Goal: Task Accomplishment & Management: Use online tool/utility

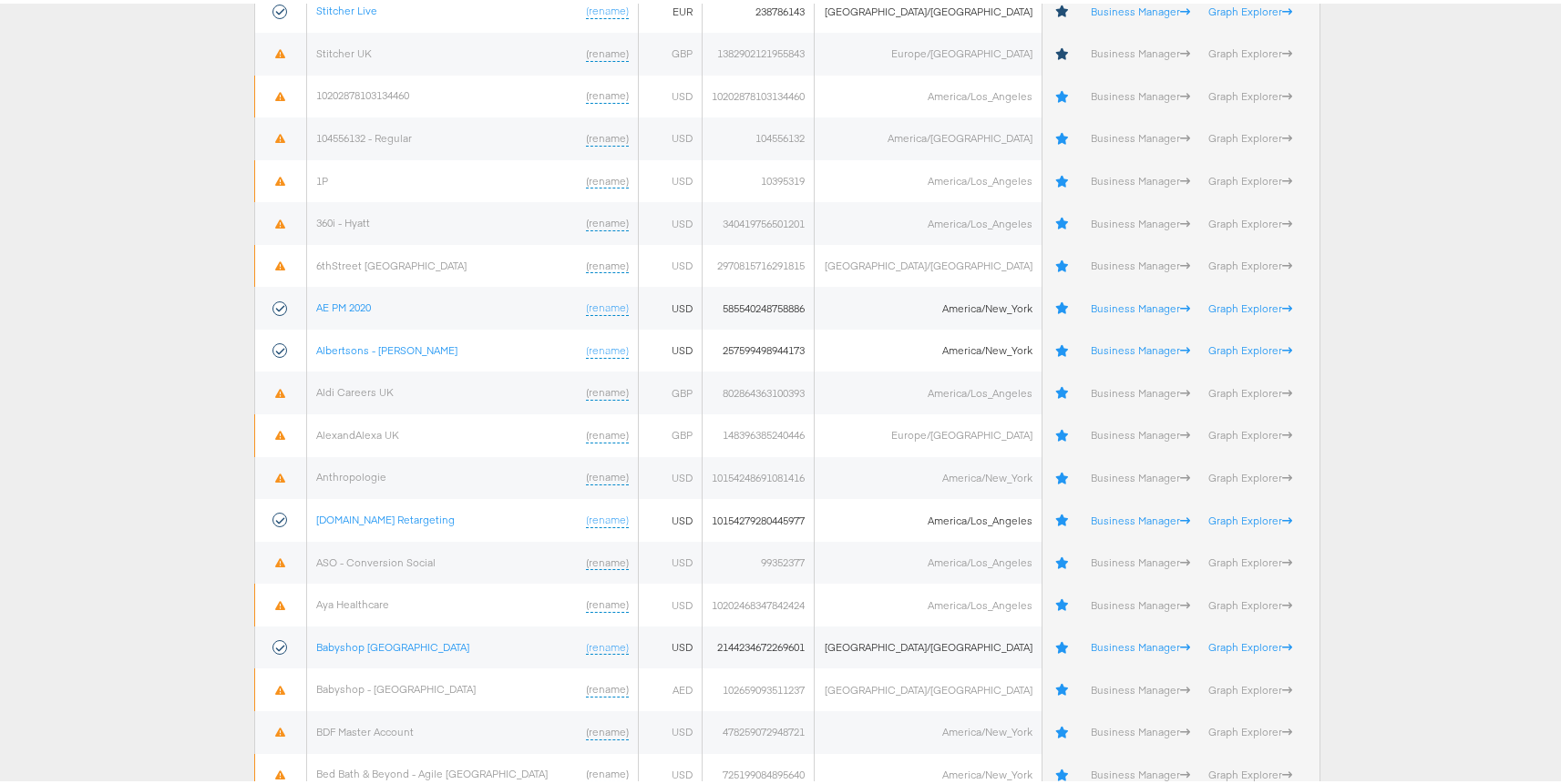
scroll to position [478, 0]
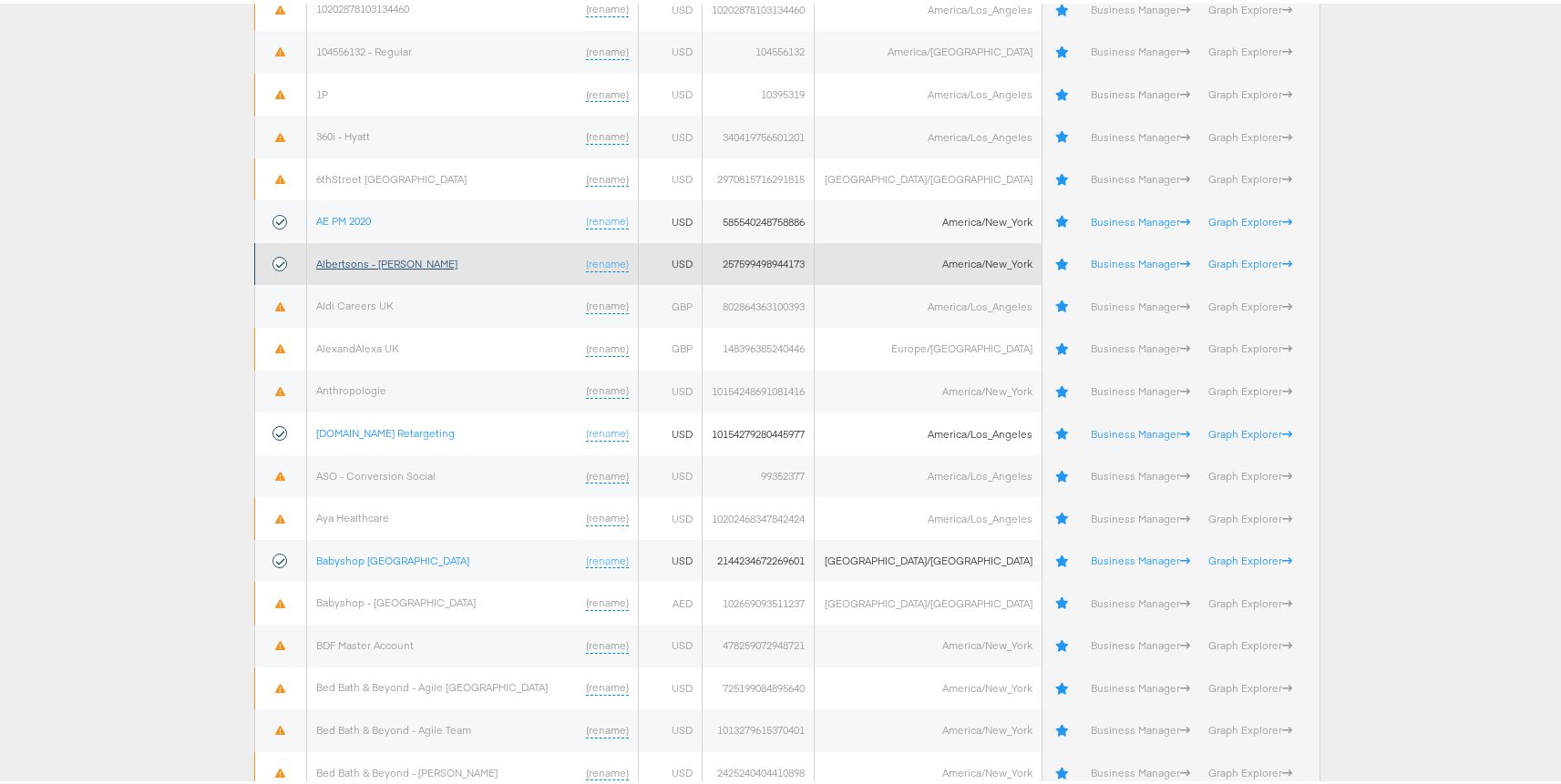
click at [358, 264] on link "Albertsons - [PERSON_NAME]" at bounding box center [387, 260] width 142 height 13
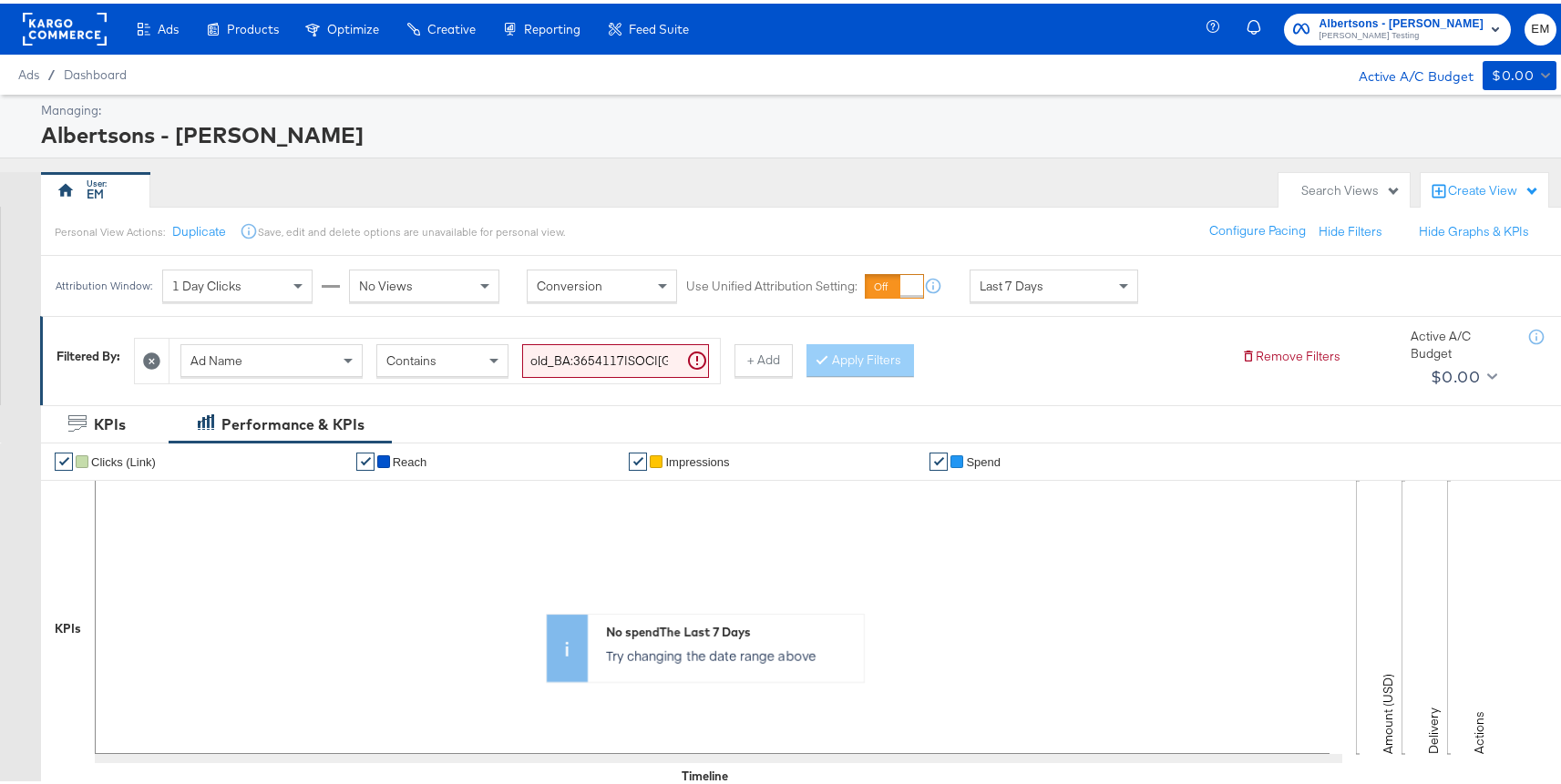
click at [1292, 177] on div "Search Views" at bounding box center [1344, 186] width 131 height 35
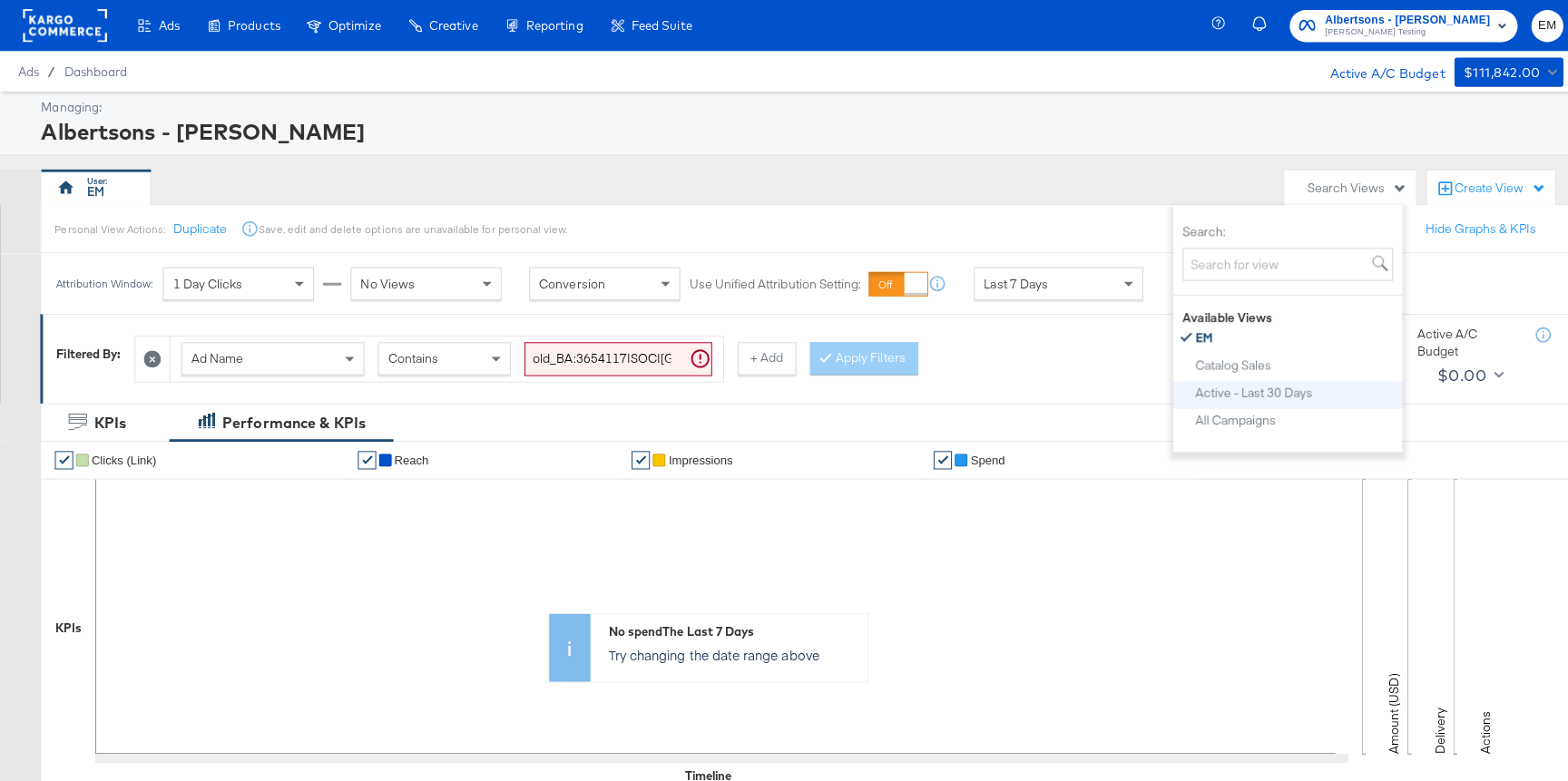
scroll to position [91, 0]
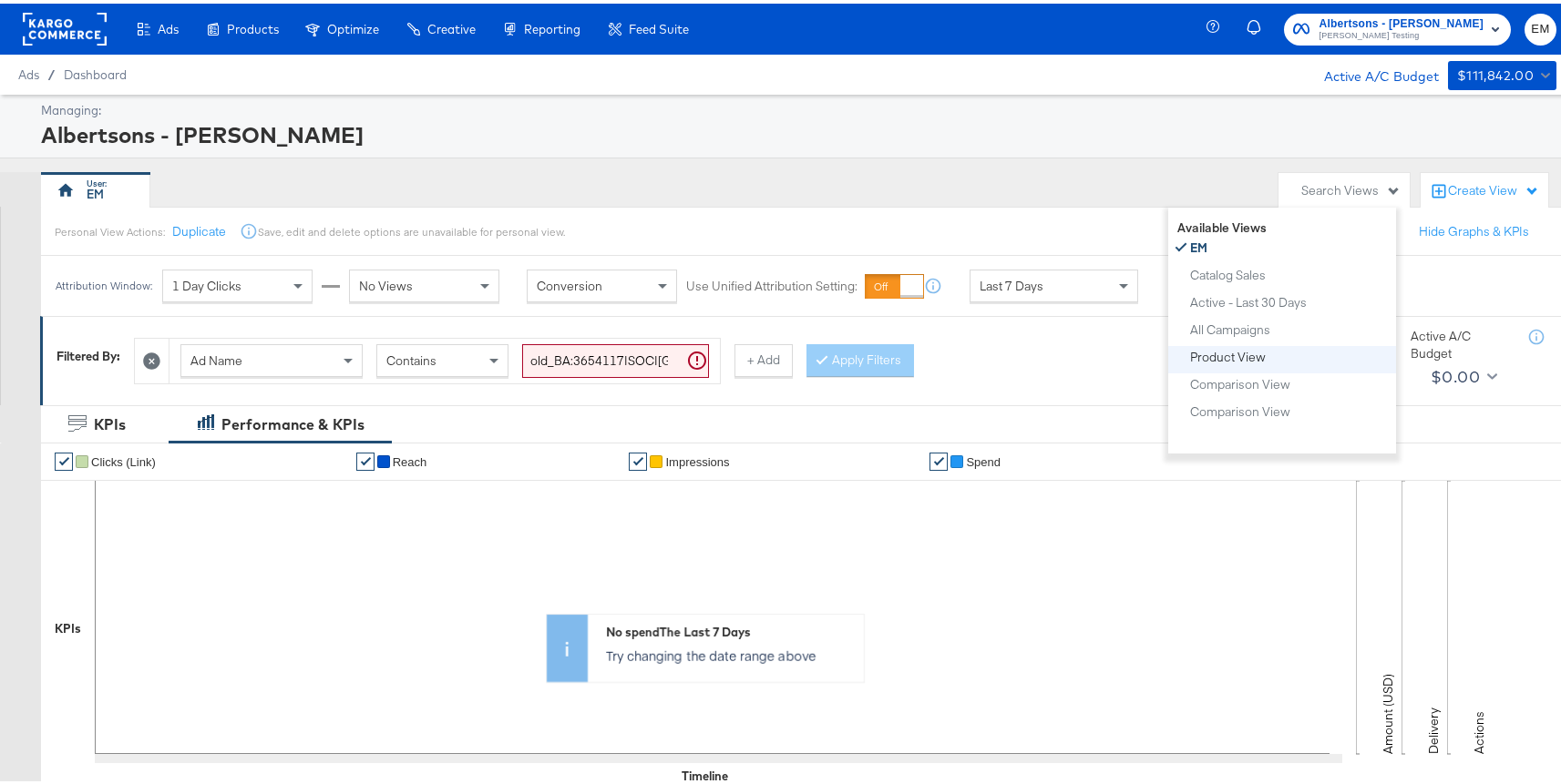
click at [1206, 356] on div "Product View" at bounding box center [1228, 353] width 76 height 12
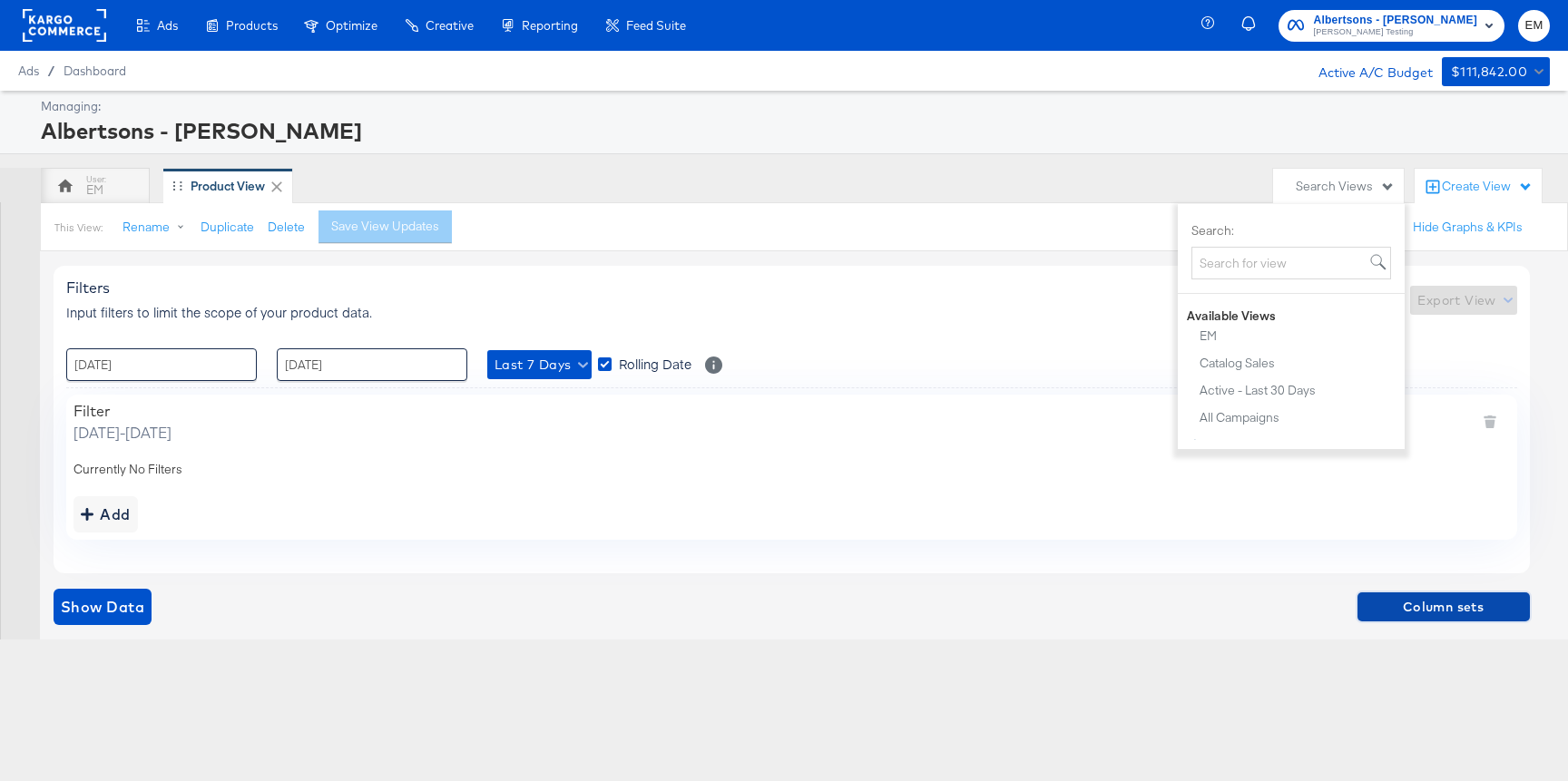
click at [1422, 602] on span "Column sets" at bounding box center [1443, 608] width 158 height 23
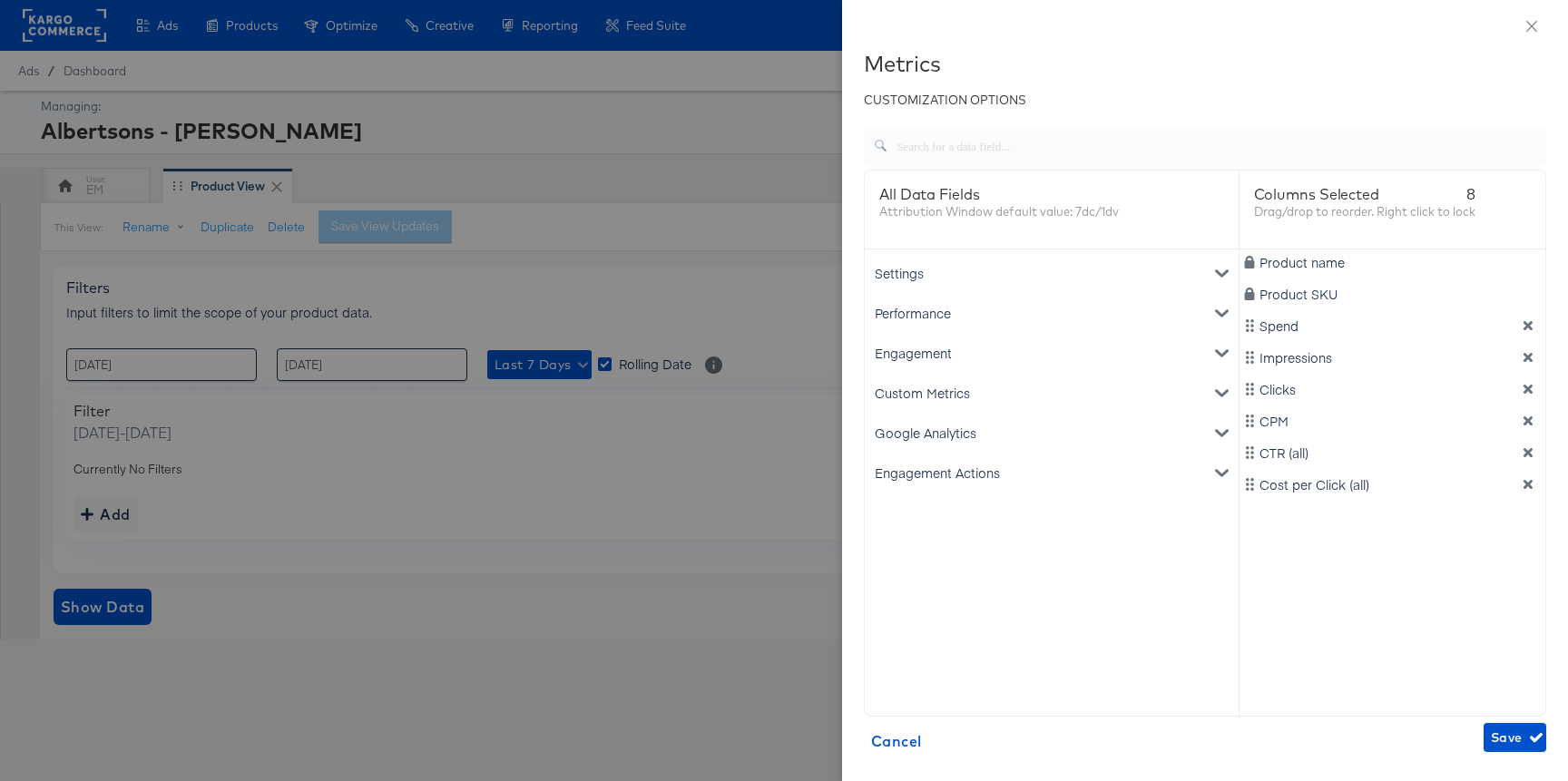
click at [916, 471] on div "Engagement Actions" at bounding box center [1051, 473] width 367 height 40
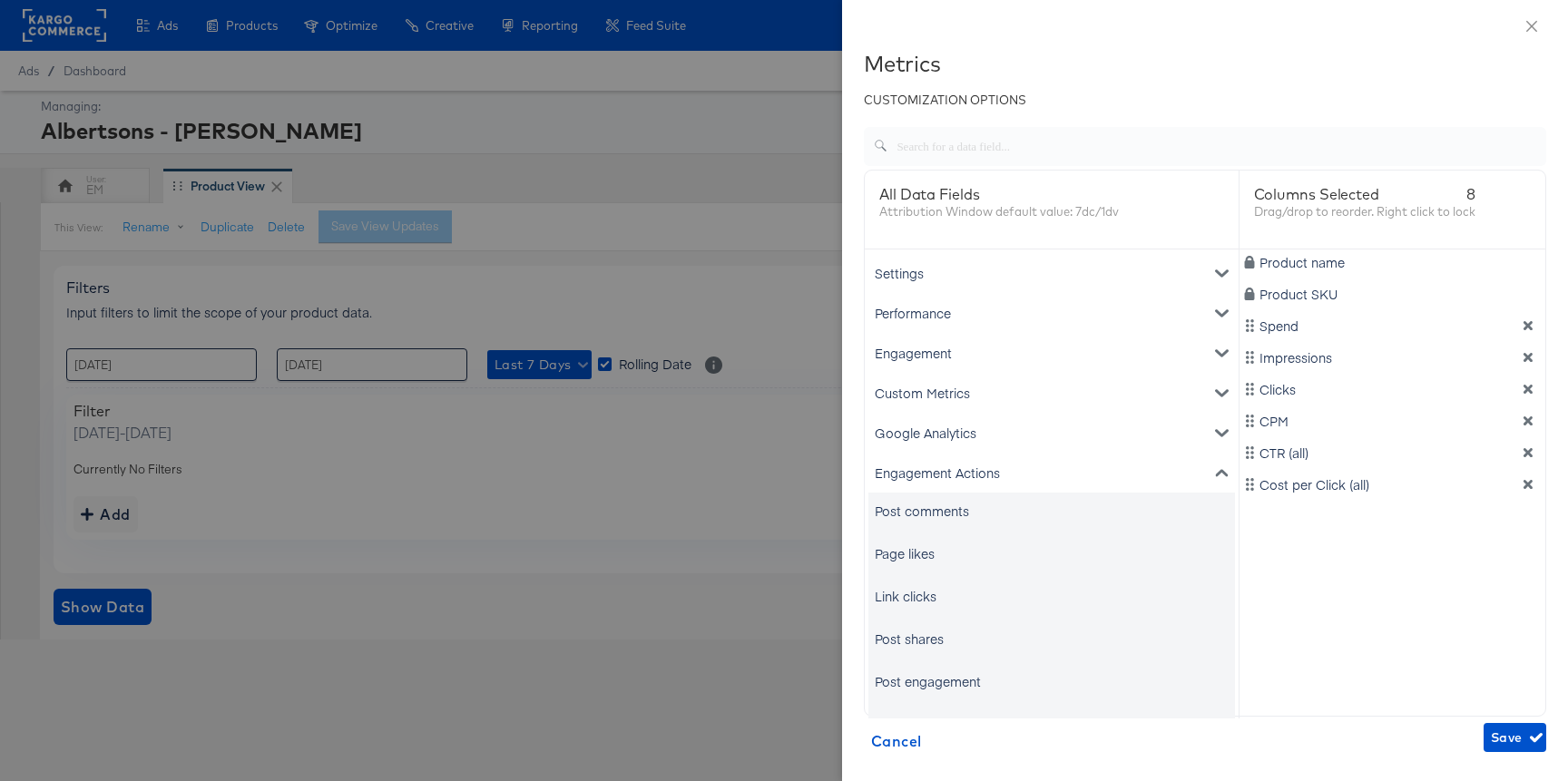
scroll to position [70, 0]
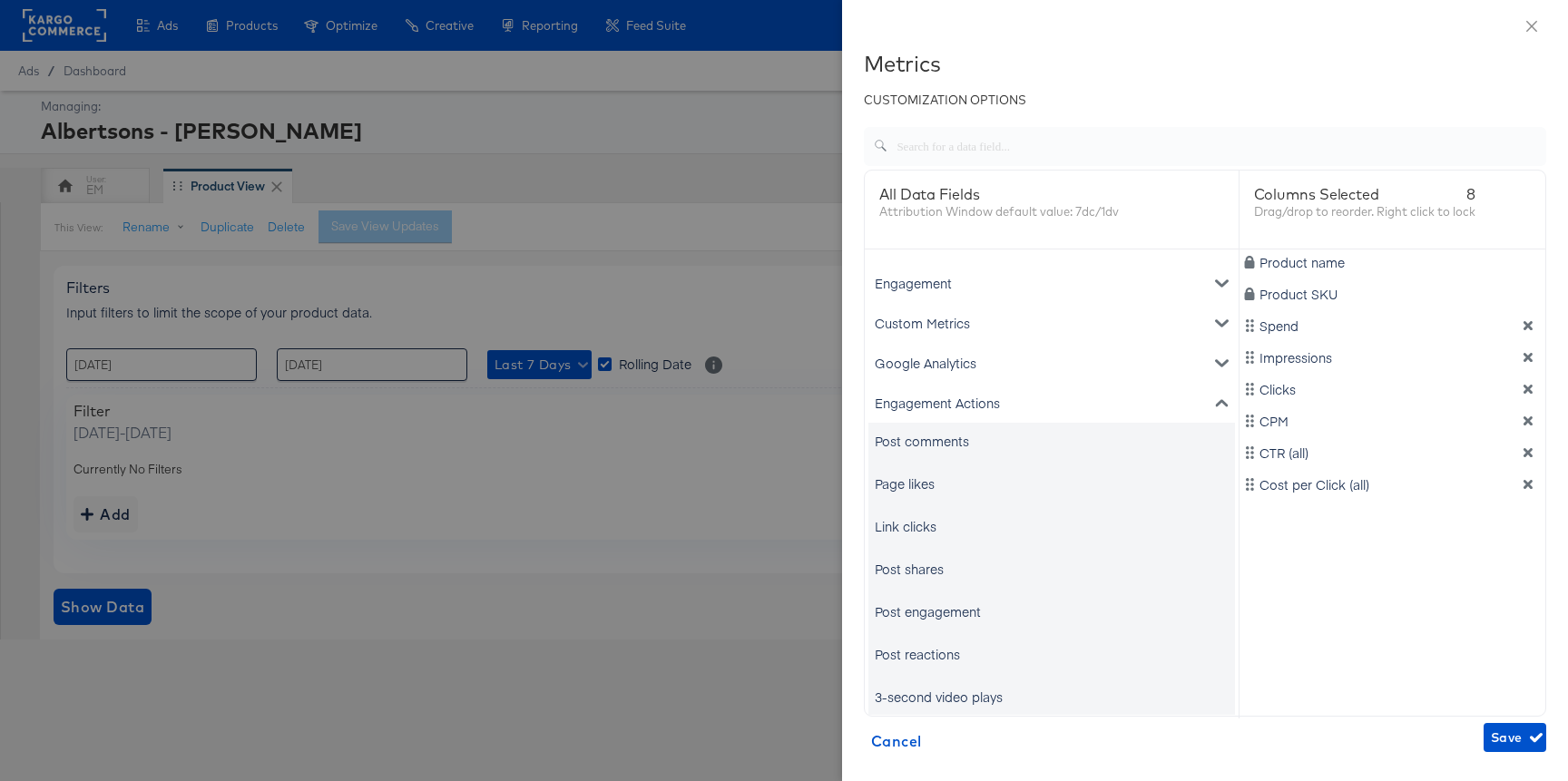
click at [916, 443] on div "Post comments" at bounding box center [922, 441] width 94 height 18
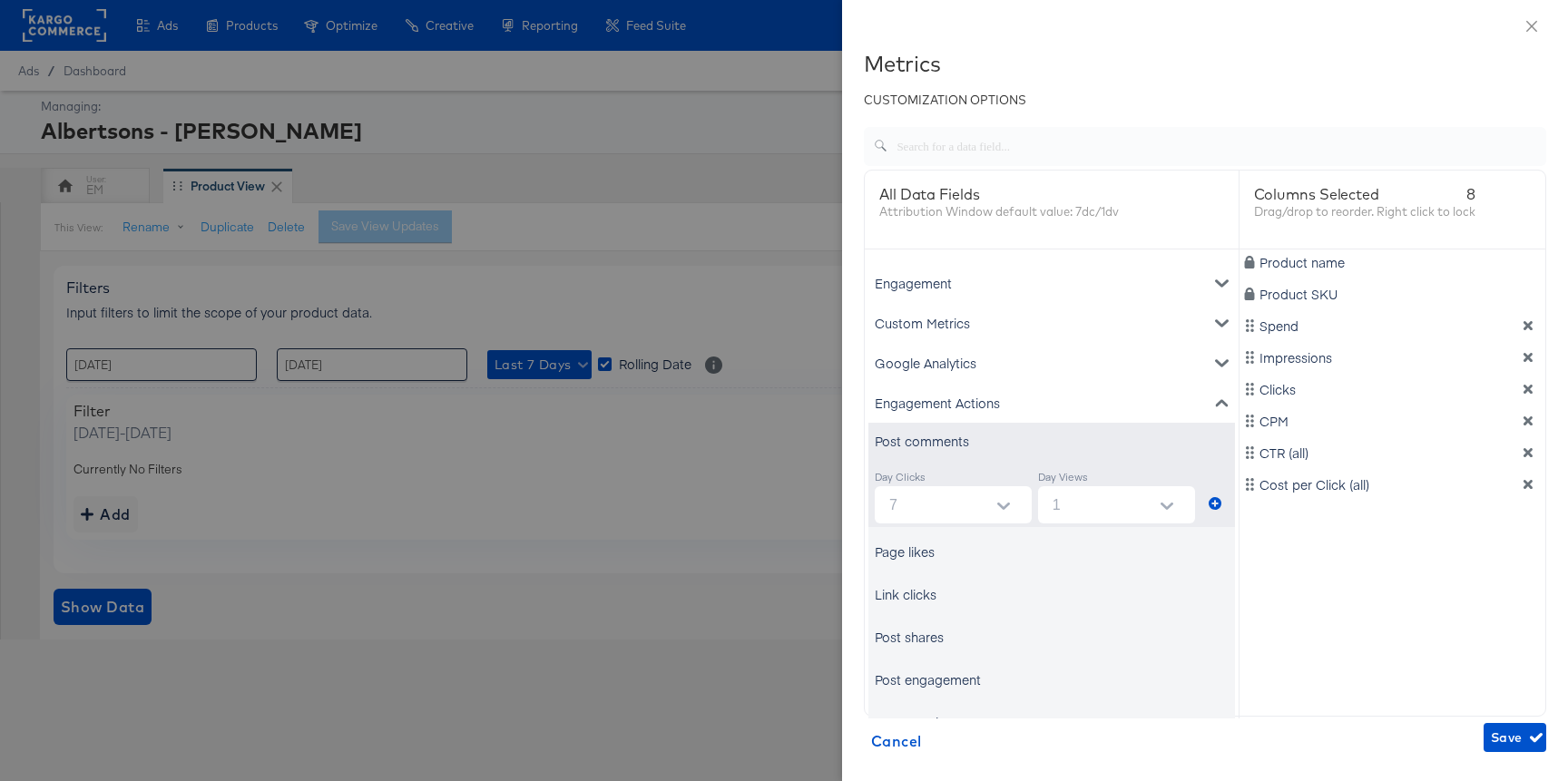
click at [906, 440] on div "Post comments" at bounding box center [922, 441] width 94 height 18
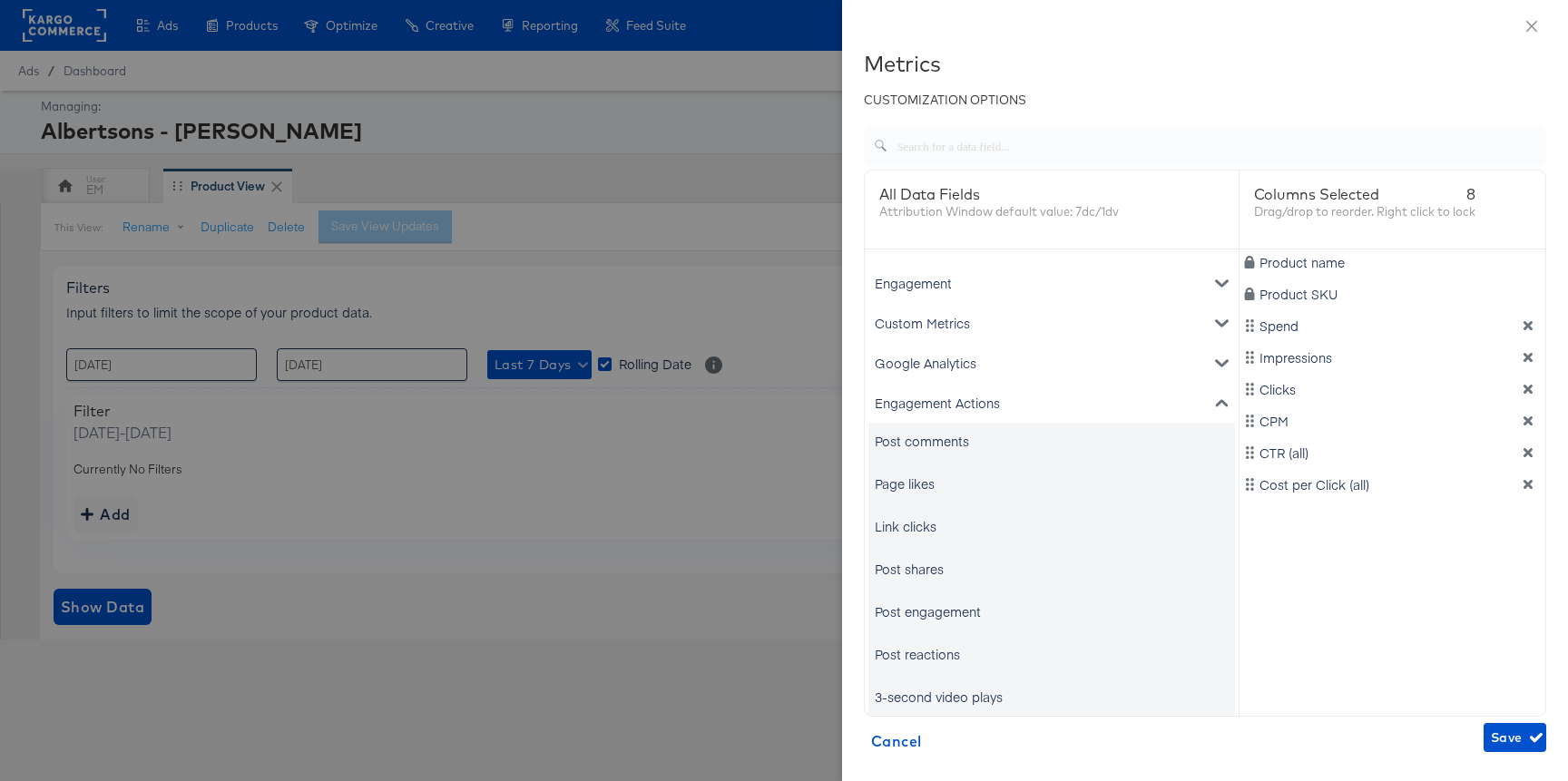
click at [904, 439] on div "Post comments" at bounding box center [922, 441] width 94 height 18
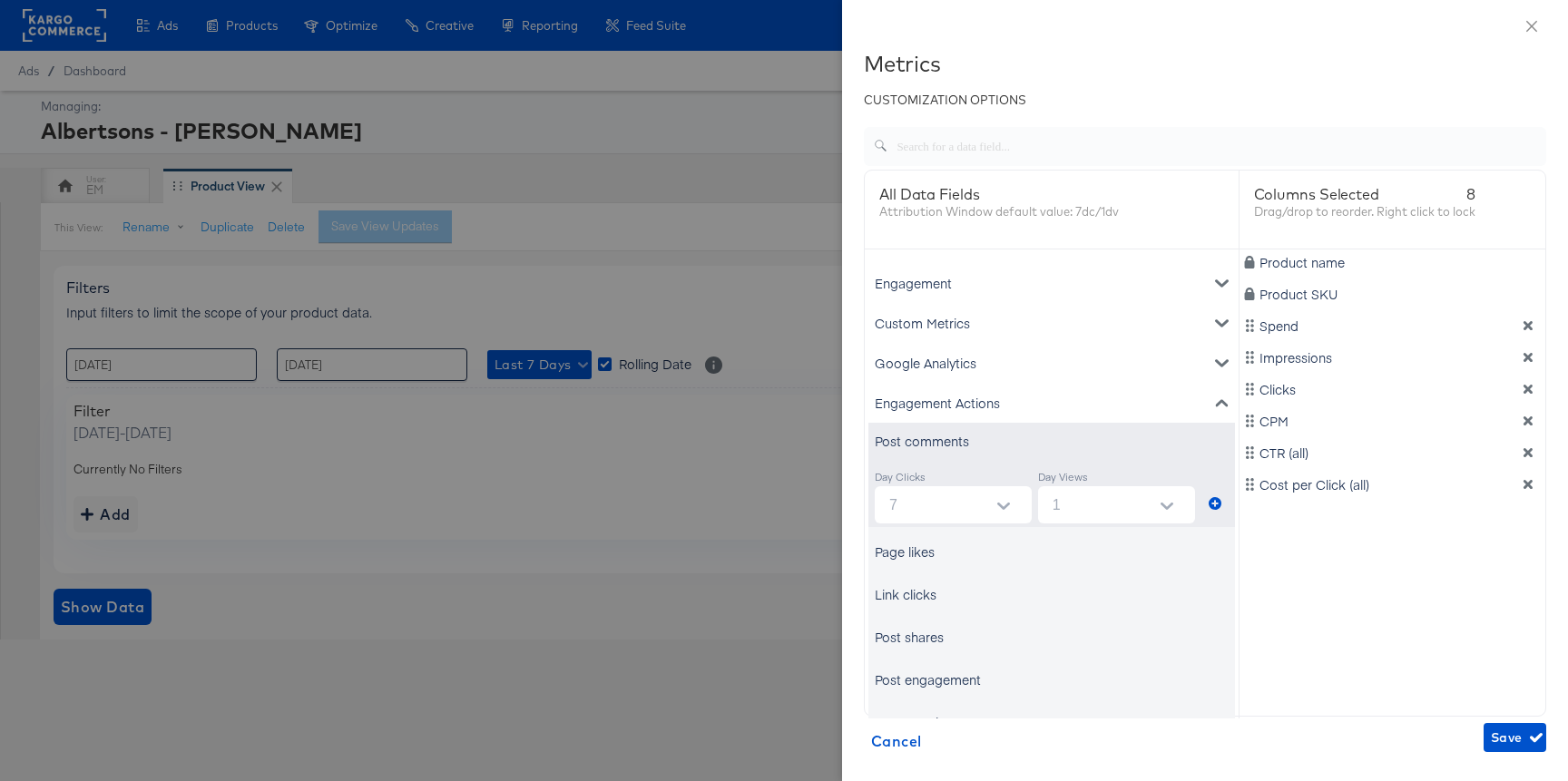
click at [913, 432] on div "Post comments" at bounding box center [922, 441] width 94 height 18
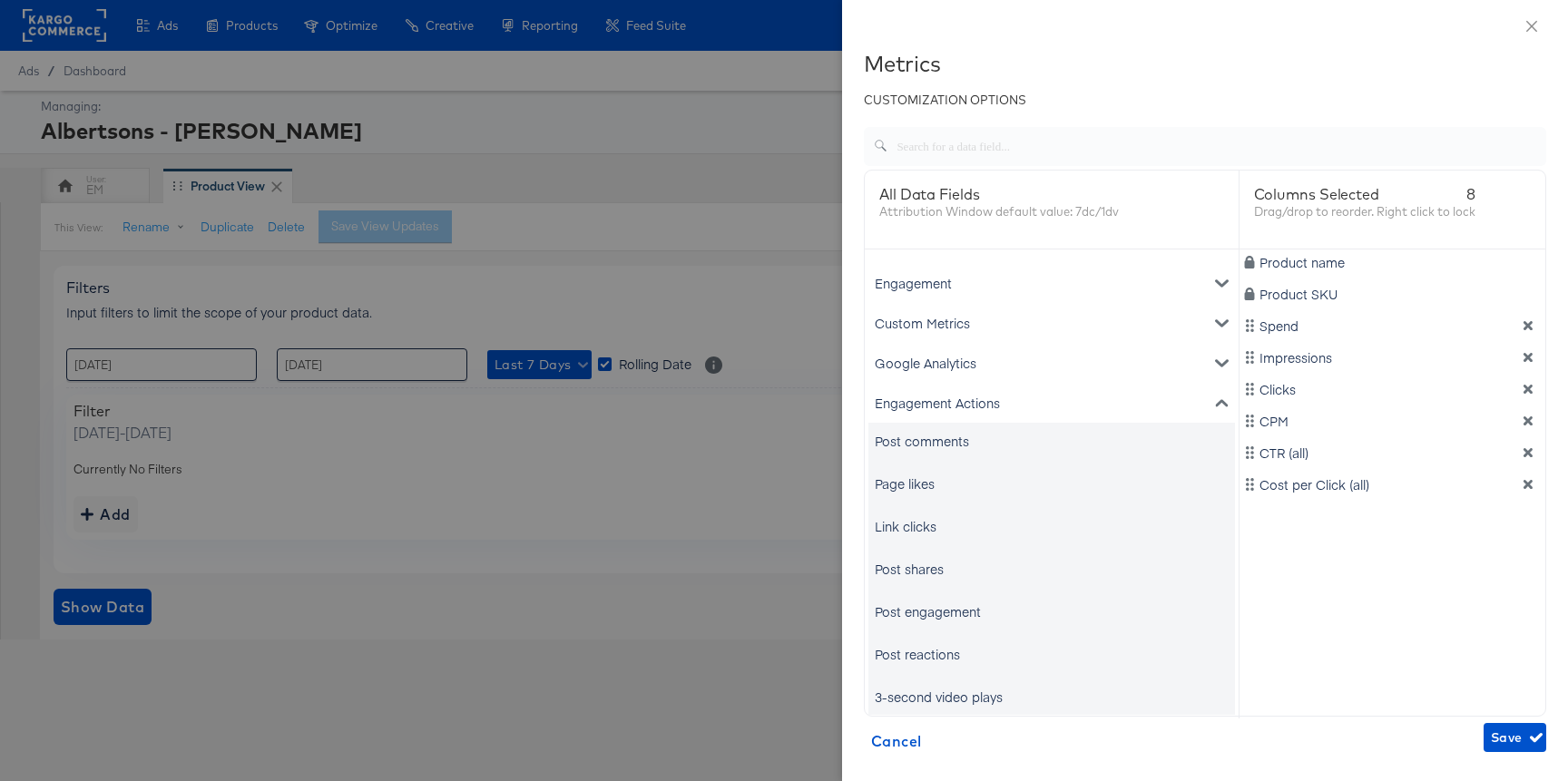
click at [912, 443] on div "Post comments" at bounding box center [922, 441] width 94 height 18
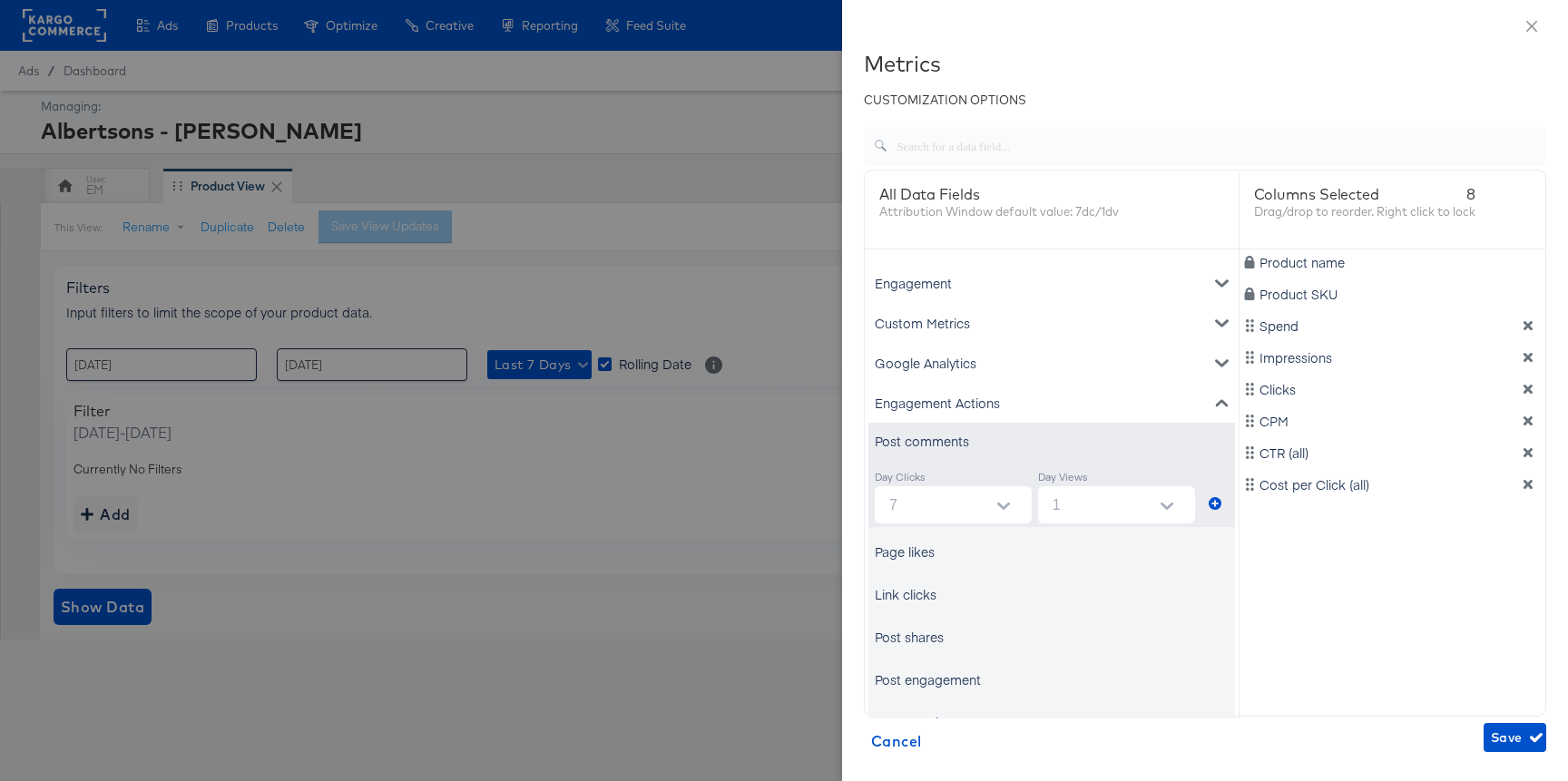
click at [916, 396] on div "Engagement Actions" at bounding box center [1051, 403] width 367 height 40
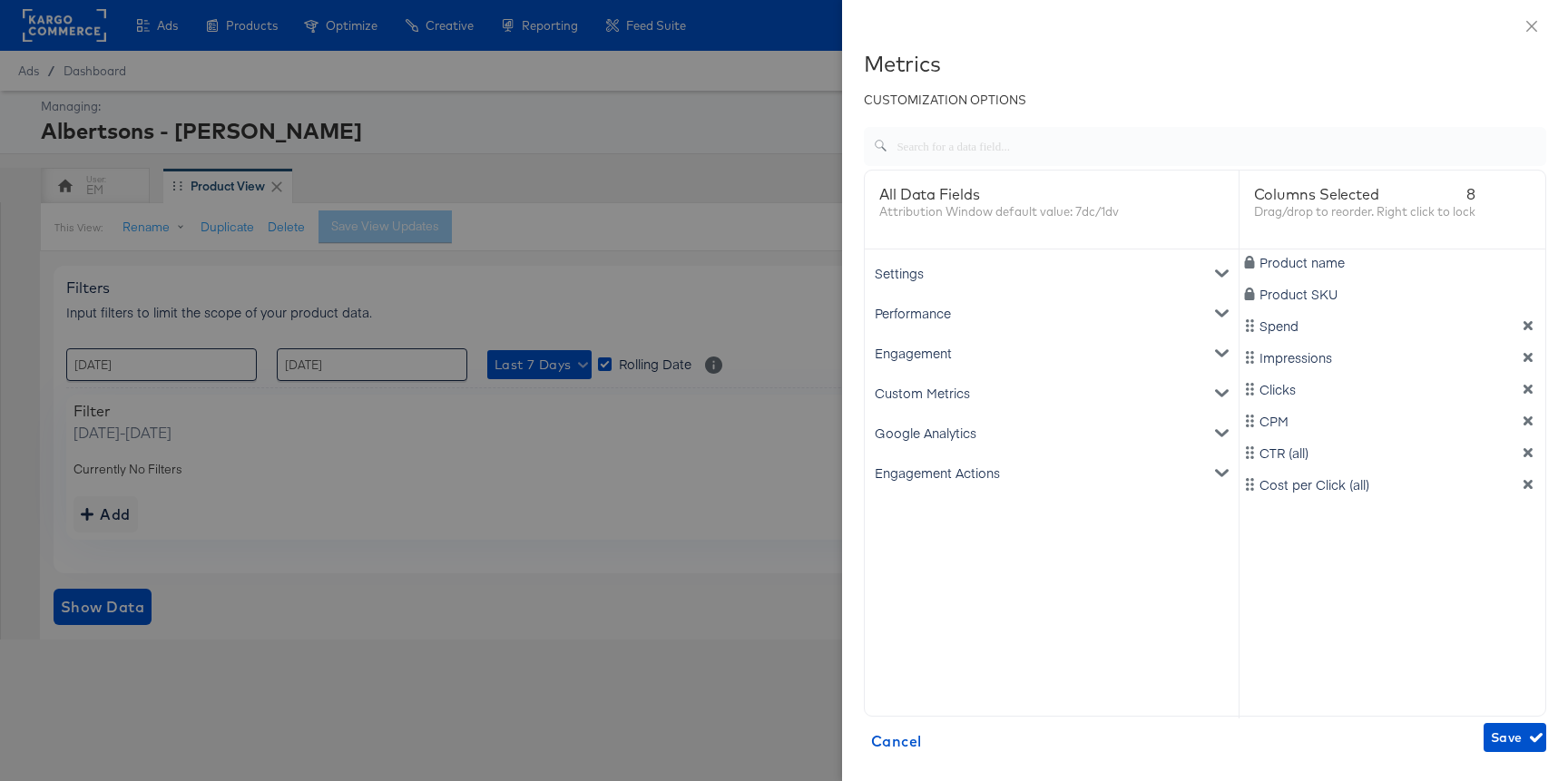
click at [928, 389] on div "Custom Metrics" at bounding box center [1051, 393] width 367 height 40
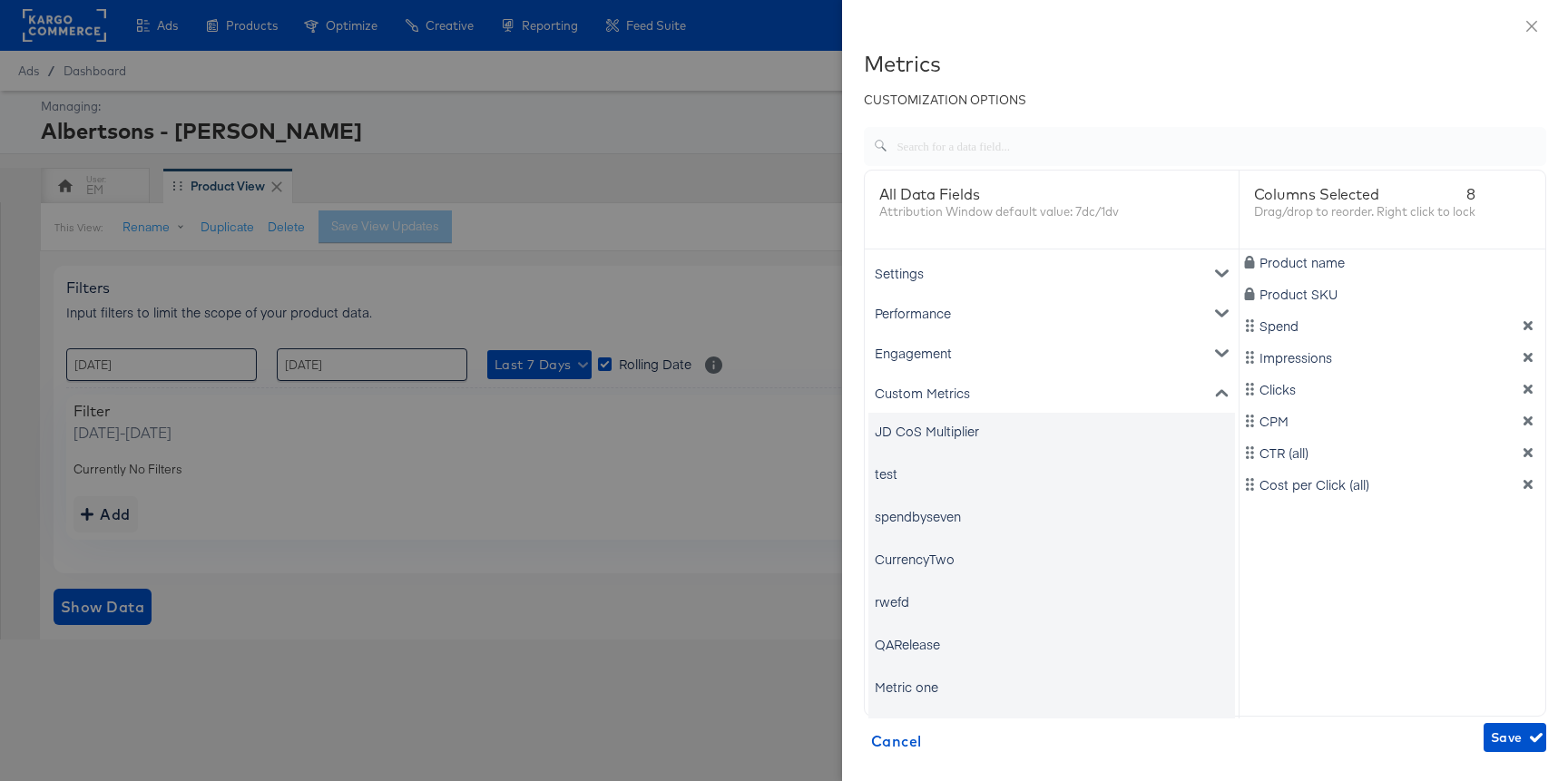
click at [928, 389] on div "Custom Metrics" at bounding box center [1051, 393] width 367 height 40
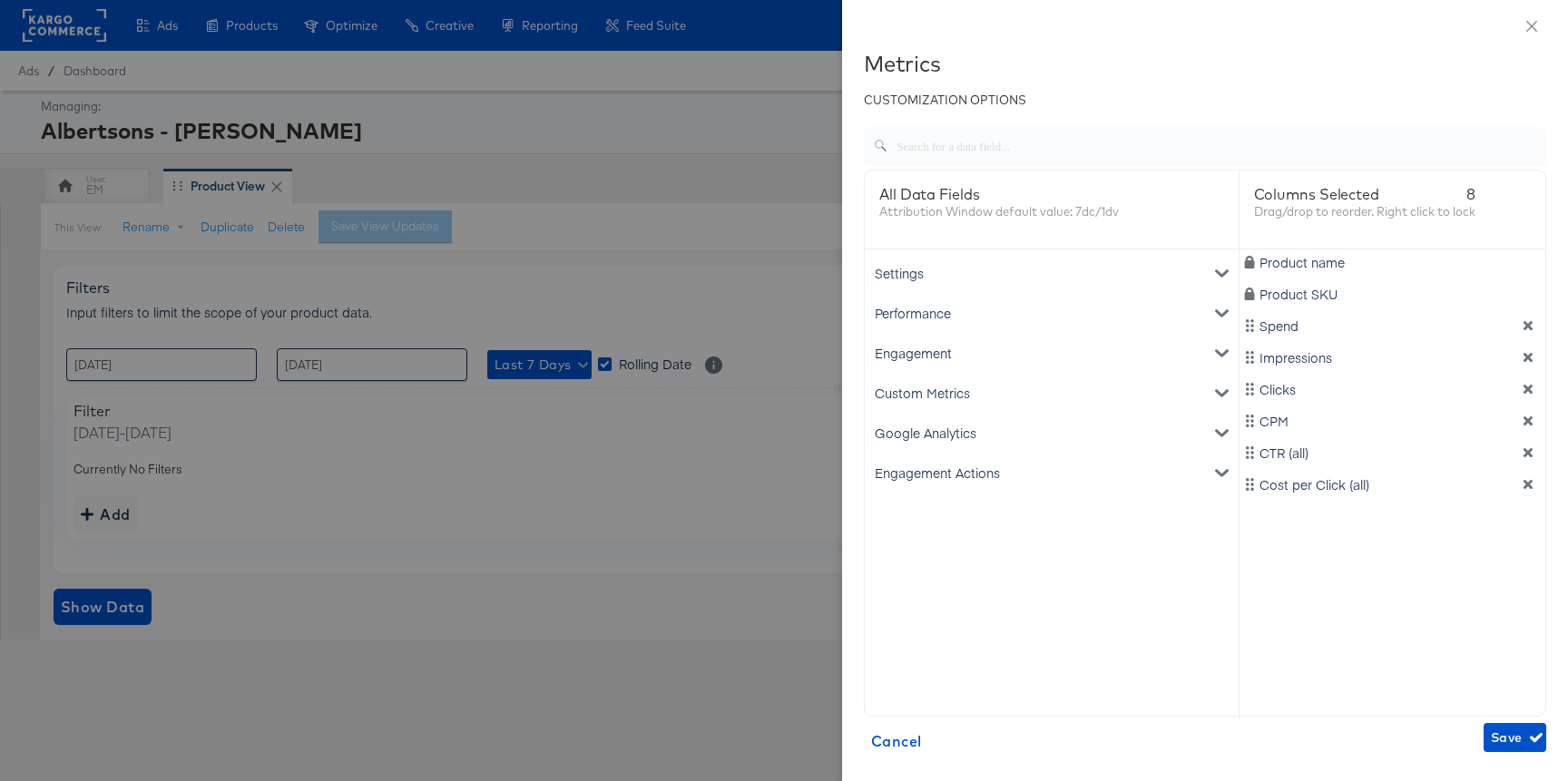
click at [928, 389] on div "Custom Metrics" at bounding box center [1051, 393] width 367 height 40
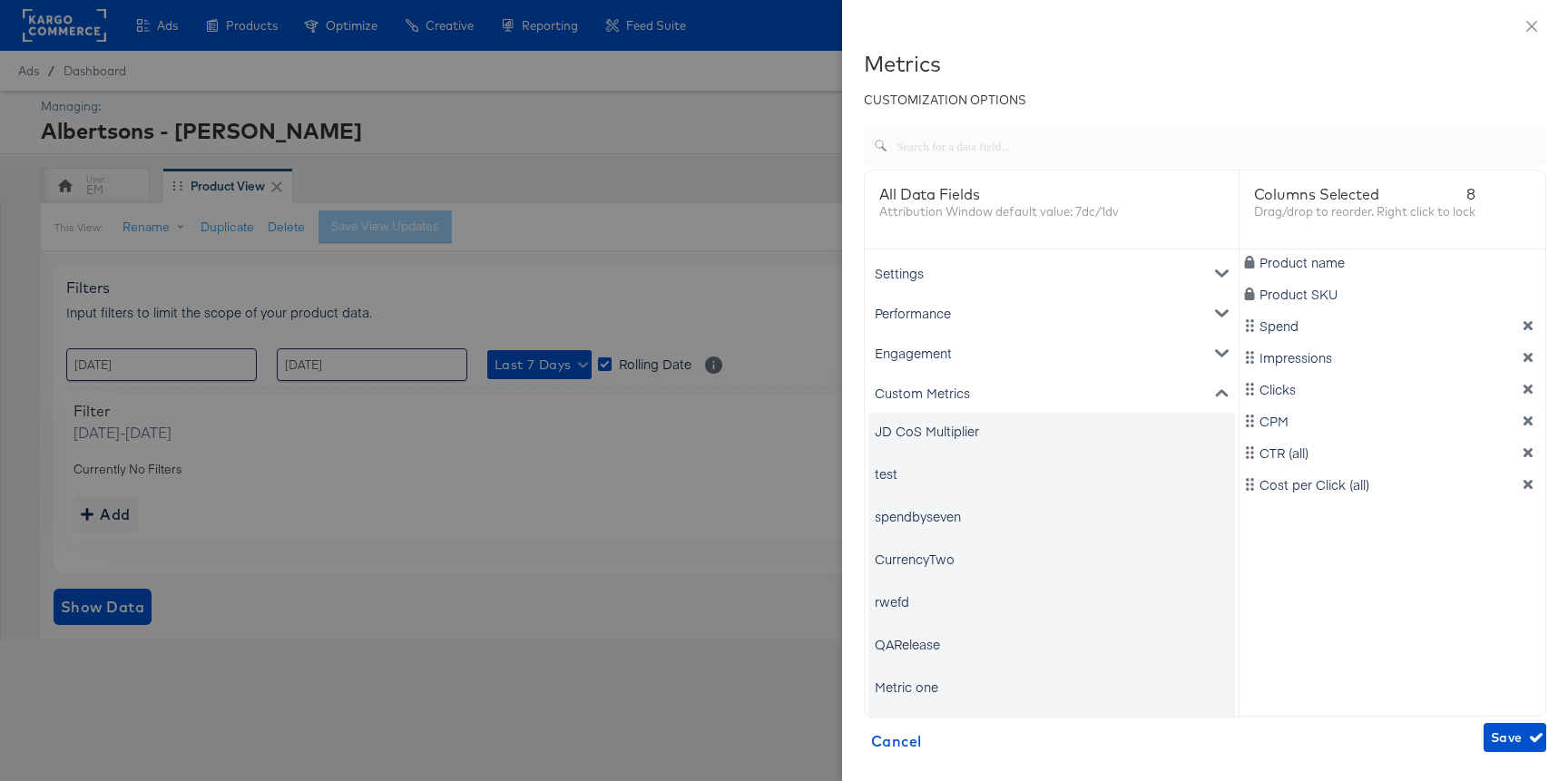
click at [923, 400] on div "Custom Metrics" at bounding box center [1051, 393] width 367 height 40
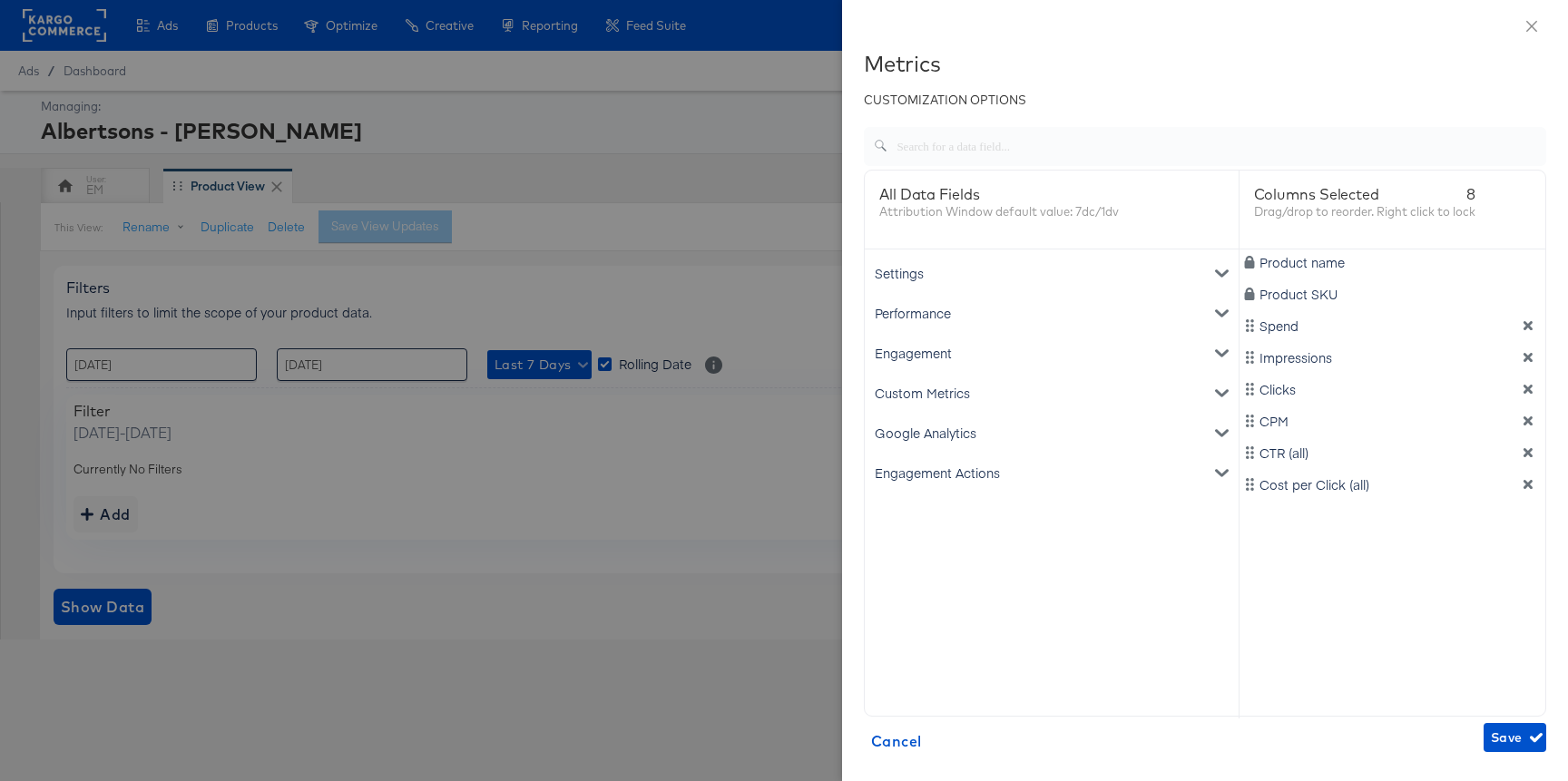
click at [959, 340] on div "Engagement" at bounding box center [1051, 353] width 367 height 40
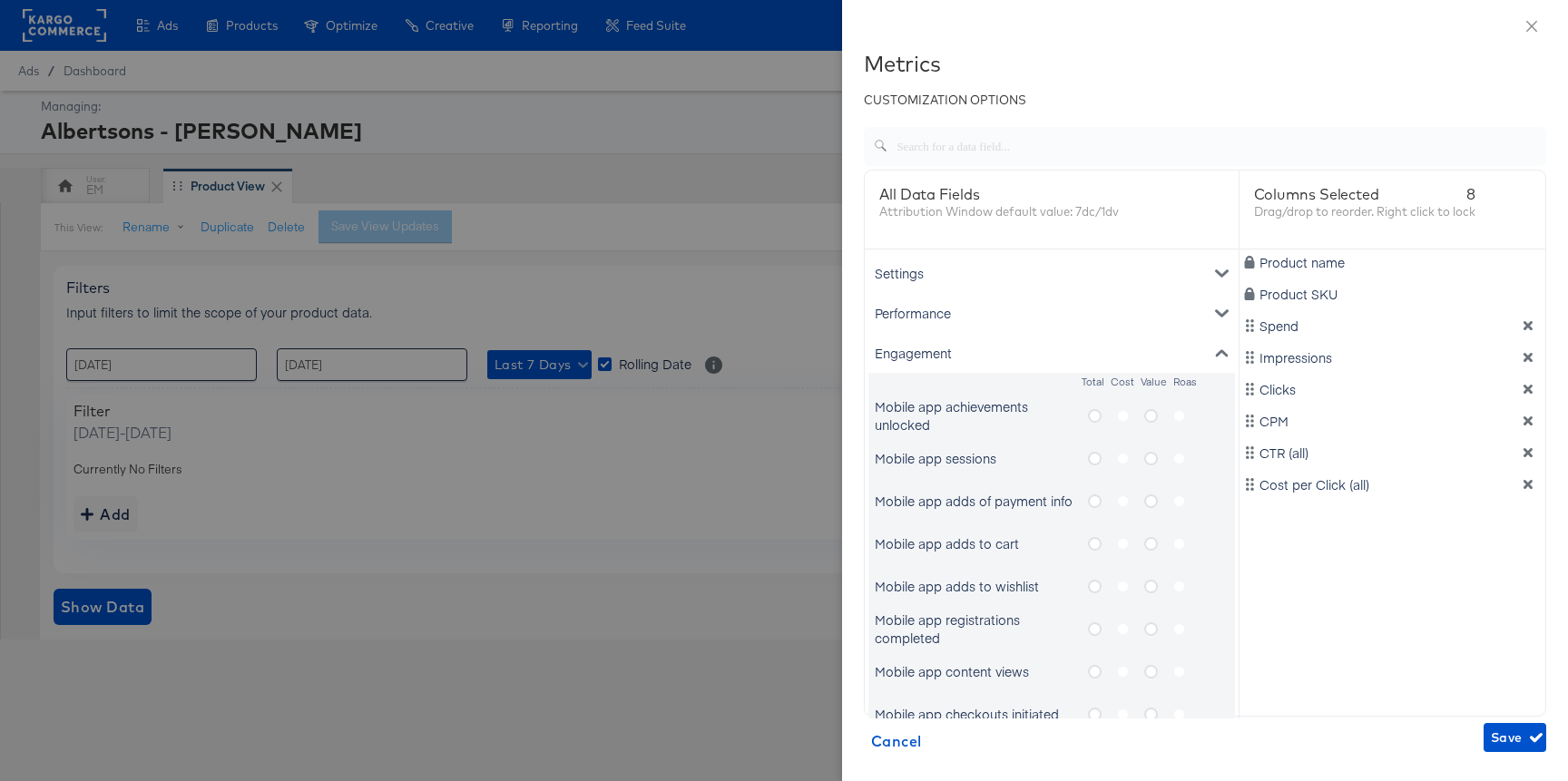
click at [945, 348] on div "Engagement" at bounding box center [1051, 353] width 367 height 40
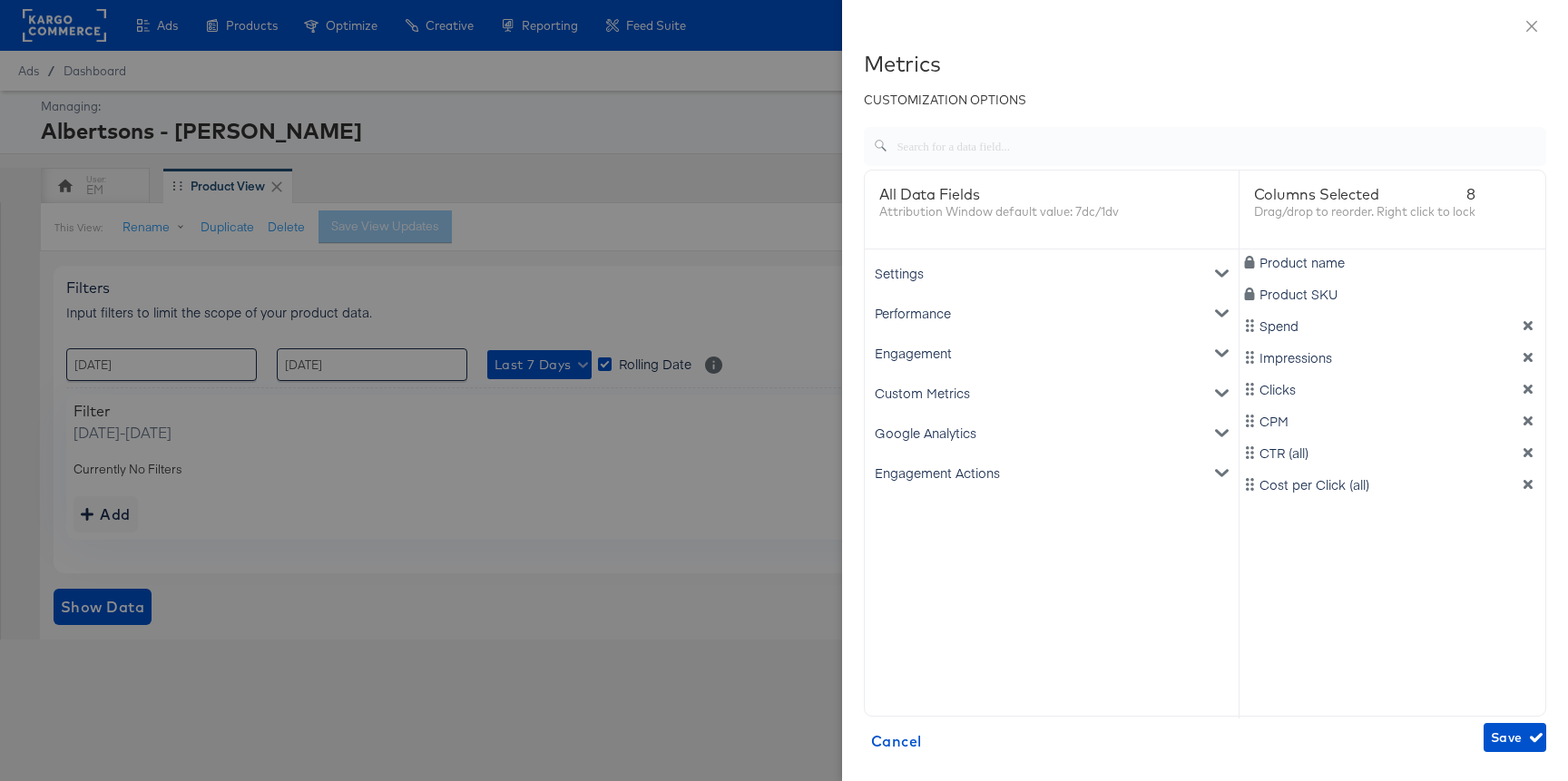
click at [935, 310] on div "Performance" at bounding box center [1051, 313] width 367 height 40
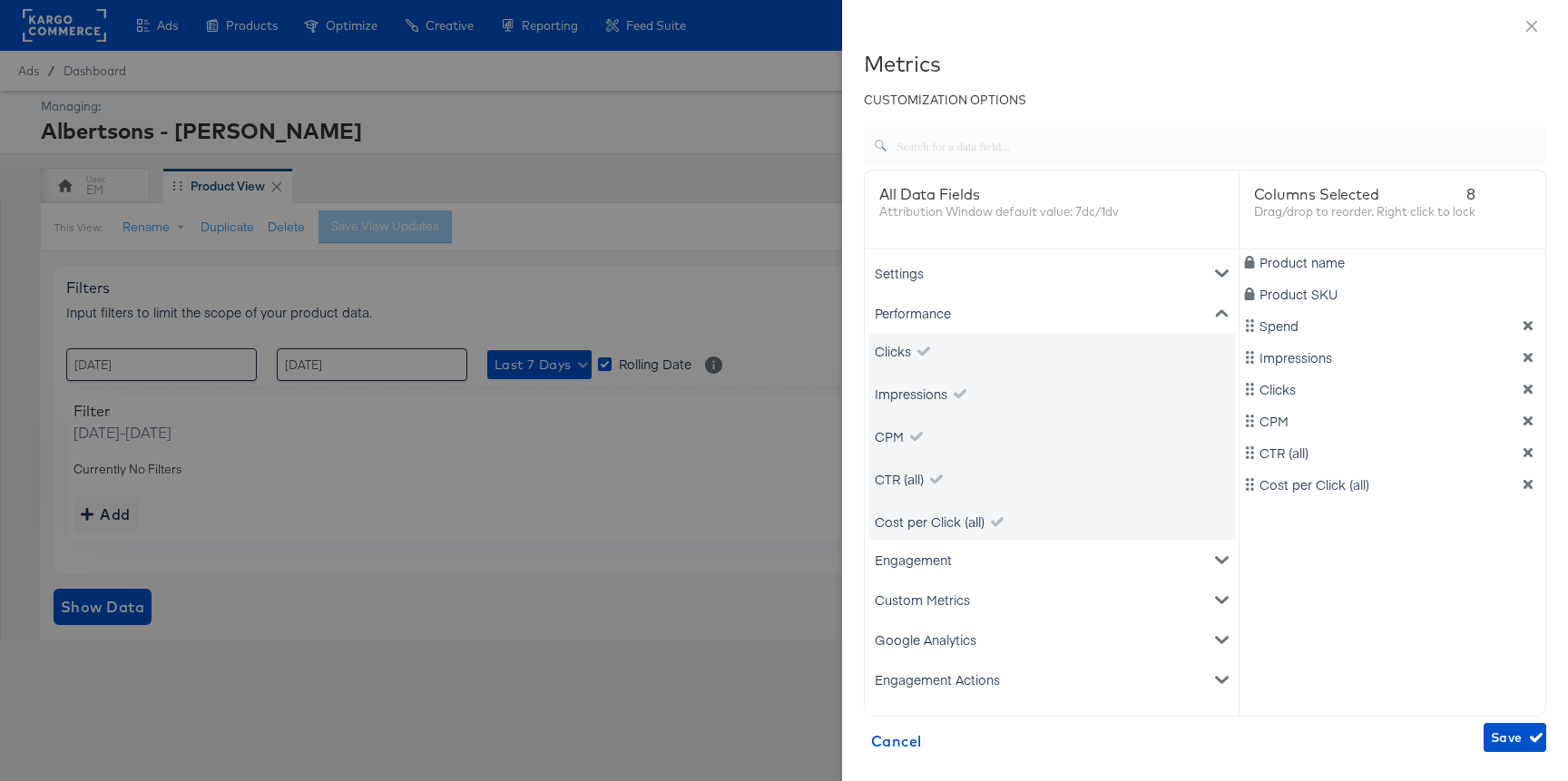
click at [925, 316] on div "Performance" at bounding box center [1051, 313] width 367 height 40
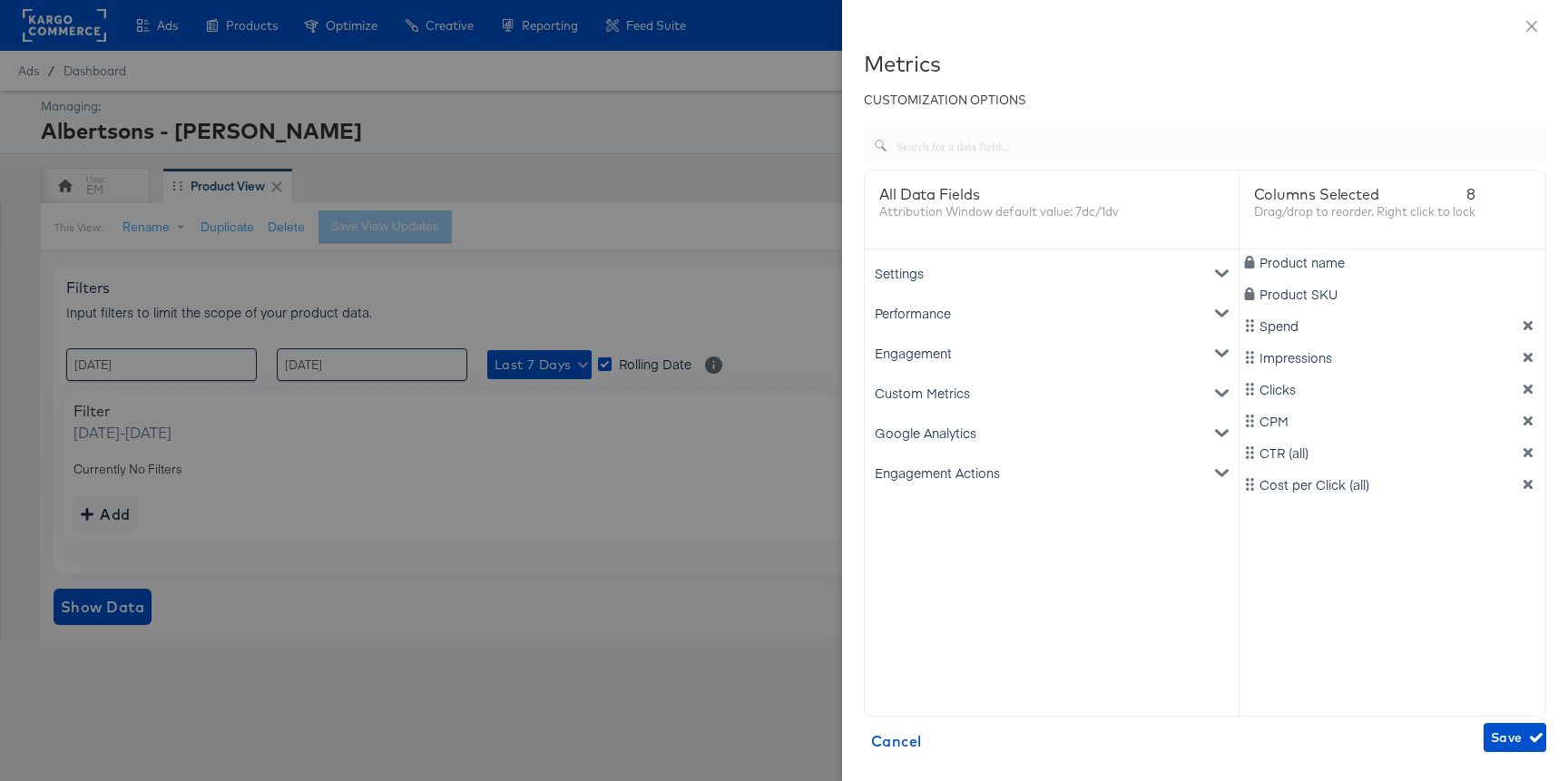
click at [922, 467] on div "Engagement Actions" at bounding box center [1051, 473] width 367 height 40
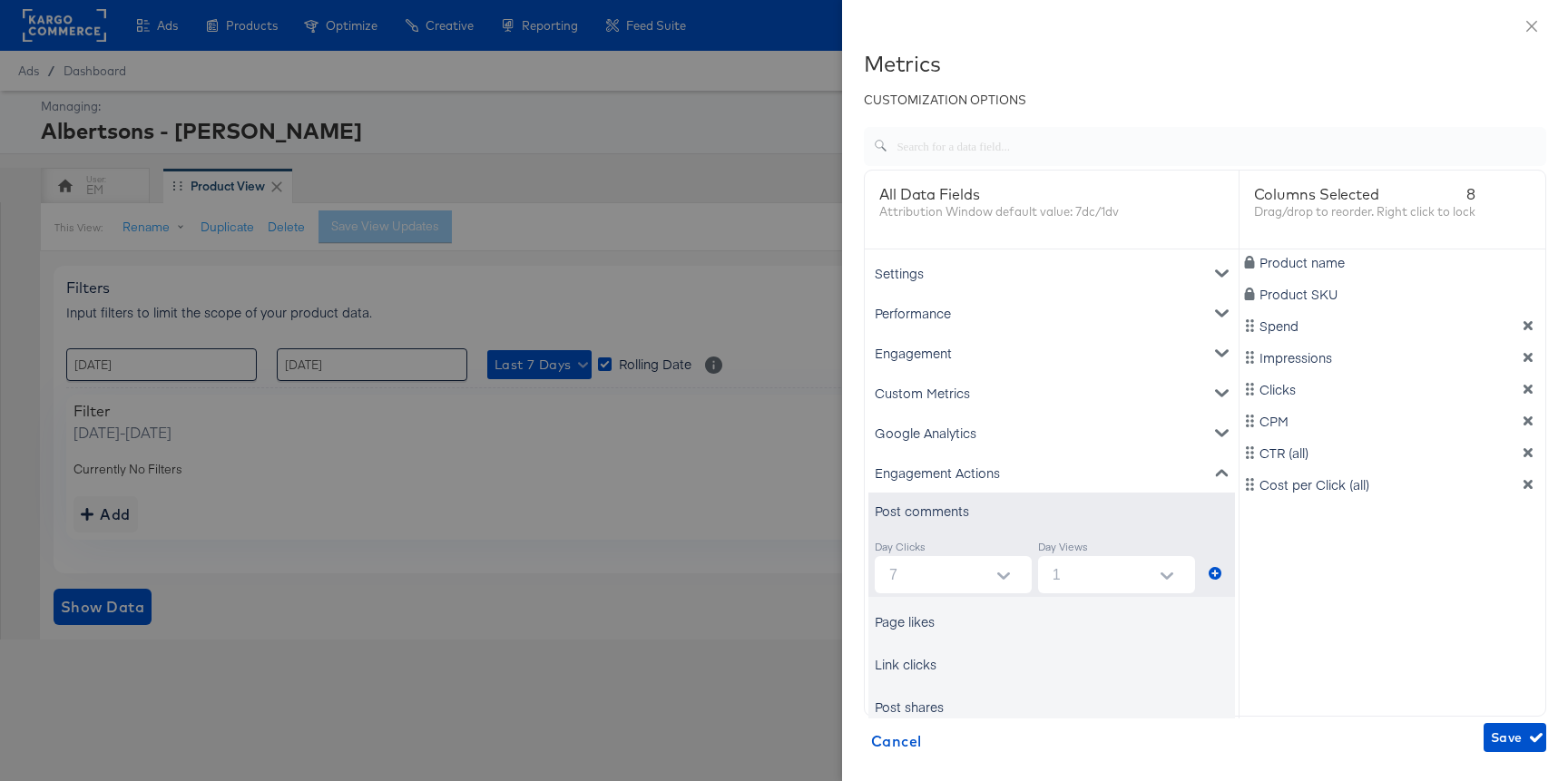
click at [923, 471] on div "Engagement Actions" at bounding box center [1051, 473] width 367 height 40
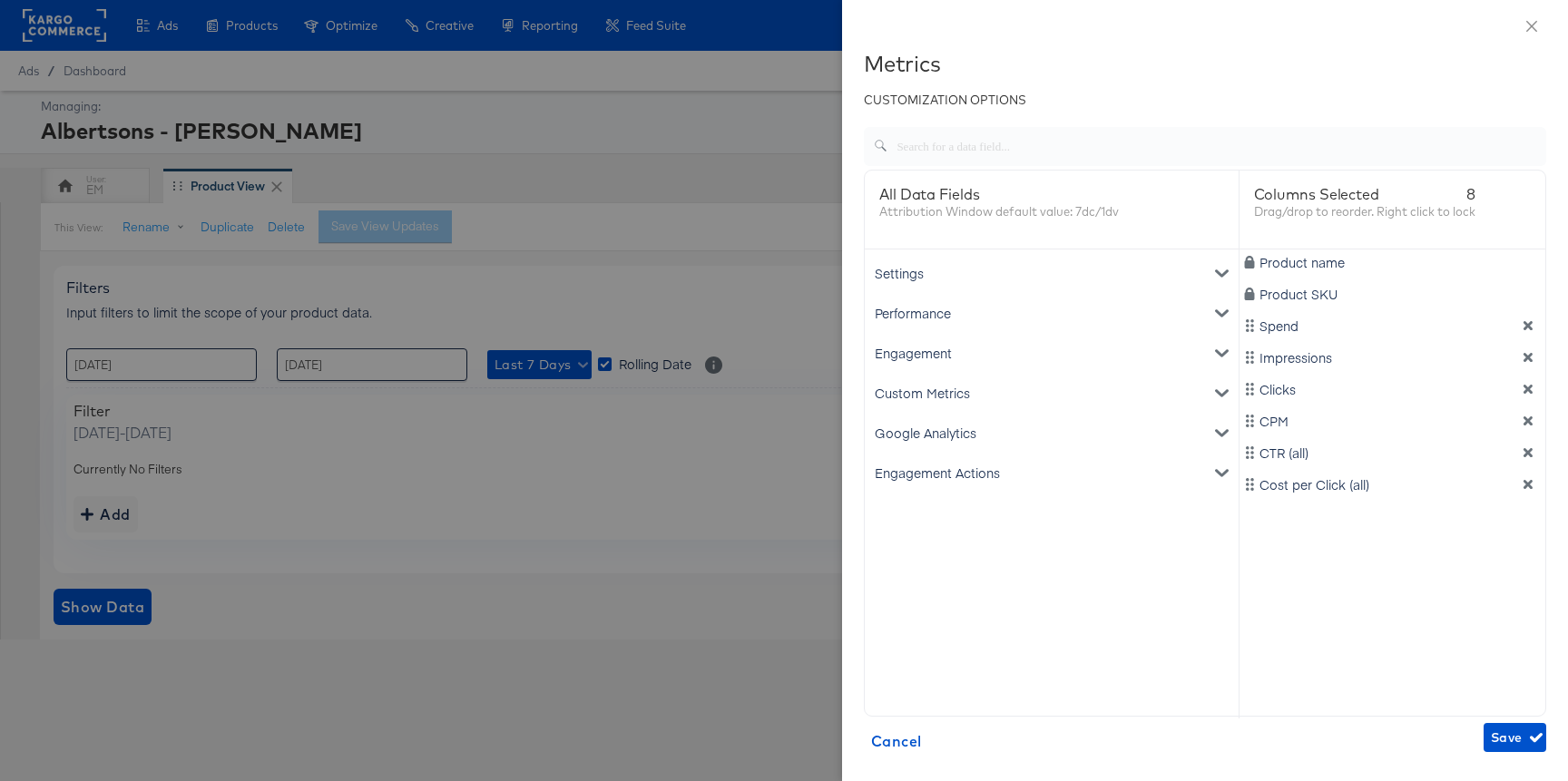
click at [923, 434] on div "Google Analytics" at bounding box center [1051, 433] width 367 height 40
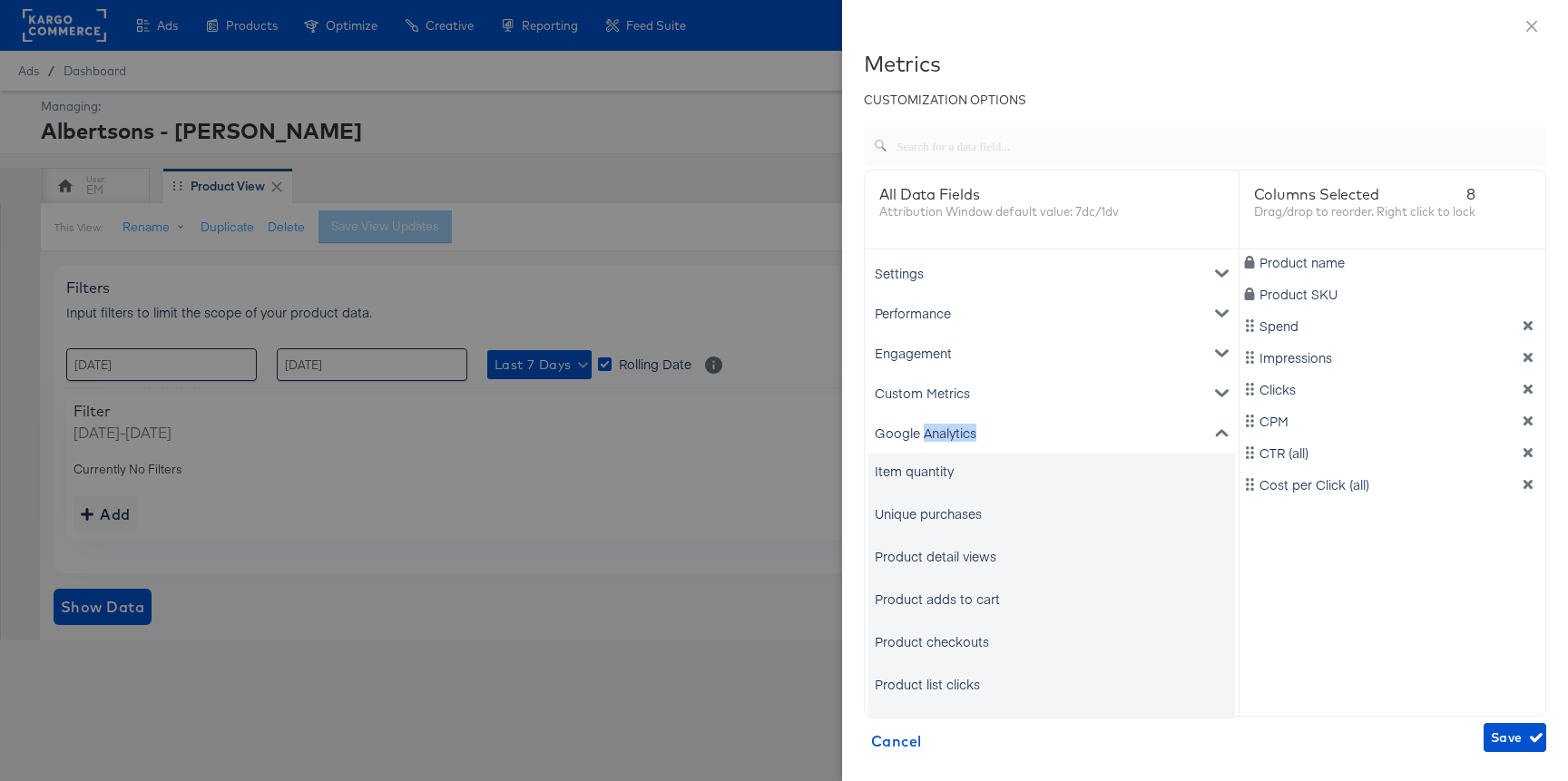
click at [923, 434] on div "Google Analytics" at bounding box center [1051, 433] width 367 height 40
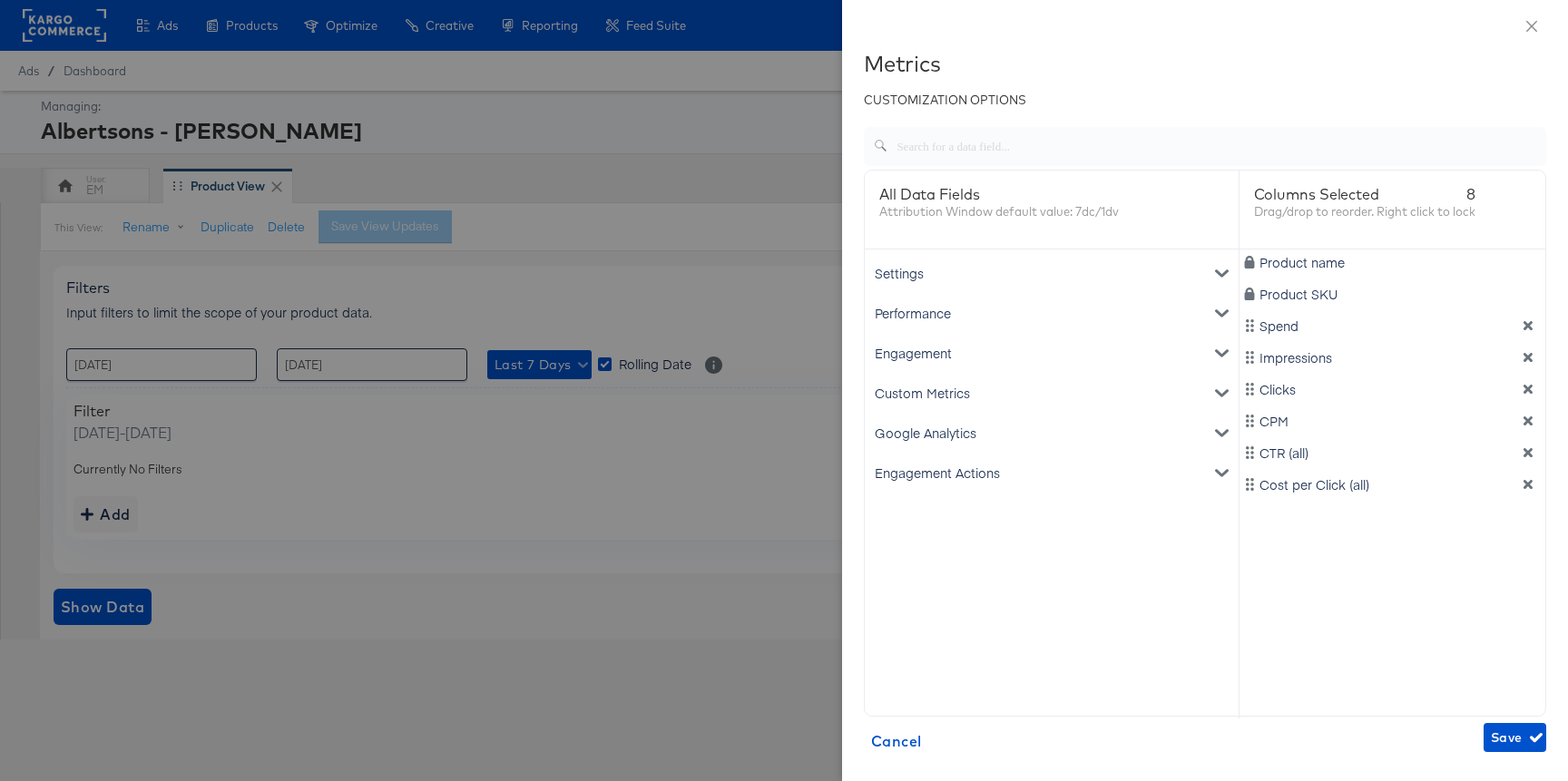
click at [927, 399] on div "Custom Metrics" at bounding box center [1051, 393] width 367 height 40
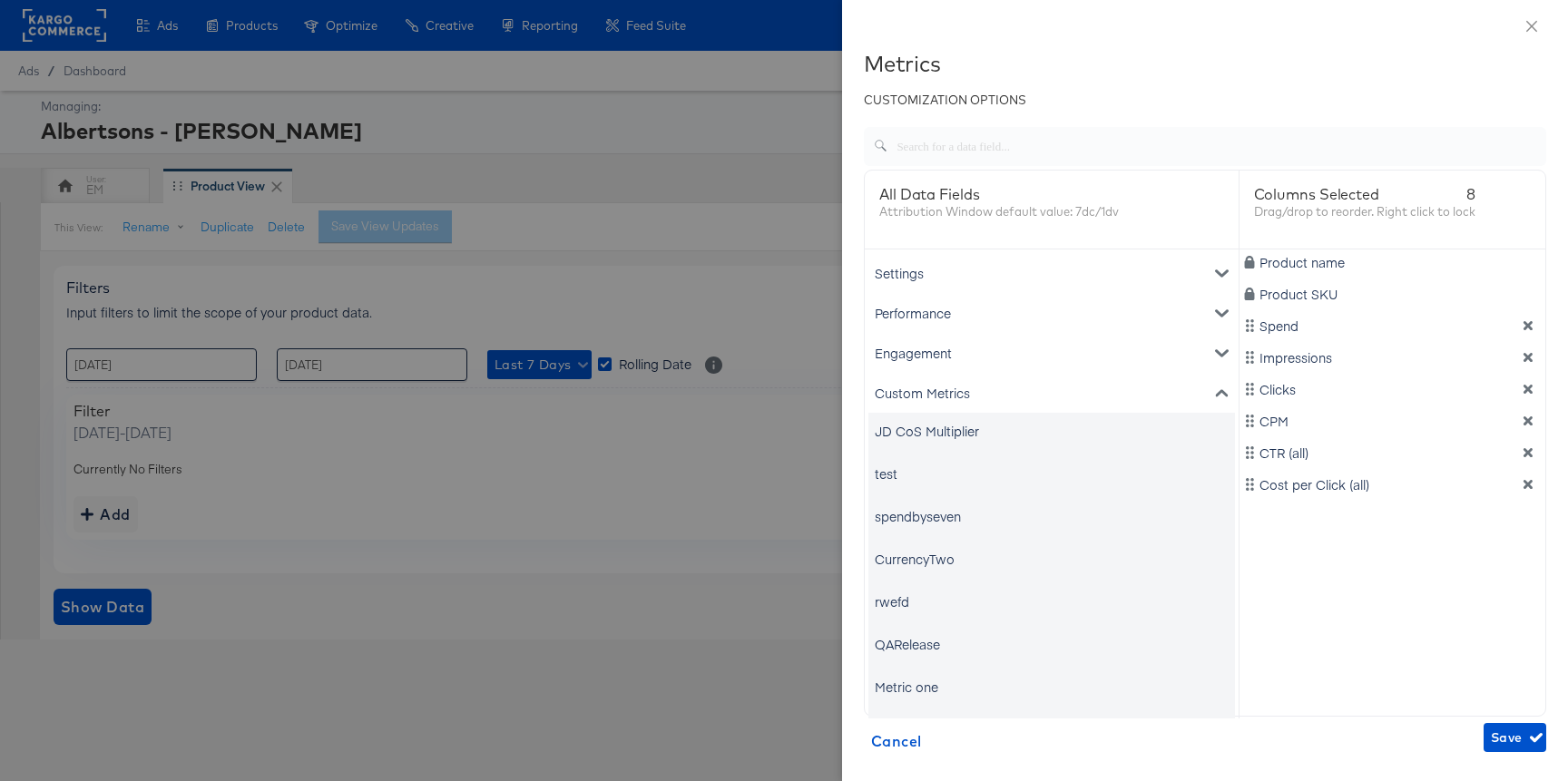
scroll to position [20, 0]
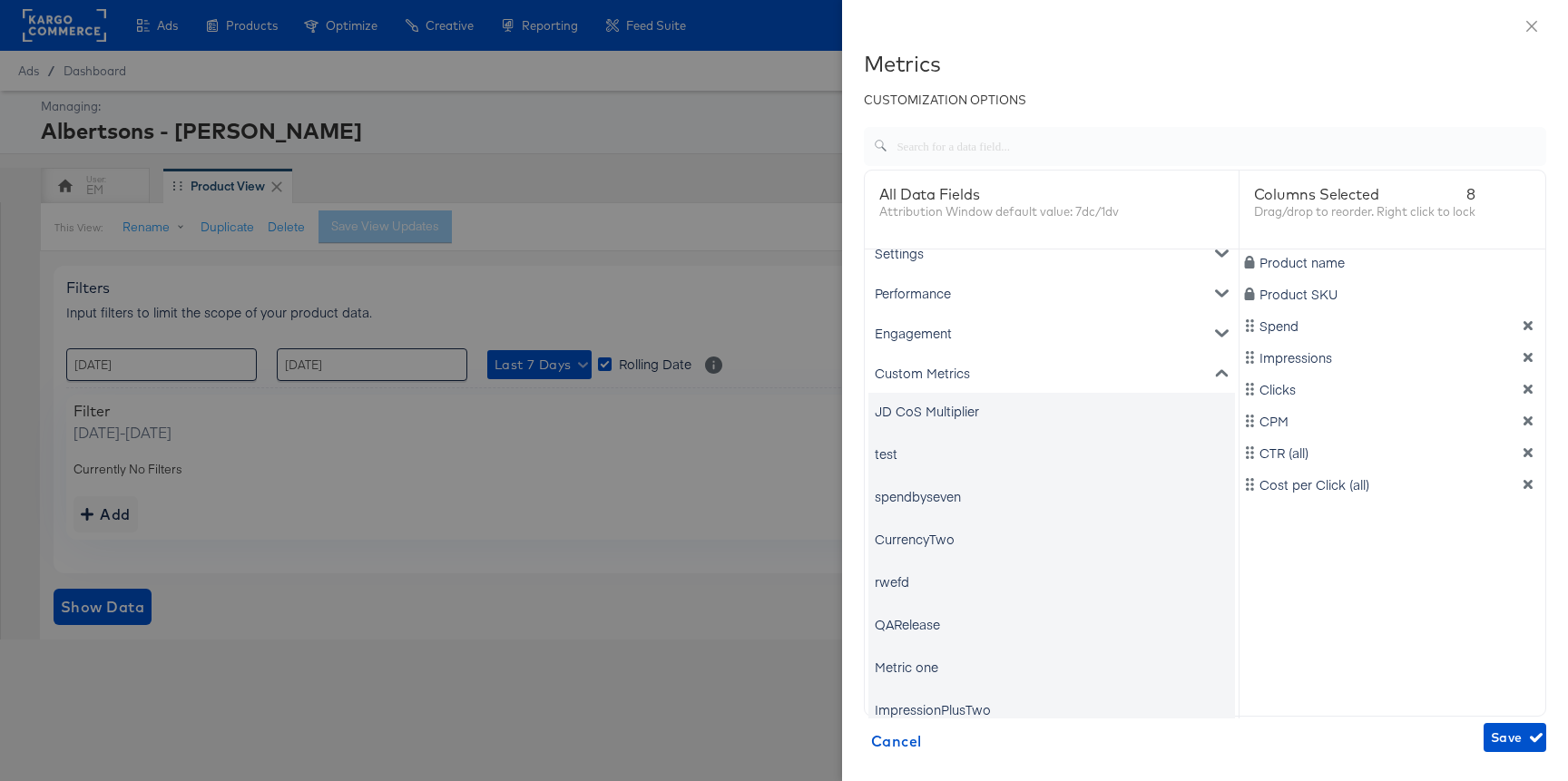
click at [936, 370] on div "Custom Metrics" at bounding box center [1051, 373] width 367 height 40
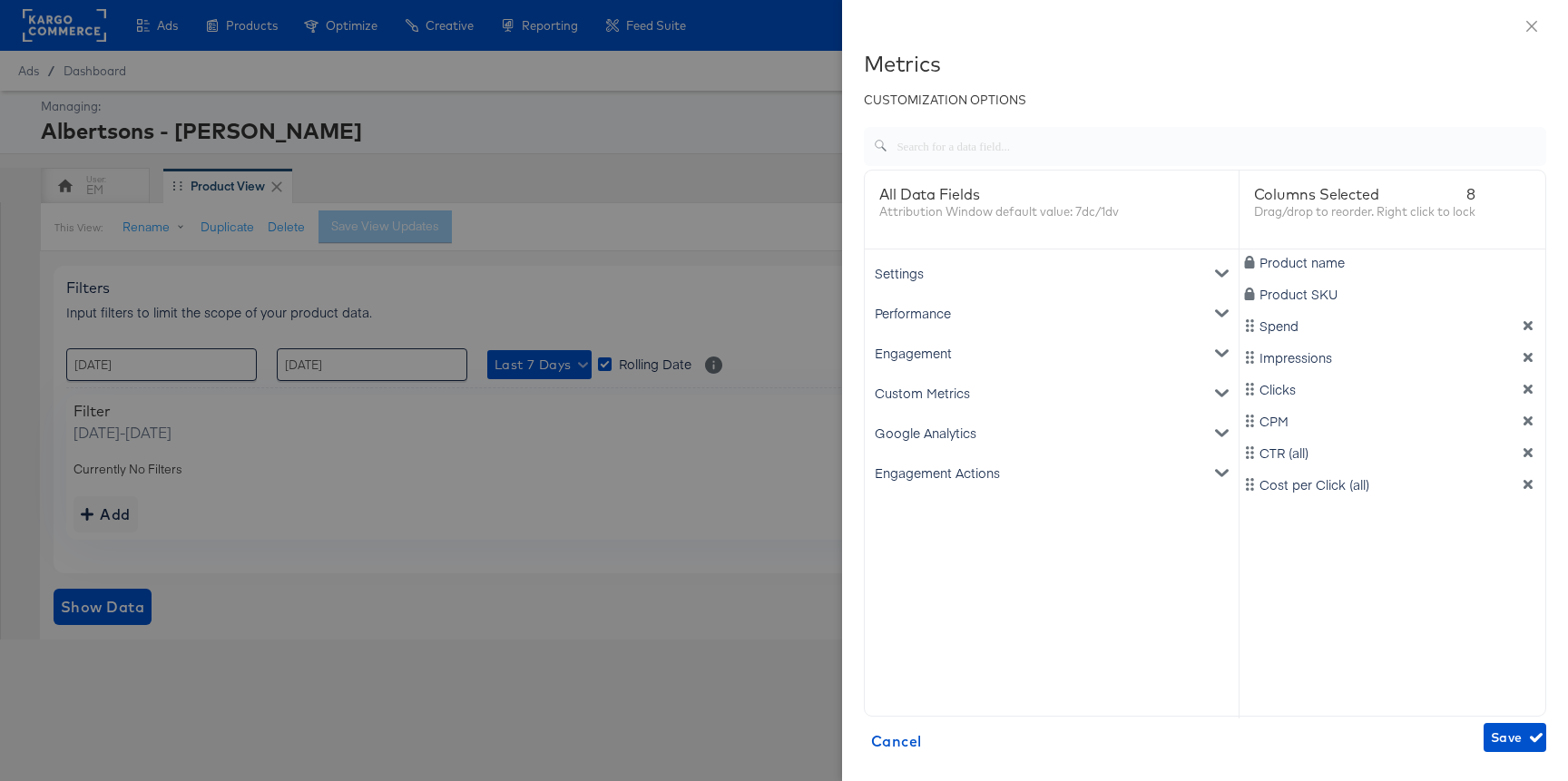
click at [899, 387] on div "Custom Metrics" at bounding box center [1051, 393] width 367 height 40
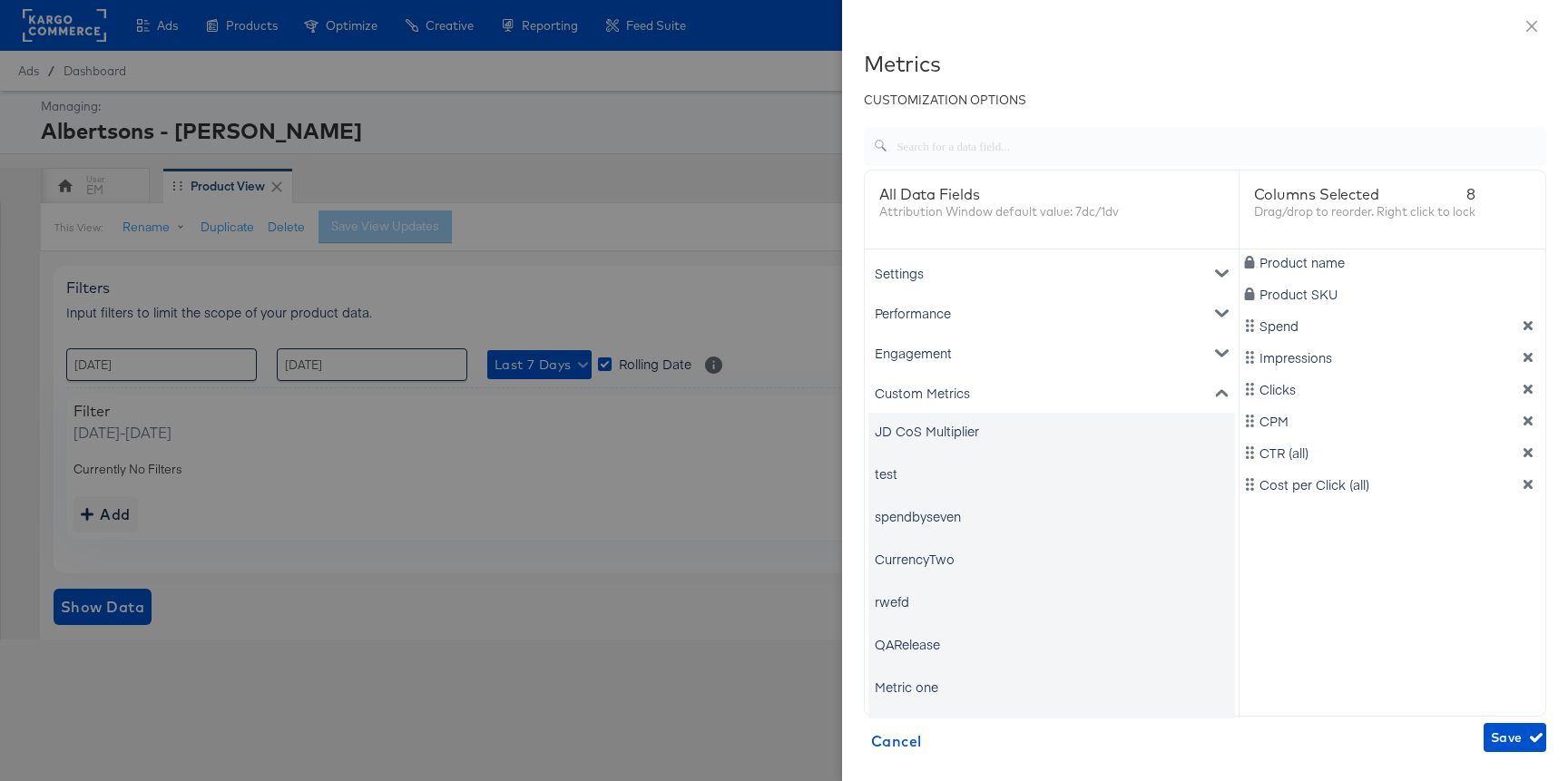
click at [716, 174] on div at bounding box center [784, 390] width 1568 height 781
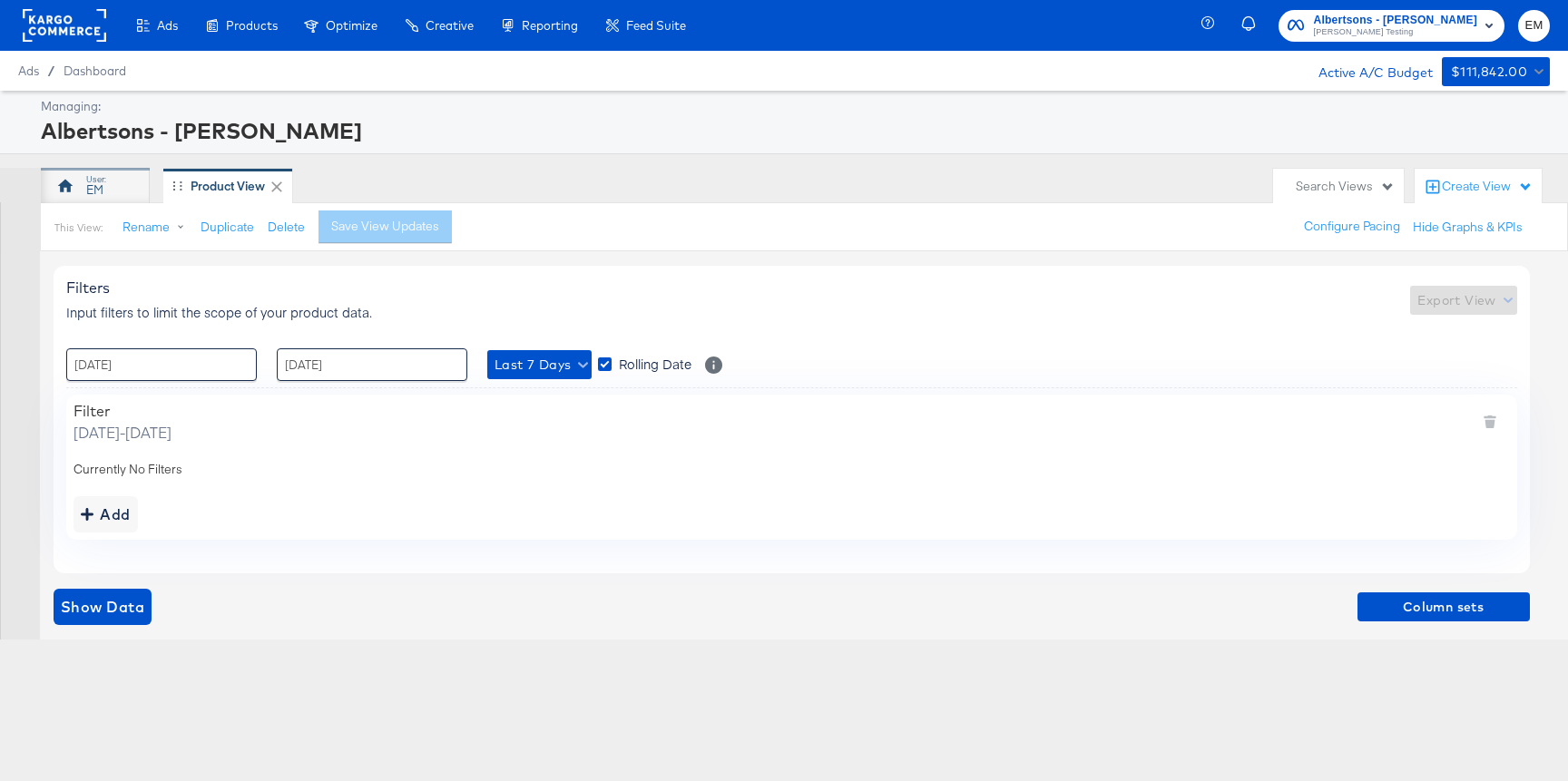
click at [89, 171] on div "EM" at bounding box center [95, 186] width 109 height 36
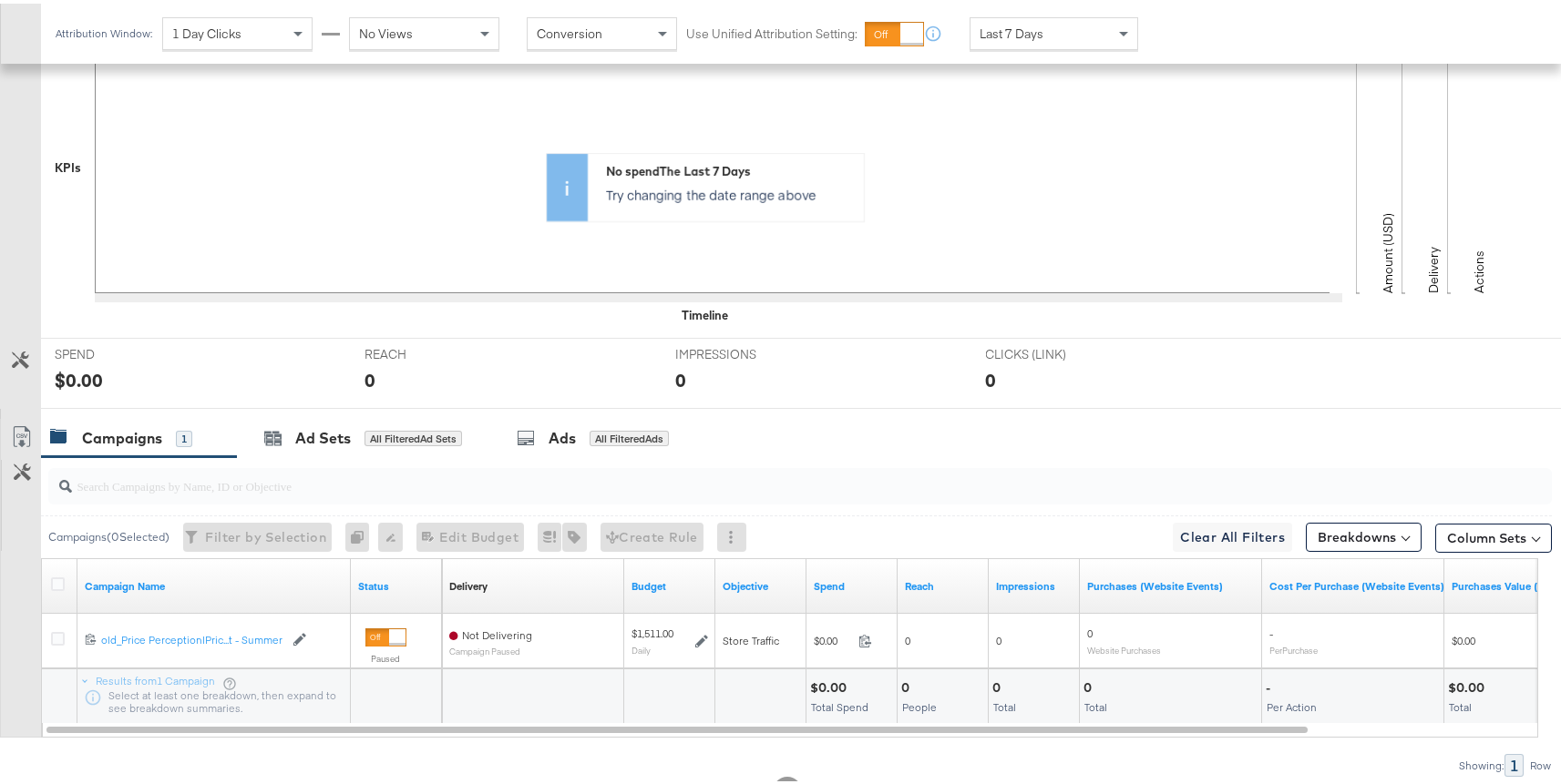
scroll to position [522, 0]
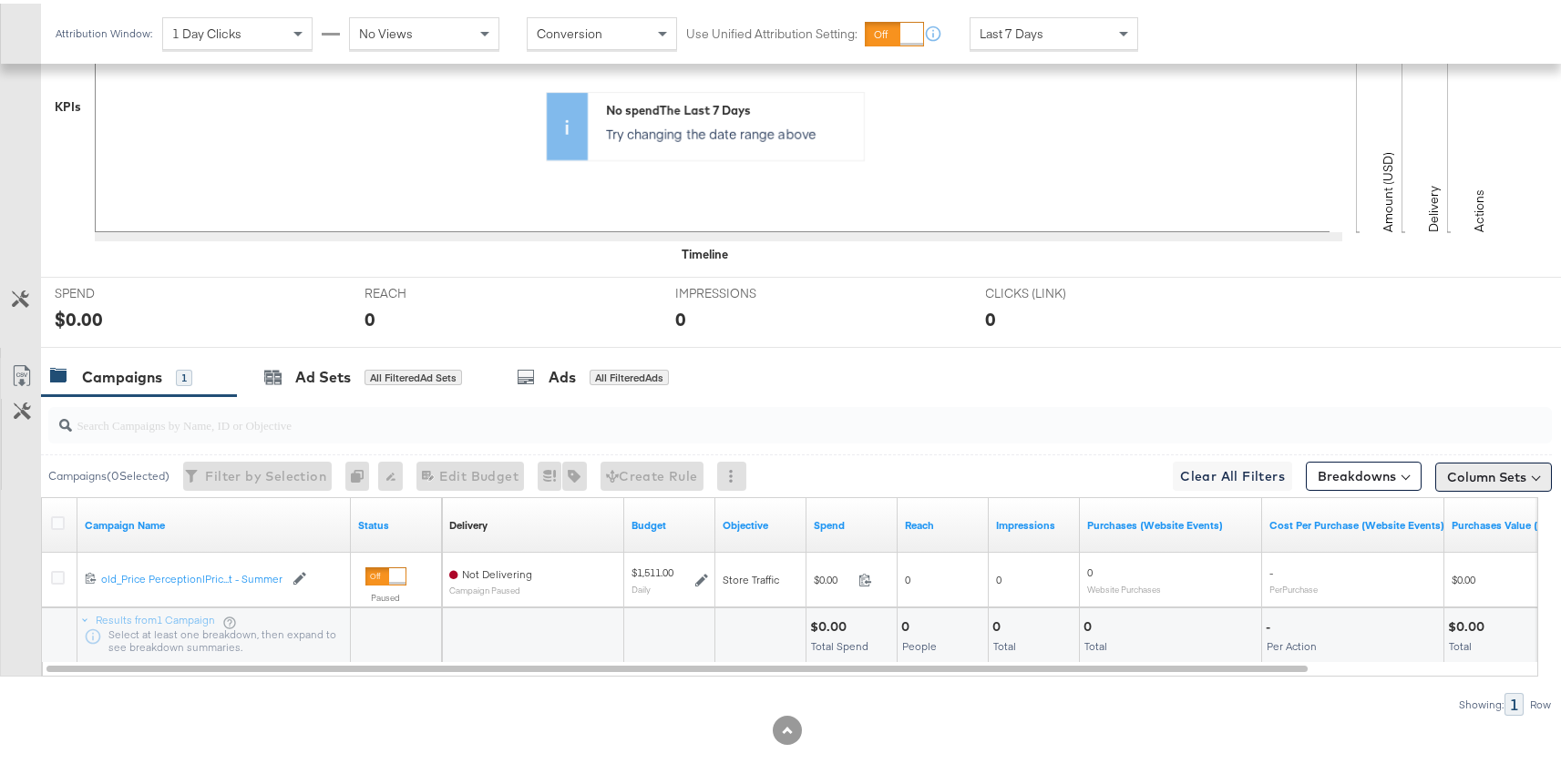
click at [1451, 474] on button "Column Sets" at bounding box center [1494, 473] width 117 height 29
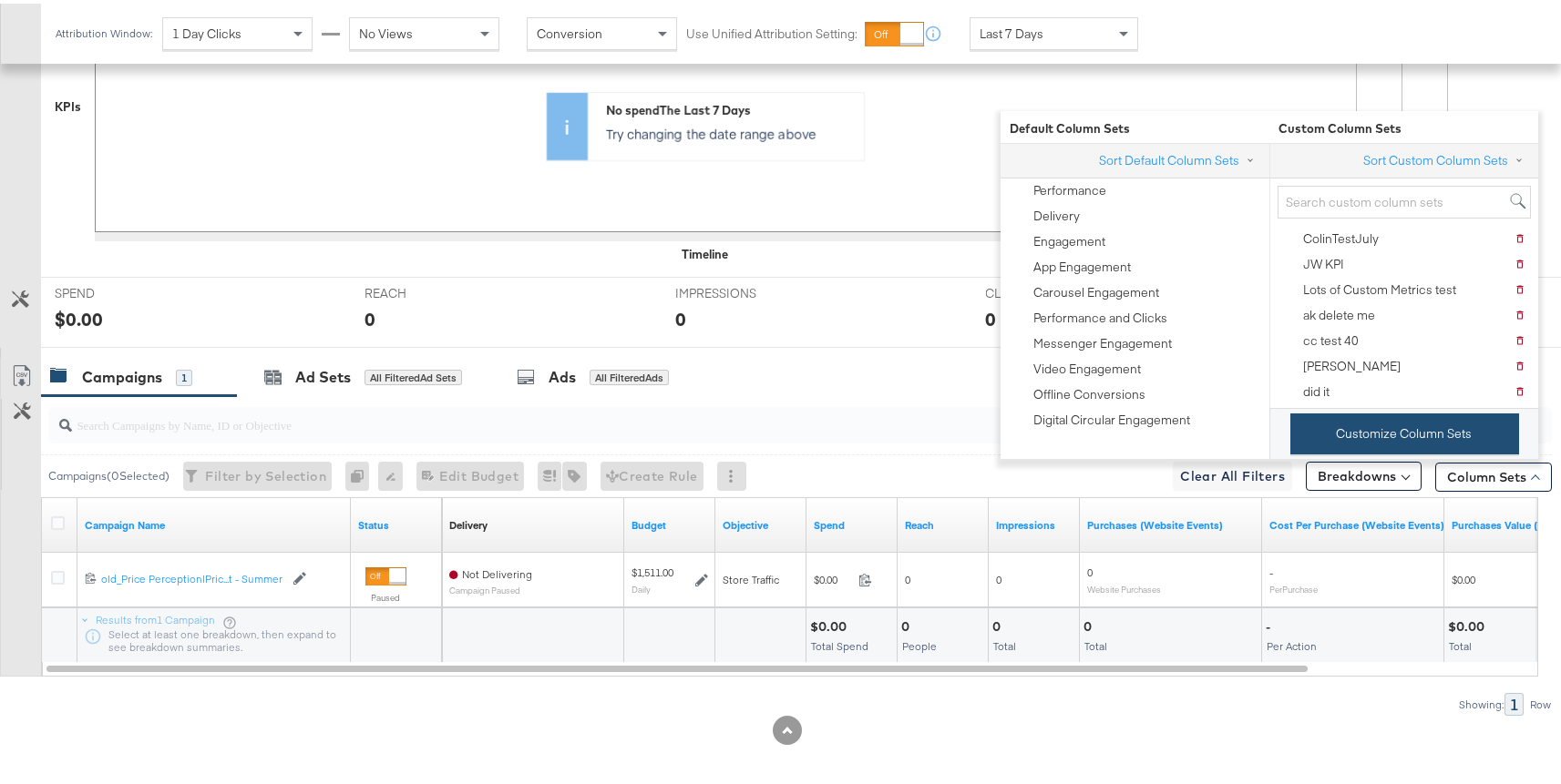
click at [1376, 416] on button "Customize Column Sets" at bounding box center [1404, 430] width 229 height 41
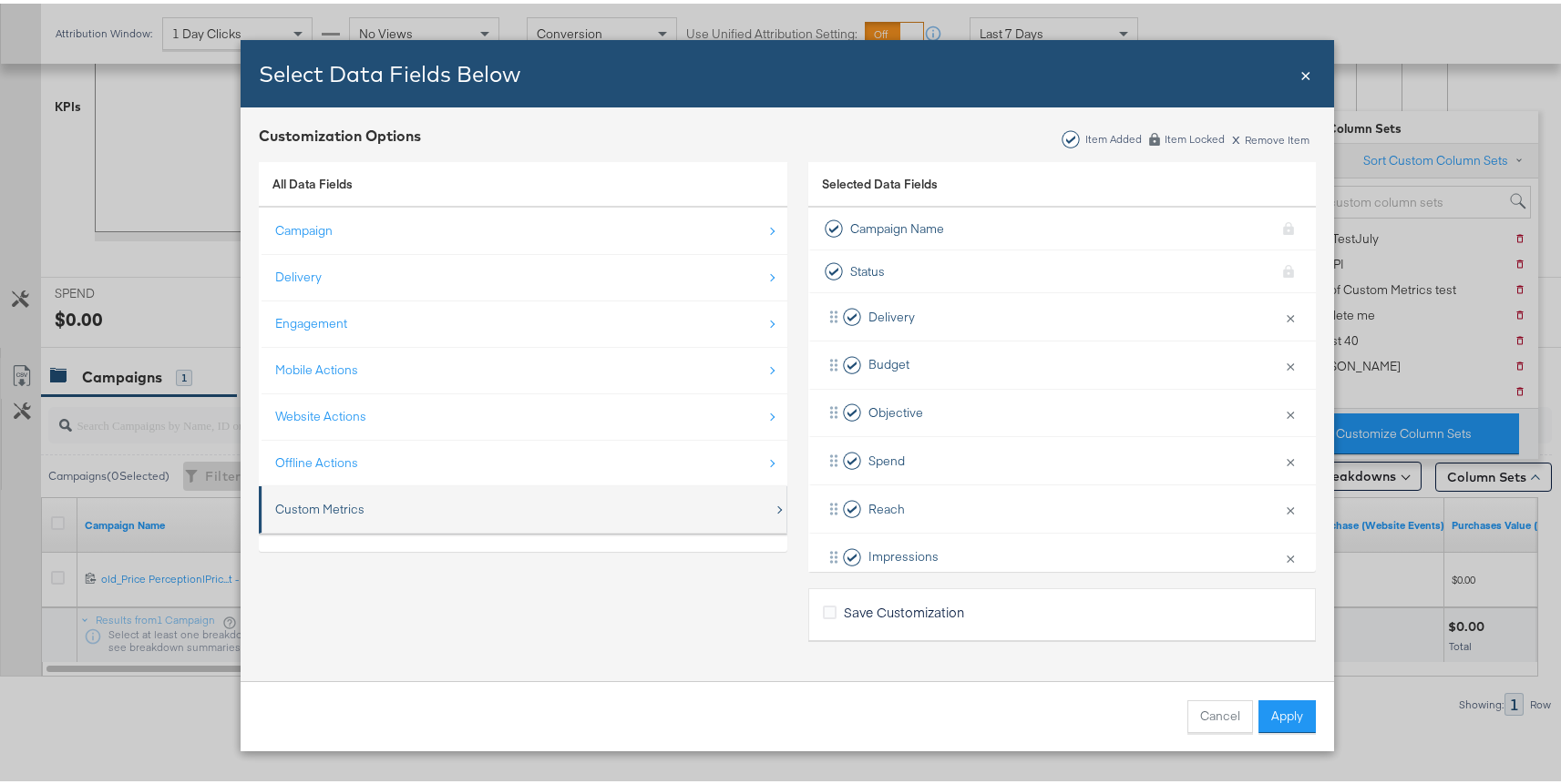
click at [357, 506] on div "Custom Metrics" at bounding box center [319, 506] width 89 height 17
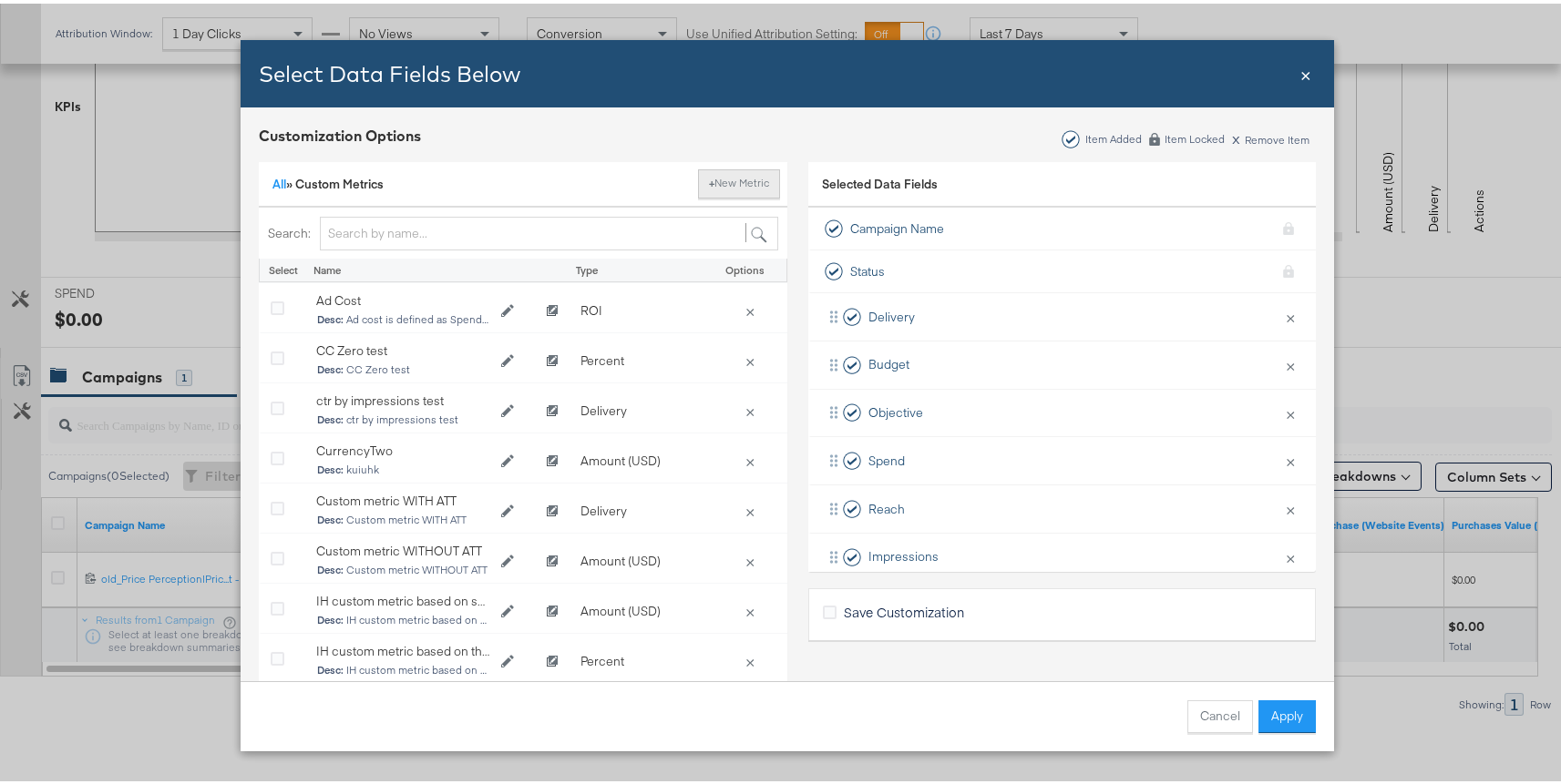
click at [714, 184] on button "+ New Metric" at bounding box center [739, 180] width 82 height 29
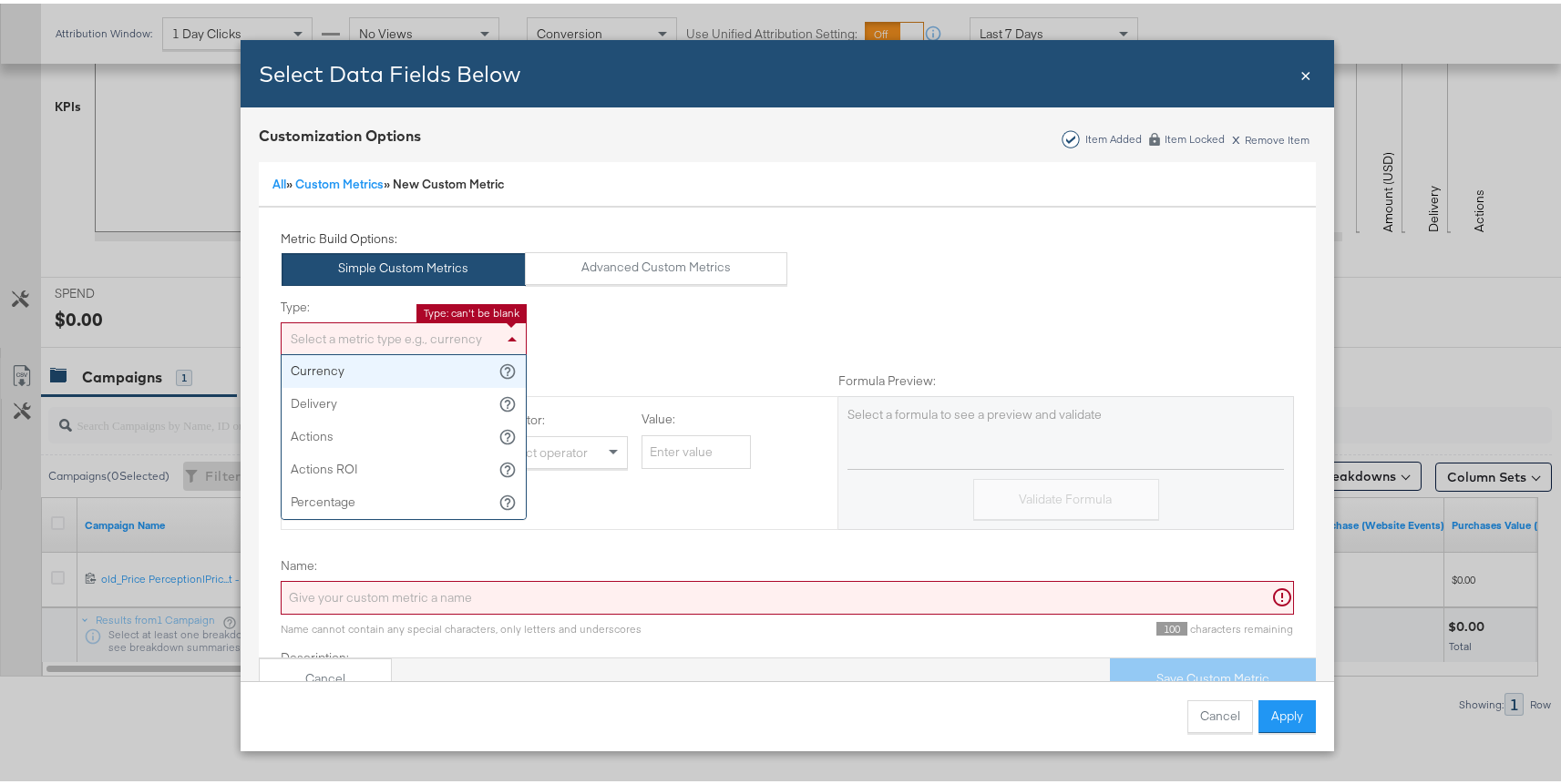
click at [365, 338] on div "Select a metric type e.g., currency" at bounding box center [403, 335] width 244 height 31
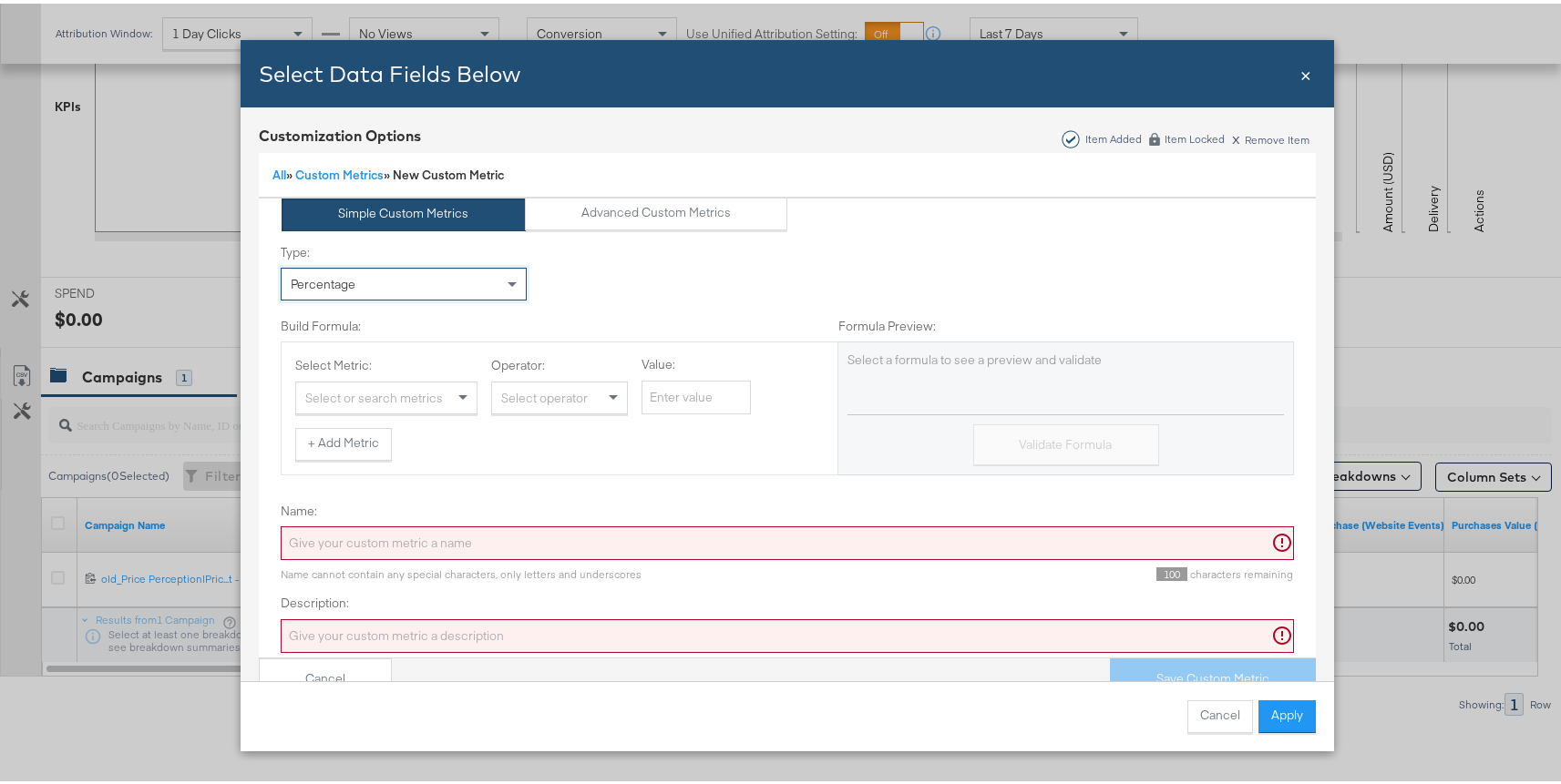
scroll to position [0, 0]
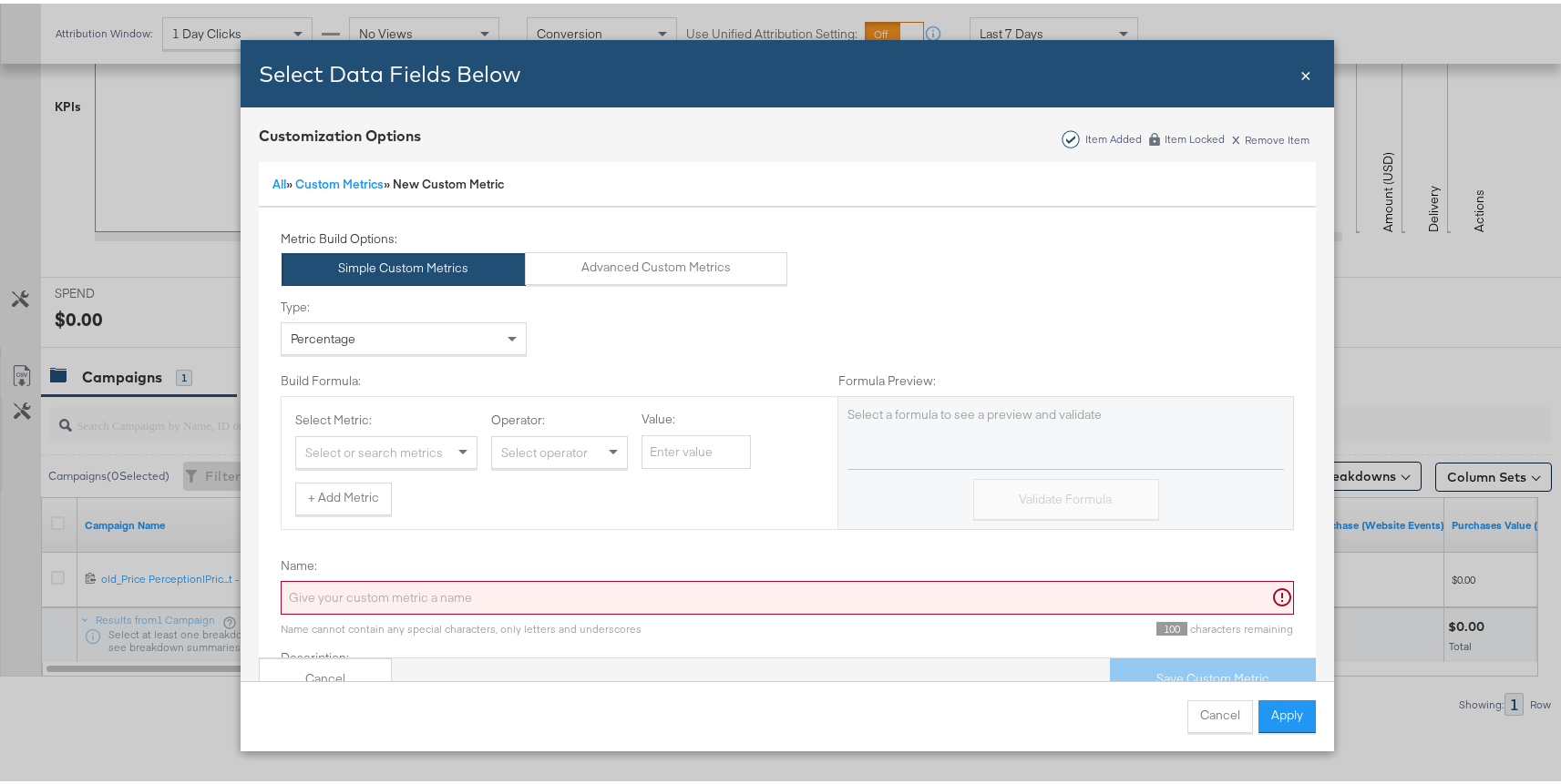
click at [1301, 72] on span "×" at bounding box center [1306, 70] width 11 height 25
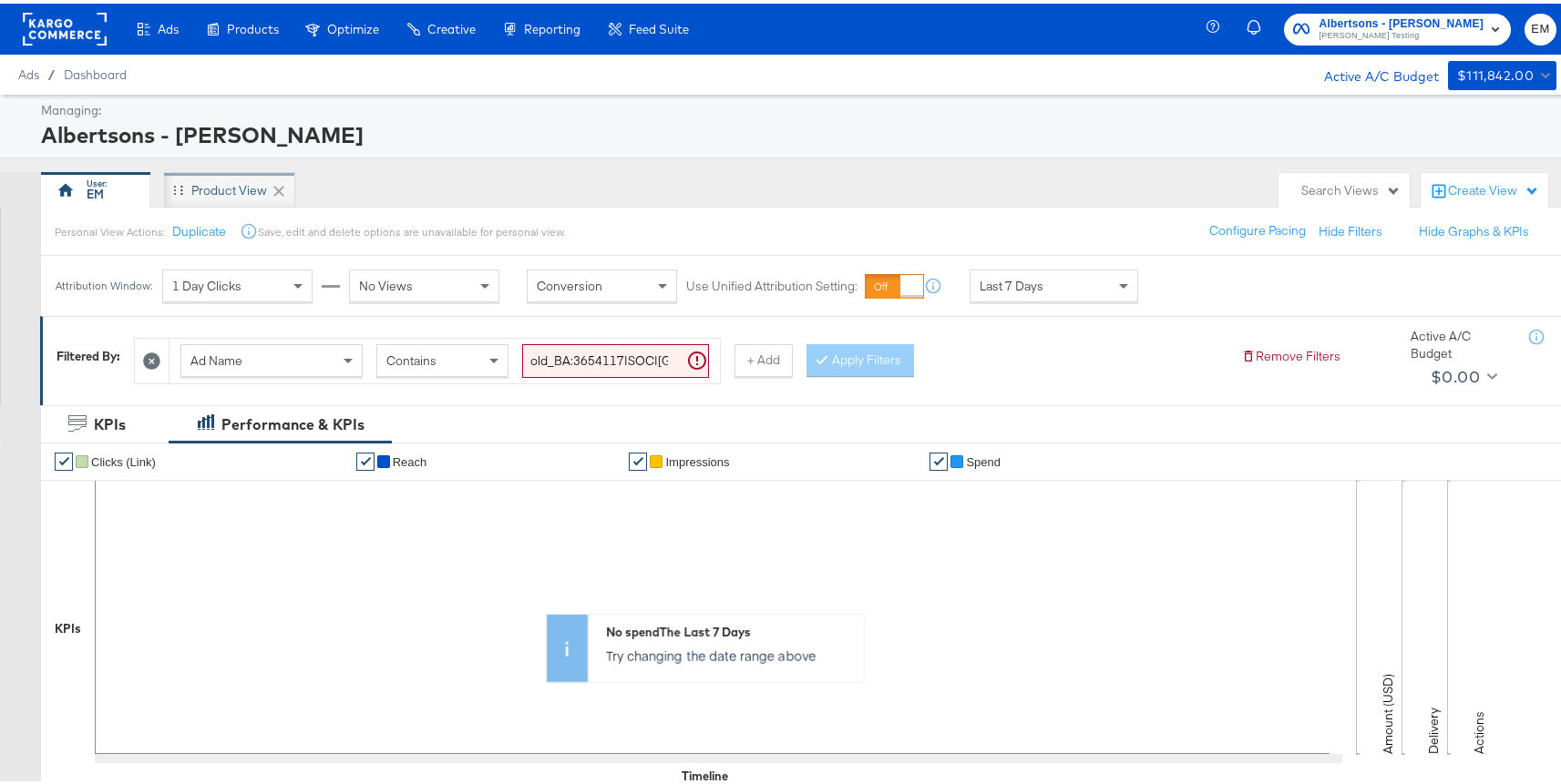
click at [239, 184] on div "Product View" at bounding box center [229, 187] width 76 height 17
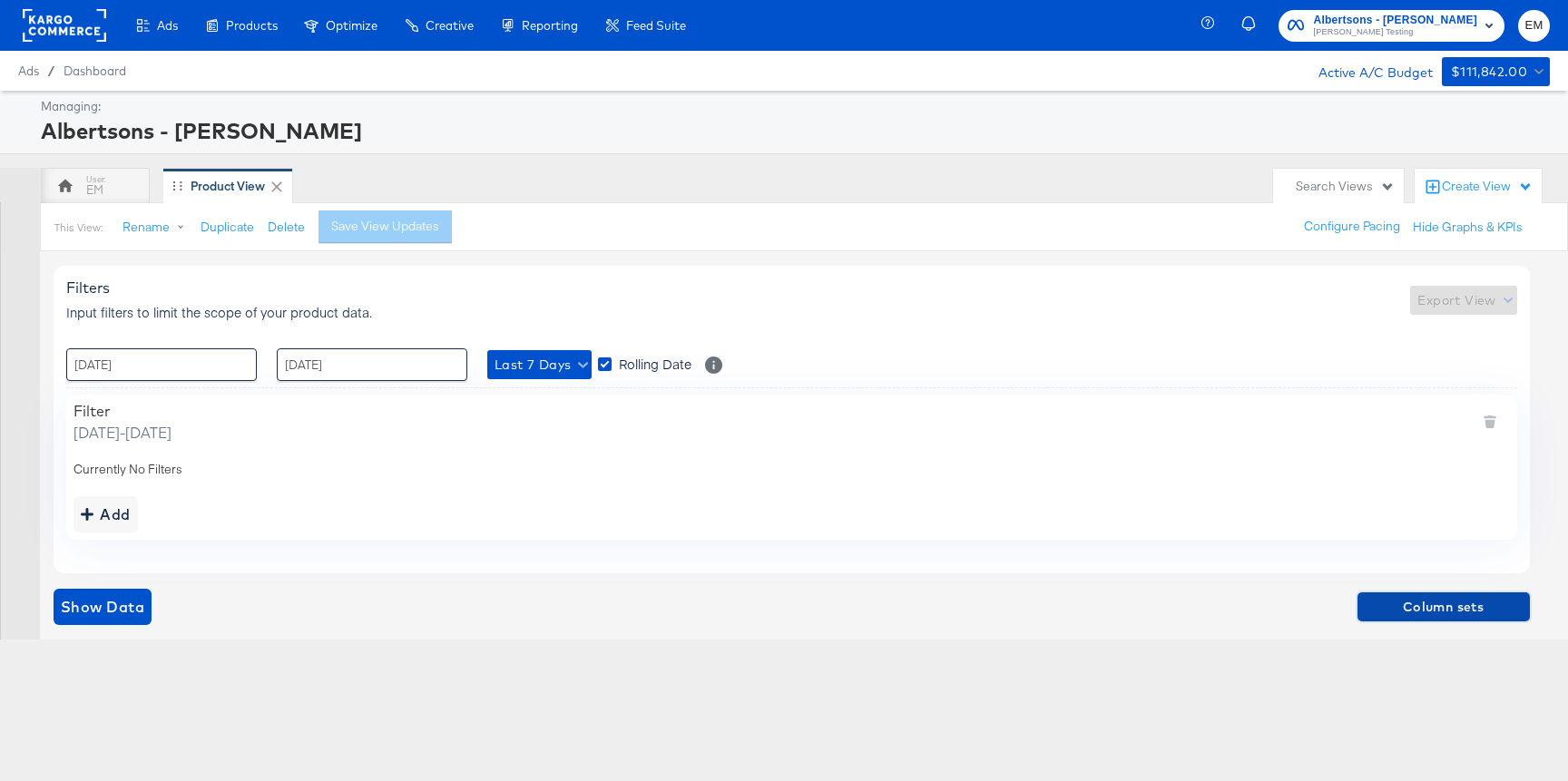
click at [1411, 609] on span "Column sets" at bounding box center [1443, 608] width 158 height 23
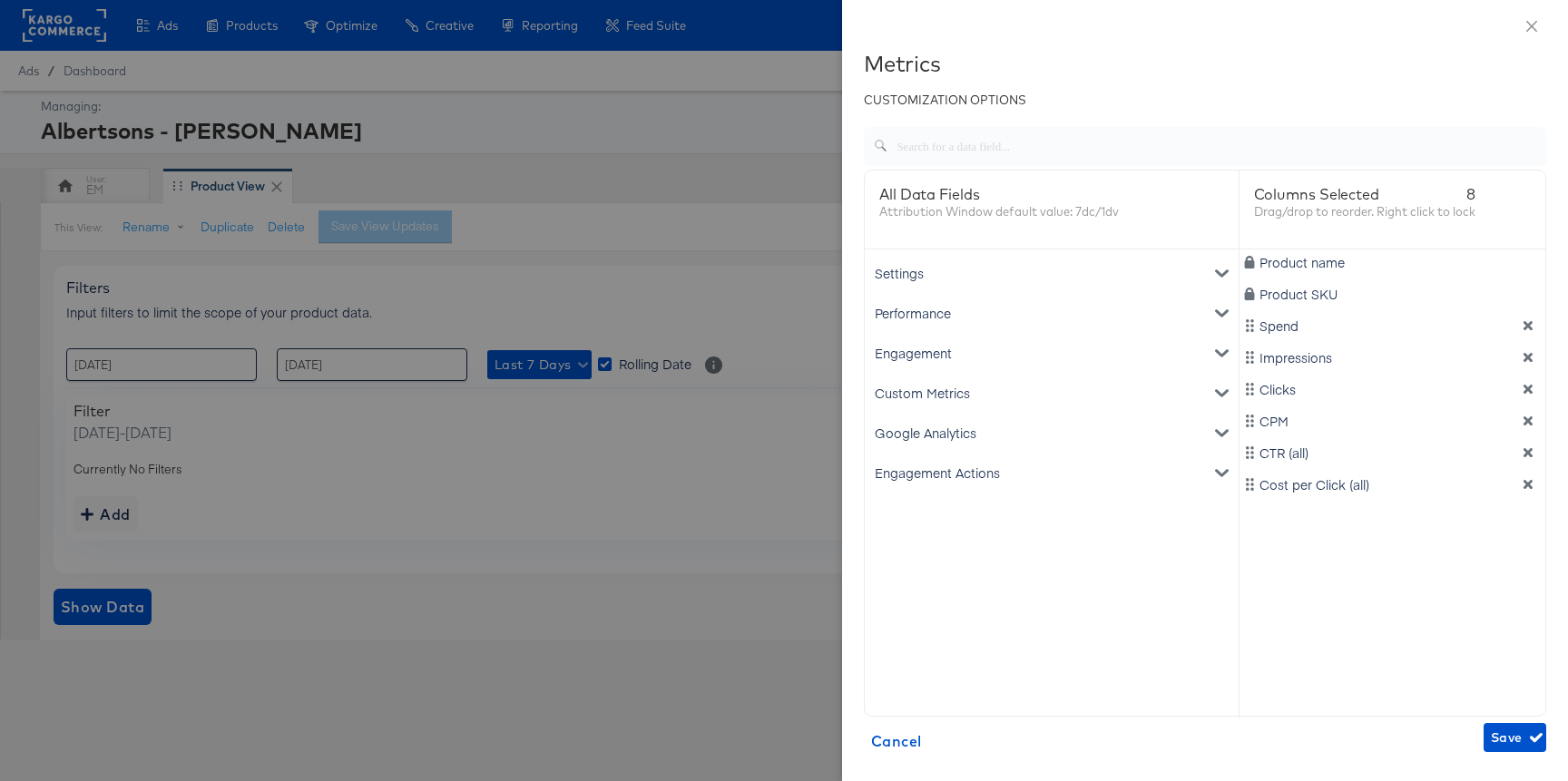
click at [999, 425] on div "Google Analytics" at bounding box center [1051, 433] width 367 height 40
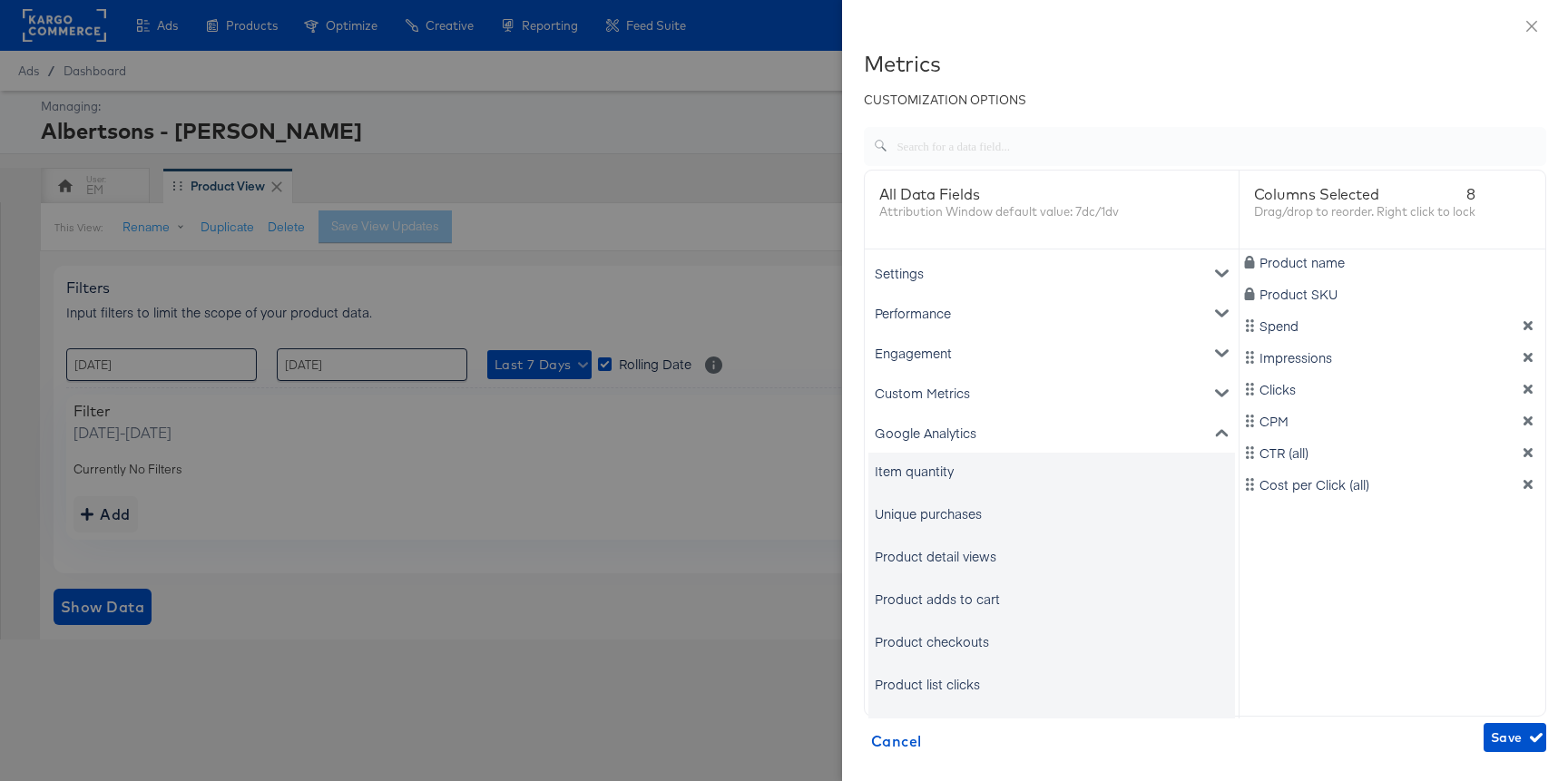
click at [958, 435] on div "Google Analytics" at bounding box center [1051, 433] width 367 height 40
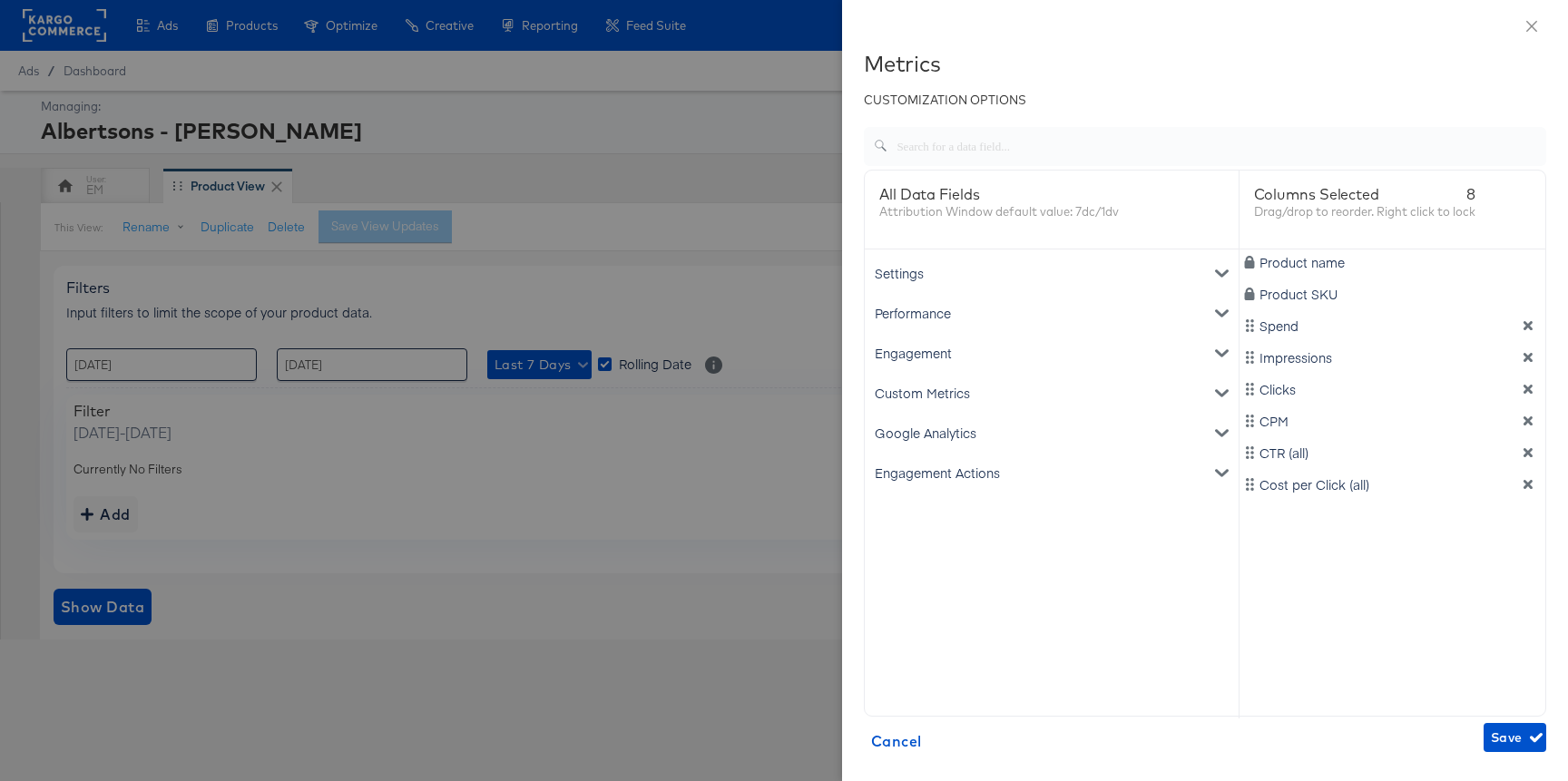
click at [944, 476] on div "Engagement Actions" at bounding box center [1051, 473] width 367 height 40
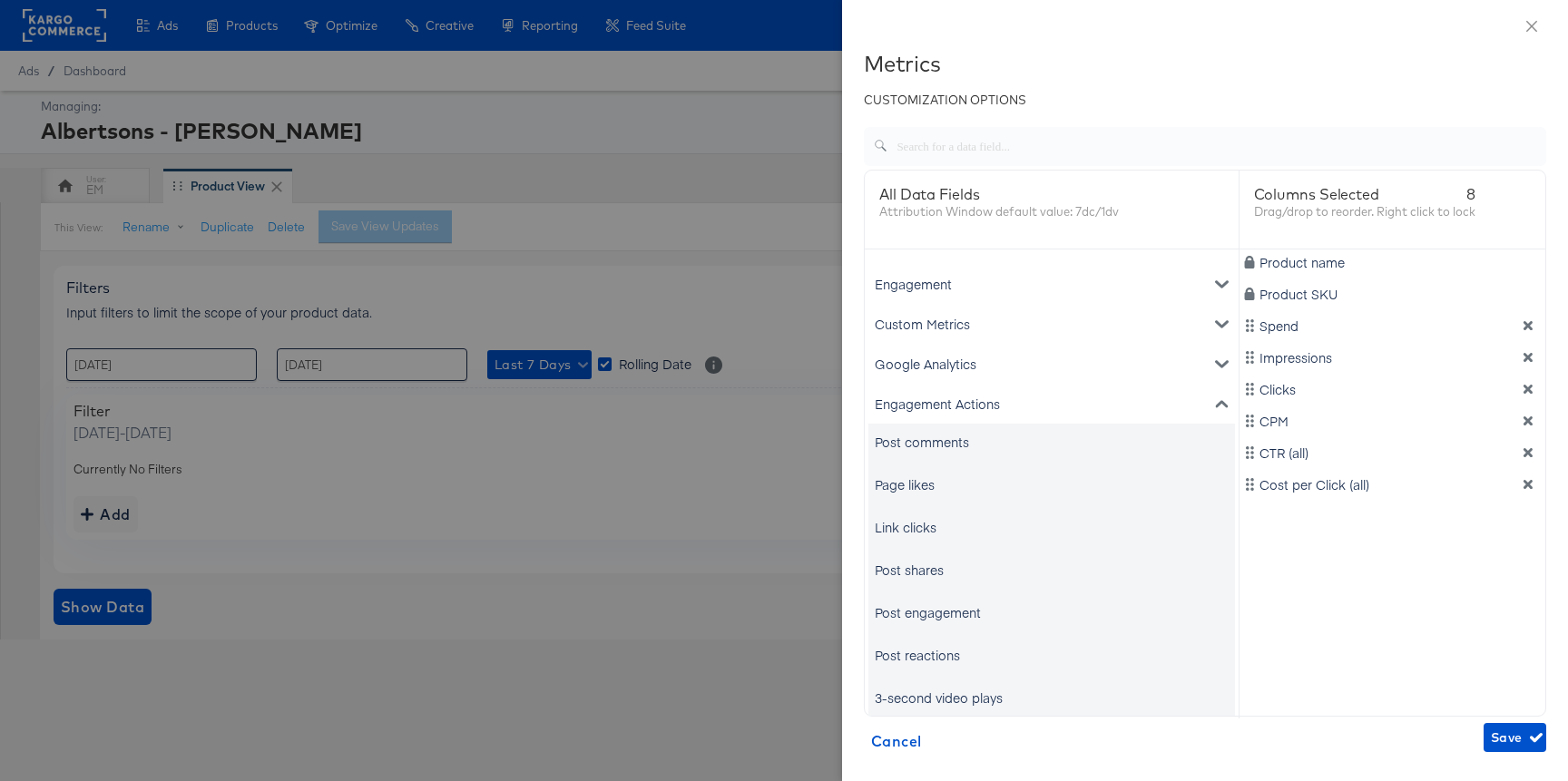
scroll to position [70, 0]
click at [944, 401] on div "Engagement Actions" at bounding box center [1051, 403] width 367 height 40
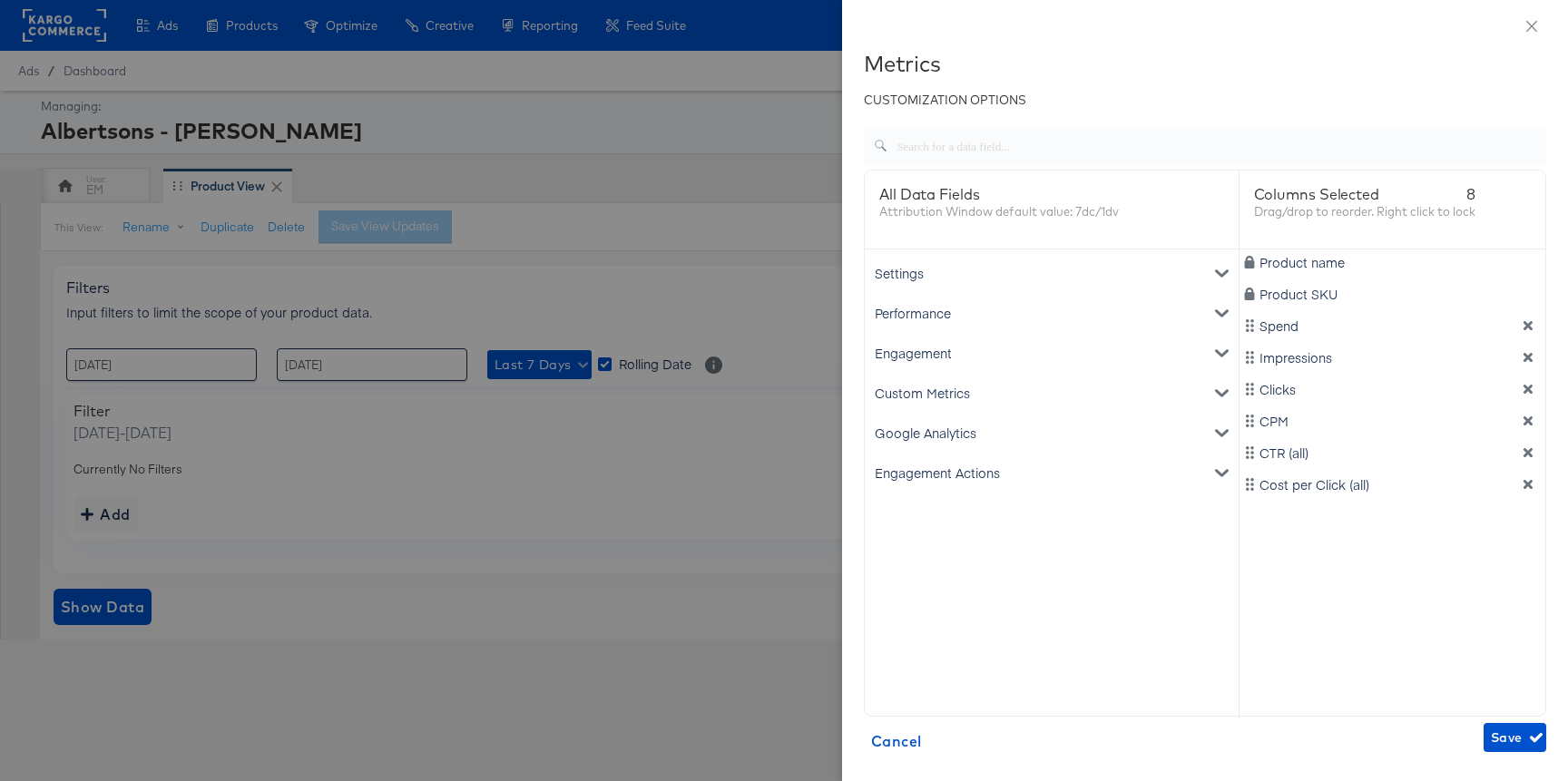
click at [931, 354] on div "Engagement" at bounding box center [1051, 353] width 367 height 40
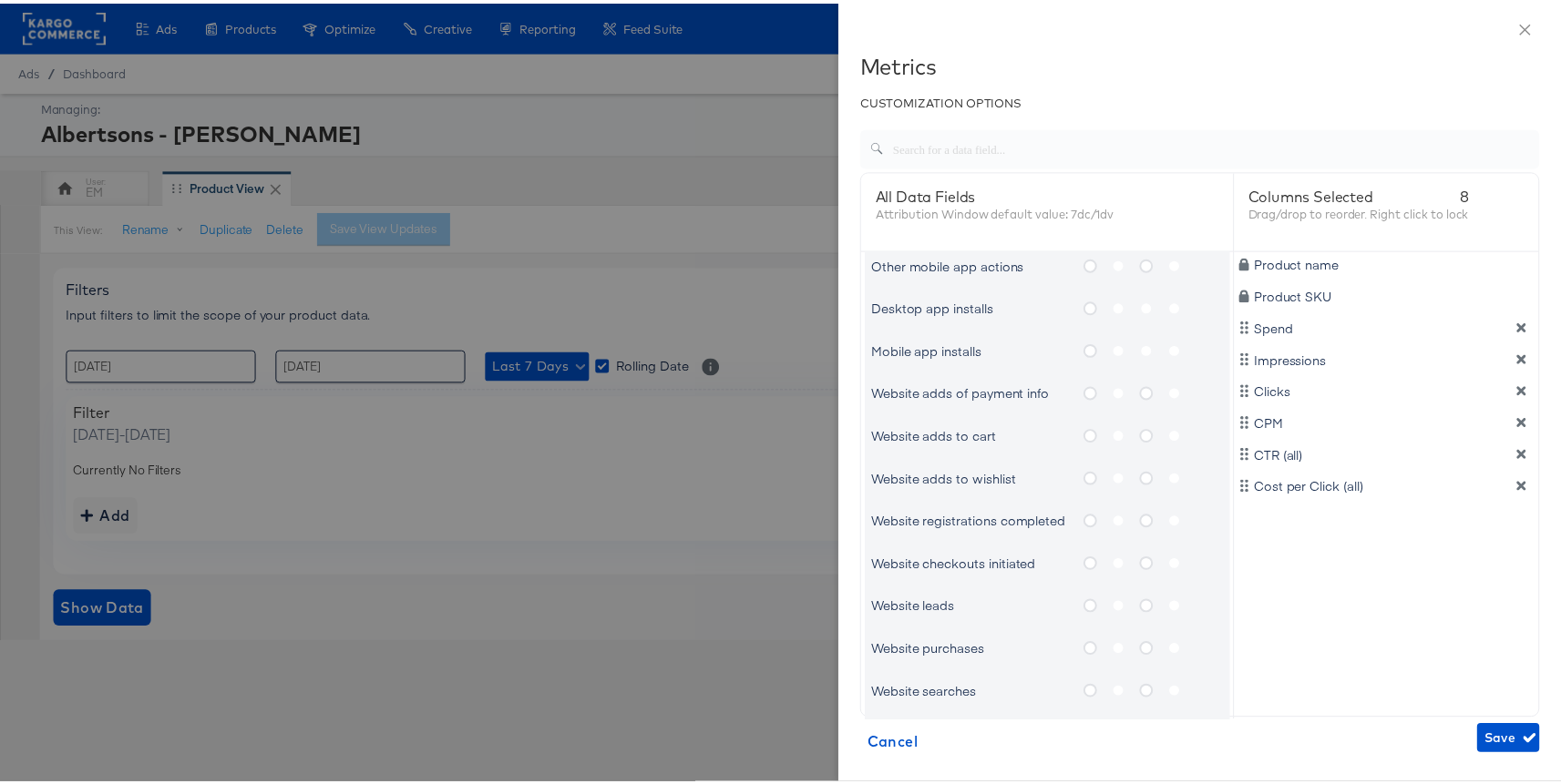
scroll to position [1036, 0]
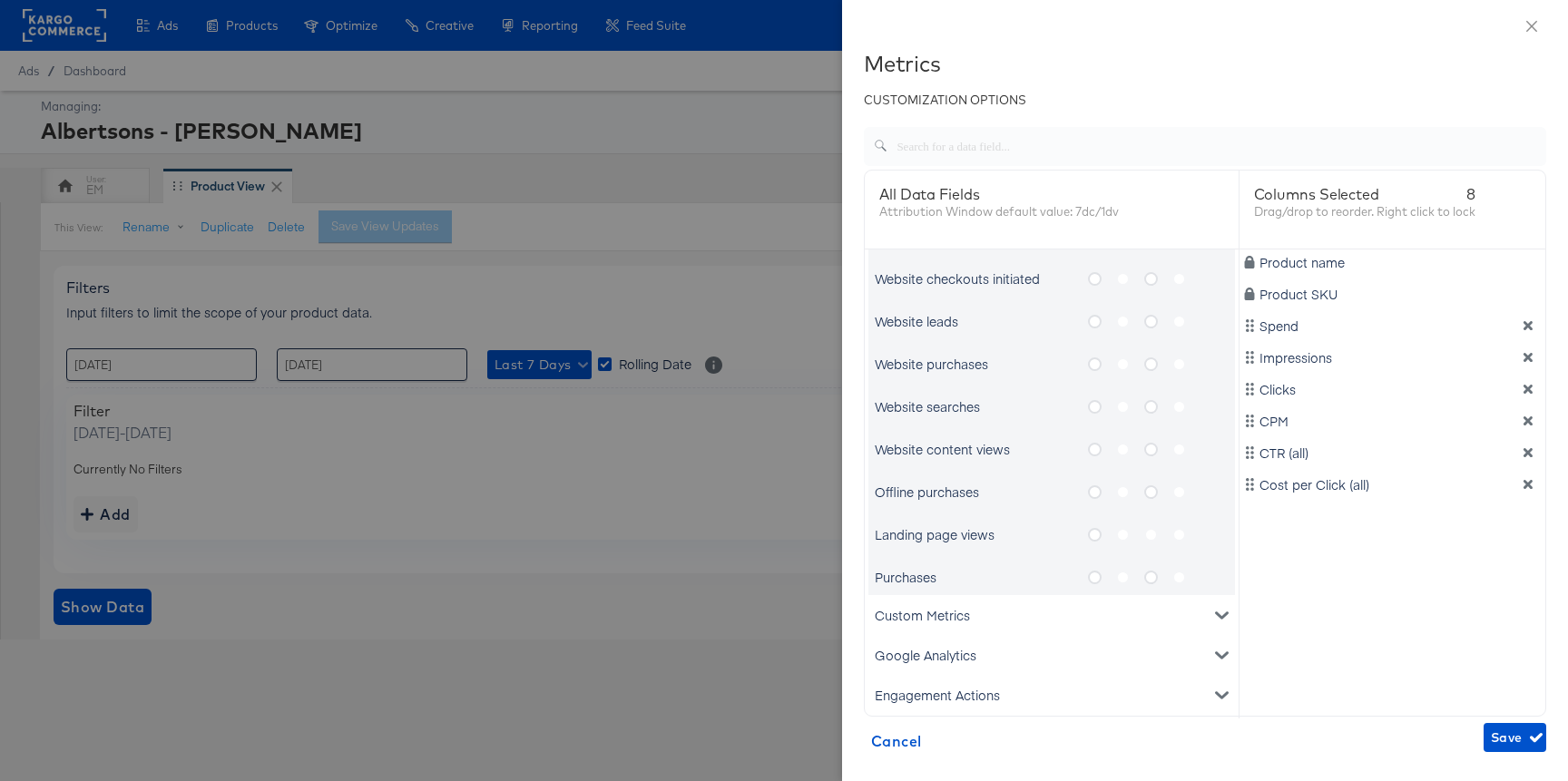
click at [1092, 577] on icon "metrics-list" at bounding box center [1095, 577] width 13 height 13
click at [0, 0] on input "metrics-list" at bounding box center [0, 0] width 0 height 0
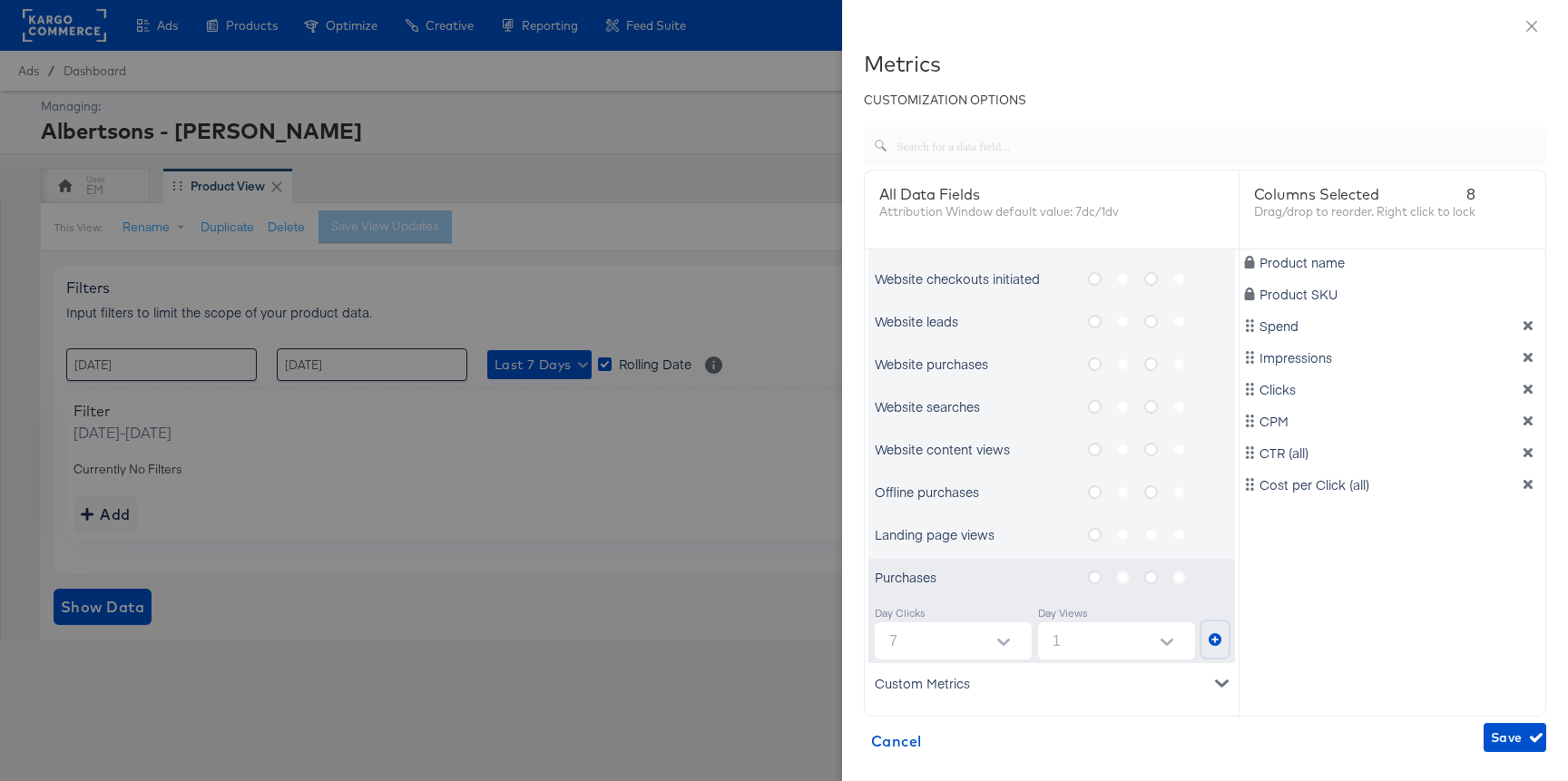
click at [1201, 638] on button "metrics-list" at bounding box center [1215, 640] width 28 height 36
click at [1521, 480] on icon "dimension-list" at bounding box center [1527, 484] width 12 height 12
click at [1523, 451] on icon "dimension-list" at bounding box center [1528, 453] width 10 height 10
click at [1521, 418] on icon "dimension-list" at bounding box center [1527, 420] width 12 height 12
click at [1497, 742] on span "Save" at bounding box center [1515, 738] width 49 height 23
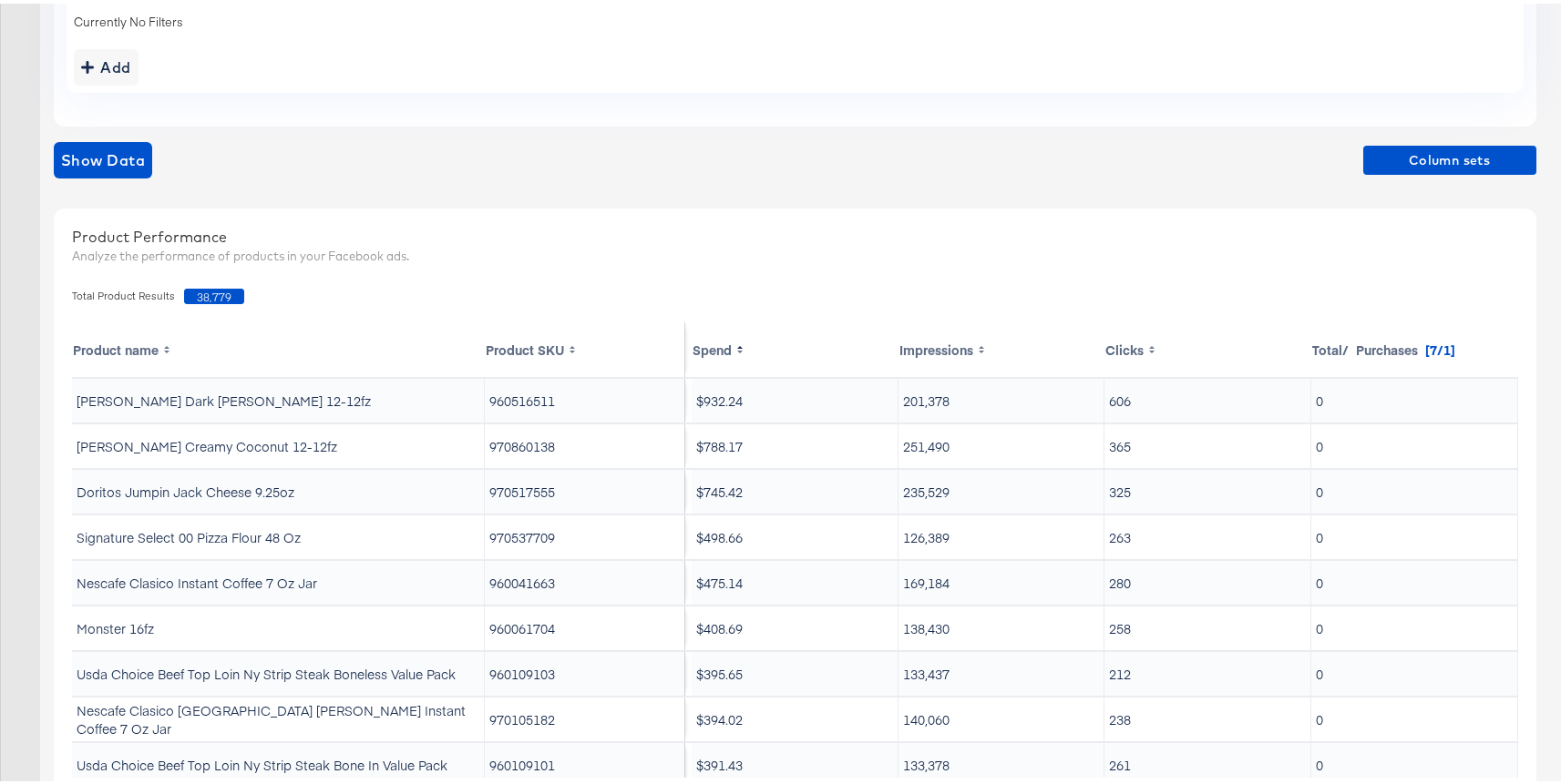
scroll to position [559, 0]
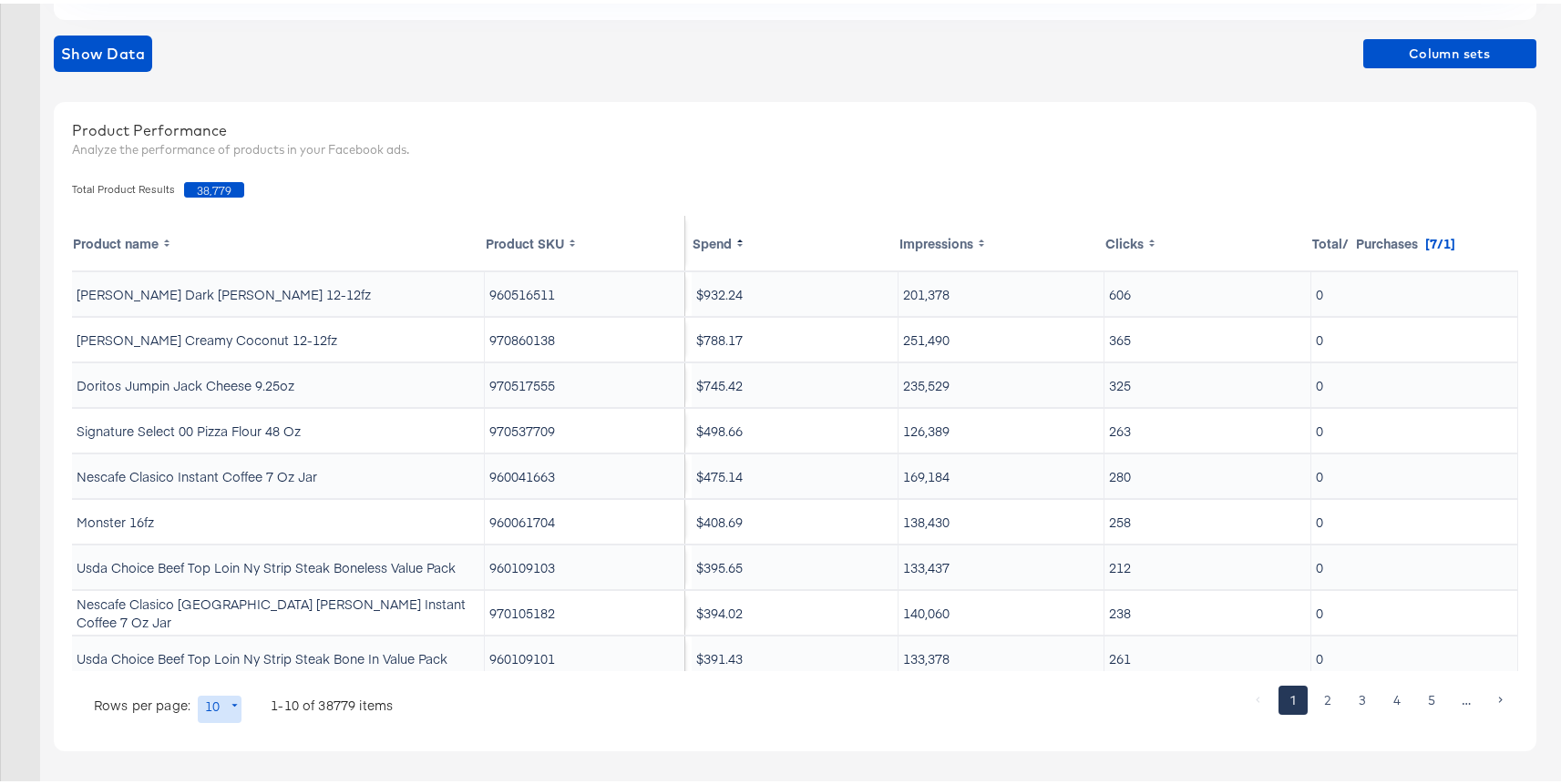
click at [1346, 240] on tr "Product name Product SKU Spend Impressions Clicks Total/ Purchases [7/1]" at bounding box center [795, 240] width 1446 height 56
click at [1424, 236] on tr "Product name Product SKU Spend Impressions Clicks Total/ Purchases [7/1]" at bounding box center [795, 240] width 1446 height 56
click at [1327, 241] on tr "Product name Product SKU Spend Impressions Clicks Total/ Purchases [7/1]" at bounding box center [795, 240] width 1446 height 56
click at [1360, 241] on tr "Product name Product SKU Spend Impressions Clicks Total/ Purchases [7/1]" at bounding box center [795, 240] width 1446 height 56
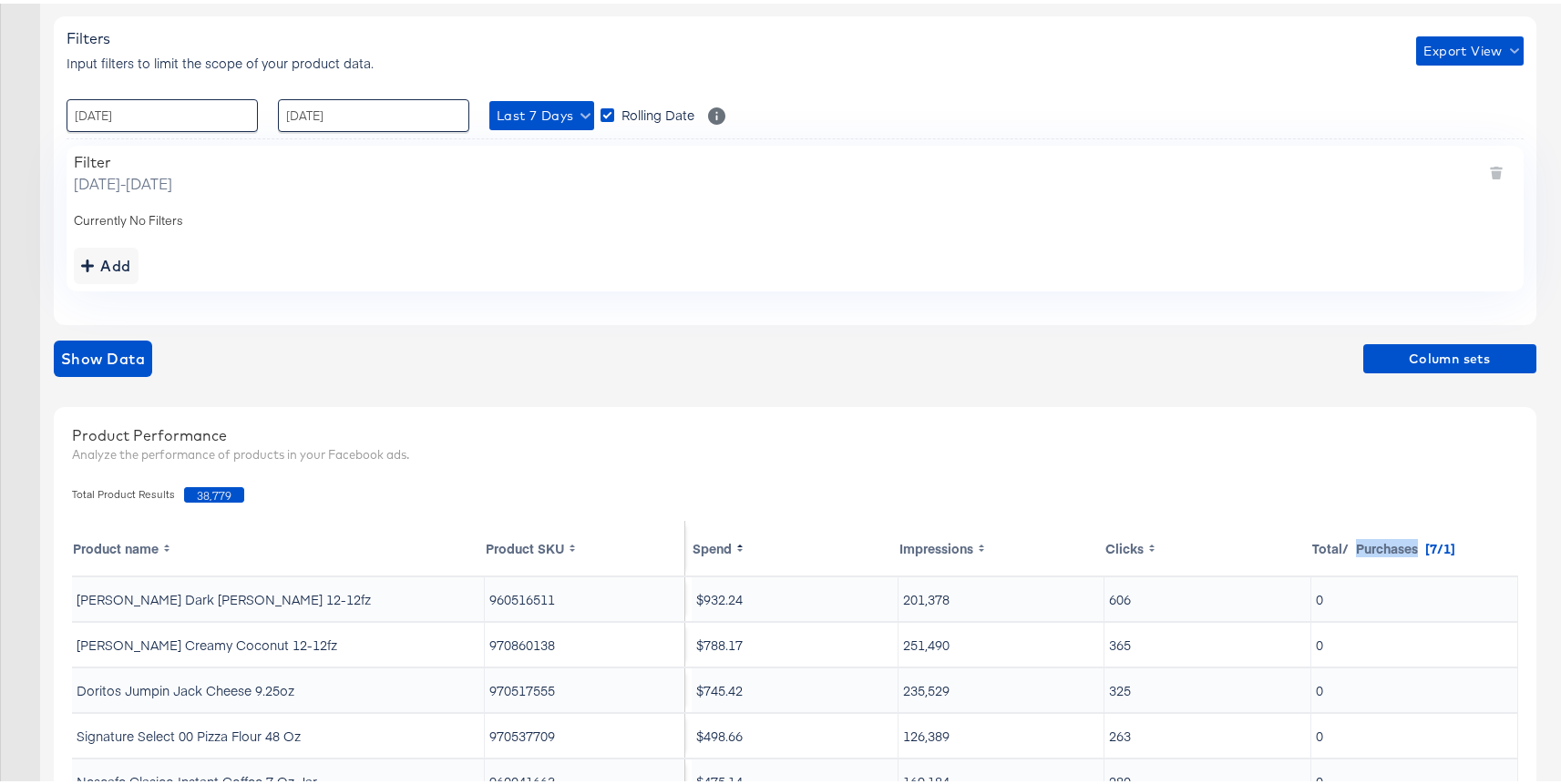
scroll to position [84, 0]
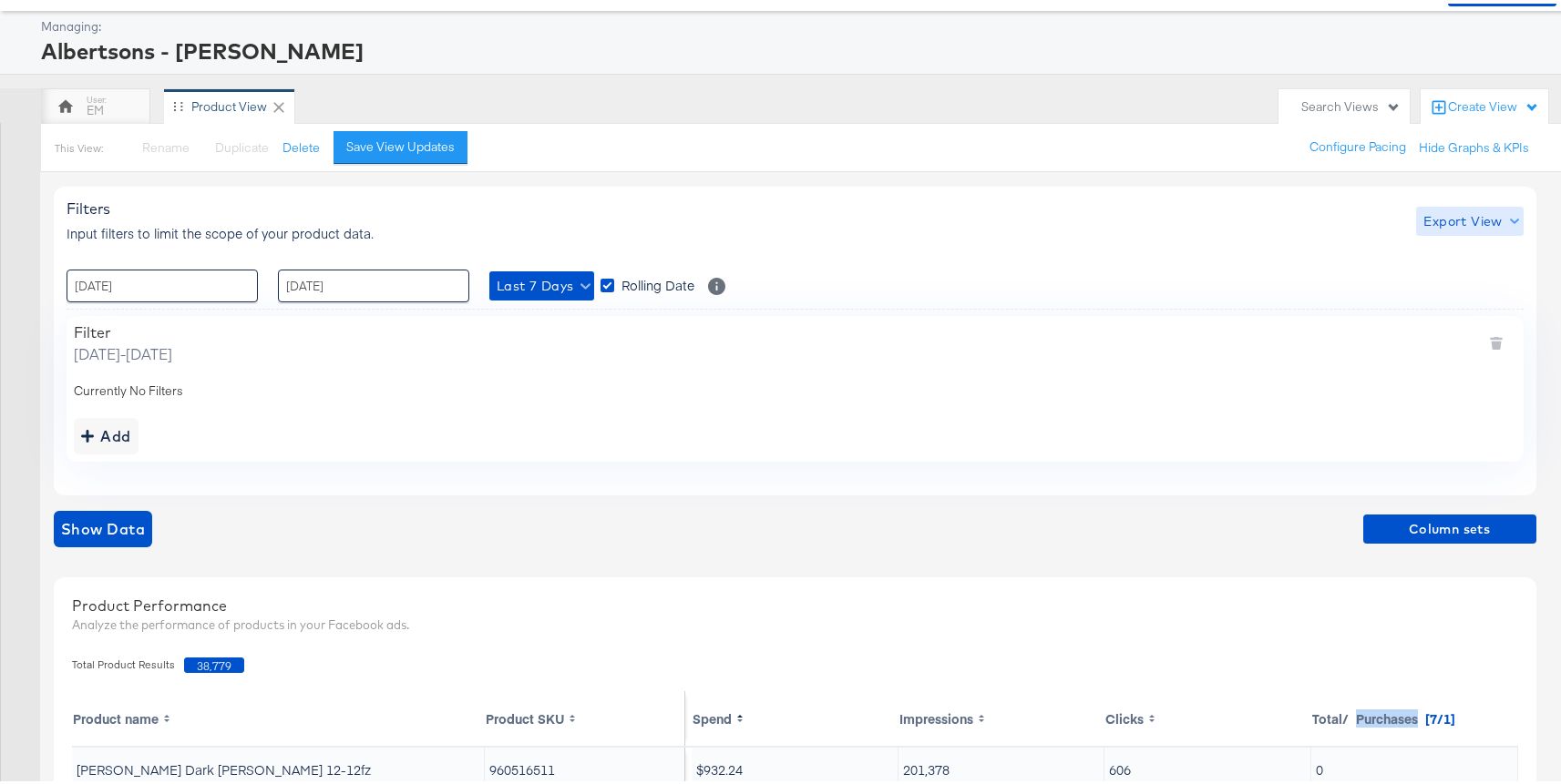
click at [1427, 216] on span "Export View" at bounding box center [1470, 218] width 92 height 23
click at [1278, 215] on div at bounding box center [787, 392] width 1575 height 784
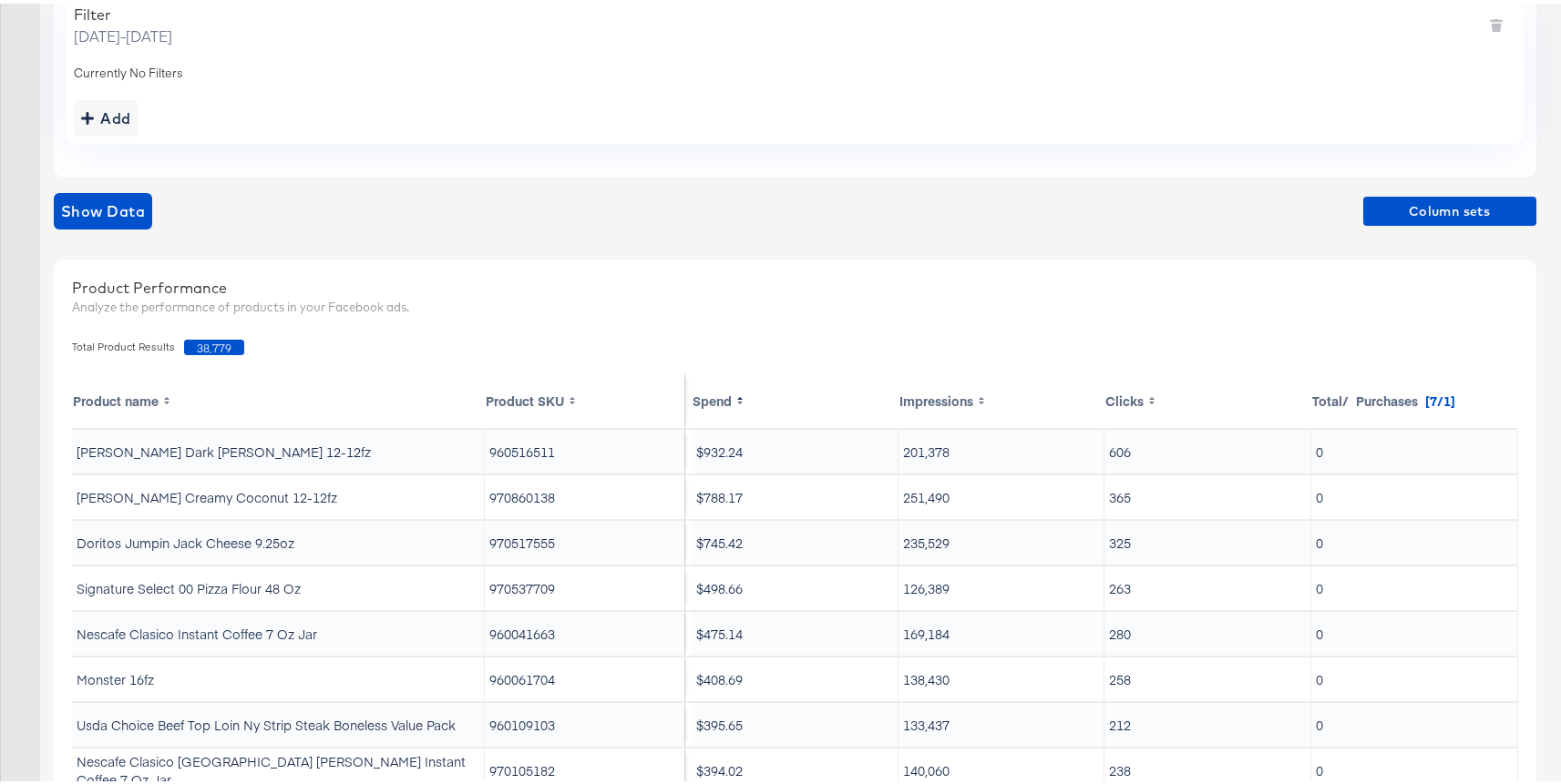
scroll to position [559, 0]
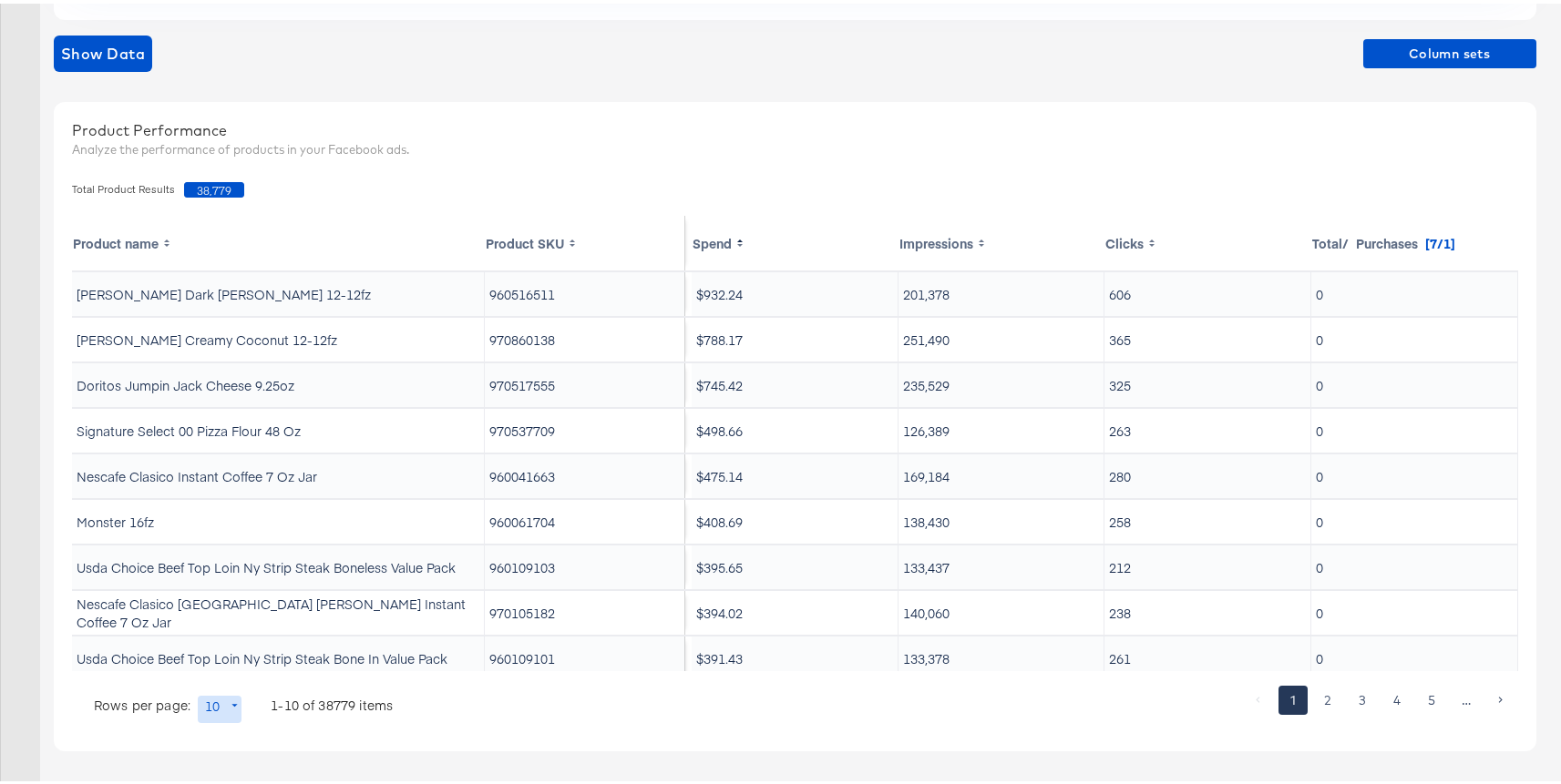
click at [224, 699] on body "Ads Ads Dashboard Main dashboard for Media Buying. New Campaign Create a new ca…" at bounding box center [787, 113] width 1575 height 1344
click at [345, 719] on div at bounding box center [787, 392] width 1575 height 784
click at [231, 712] on body "Ads Ads Dashboard Main dashboard for Media Buying. New Campaign Create a new ca…" at bounding box center [787, 113] width 1575 height 1344
click at [413, 626] on div at bounding box center [787, 392] width 1575 height 784
click at [939, 281] on td "201,378" at bounding box center [1002, 291] width 207 height 44
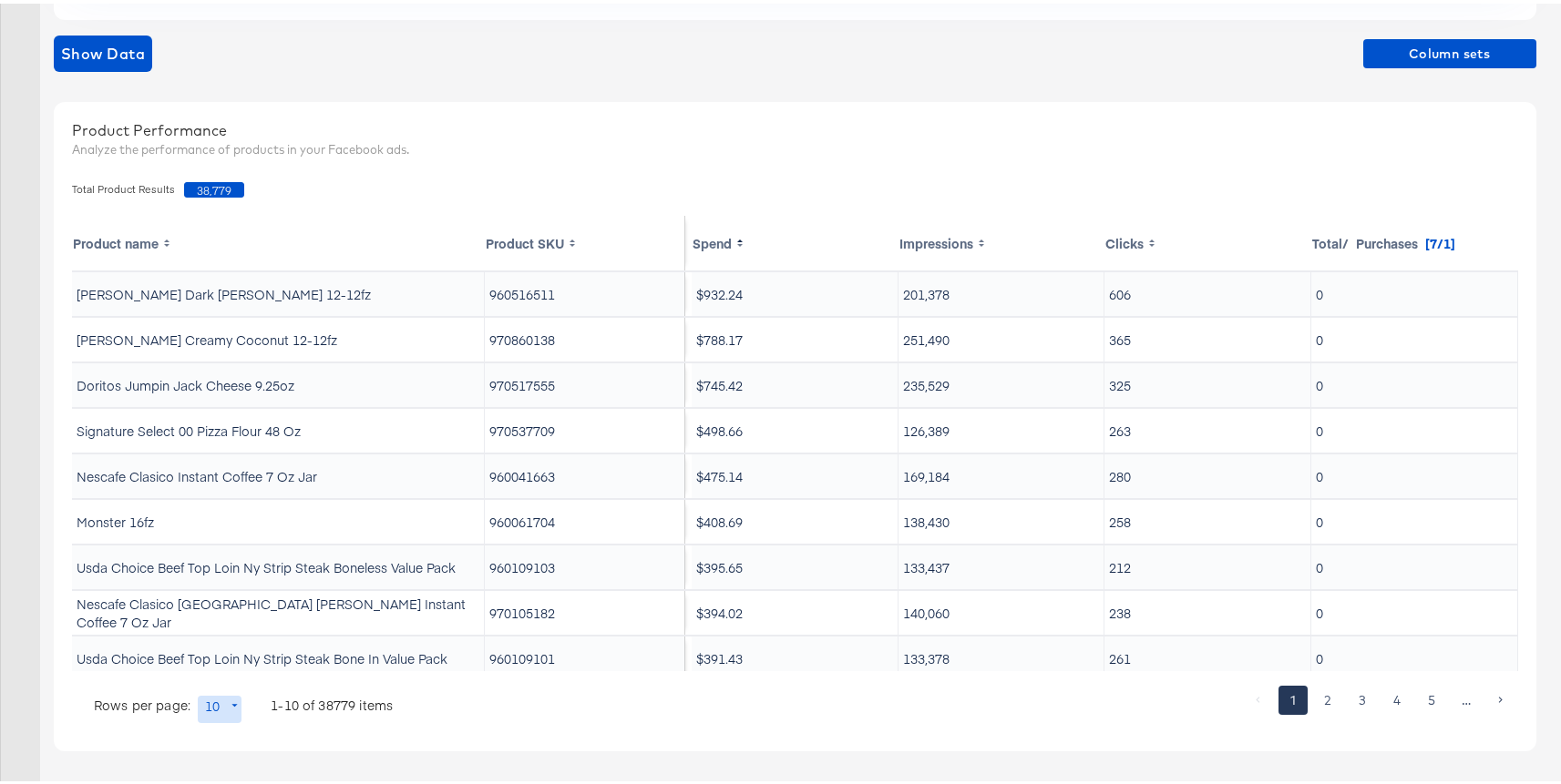
click at [211, 695] on body "Ads Ads Dashboard Main dashboard for Media Buying. New Campaign Create a new ca…" at bounding box center [787, 113] width 1575 height 1344
click at [452, 753] on div at bounding box center [787, 392] width 1575 height 784
click at [401, 696] on div at bounding box center [818, 707] width 846 height 48
click at [223, 714] on body "Ads Ads Dashboard Main dashboard for Media Buying. New Campaign Create a new ca…" at bounding box center [787, 113] width 1575 height 1344
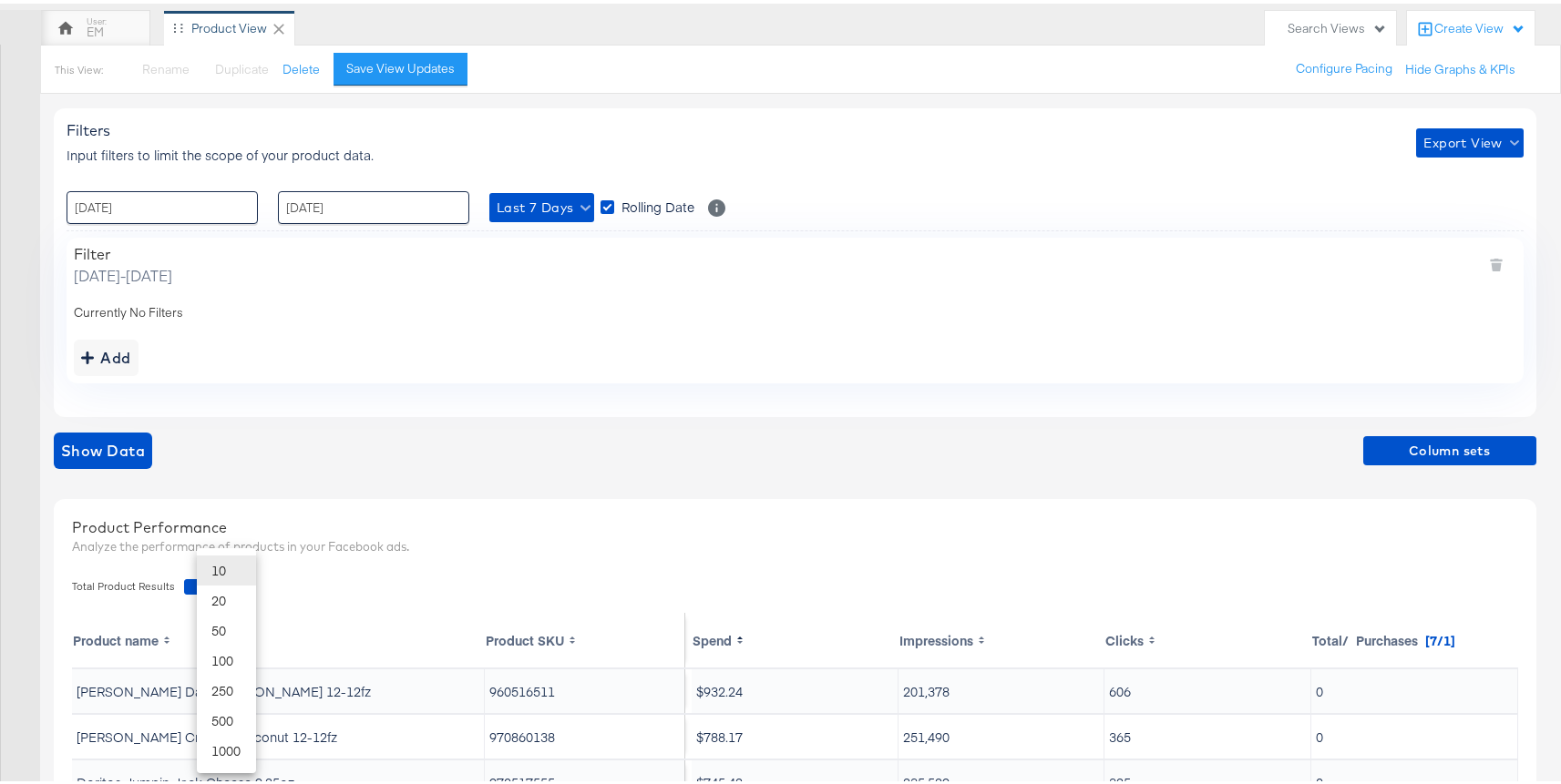
scroll to position [0, 0]
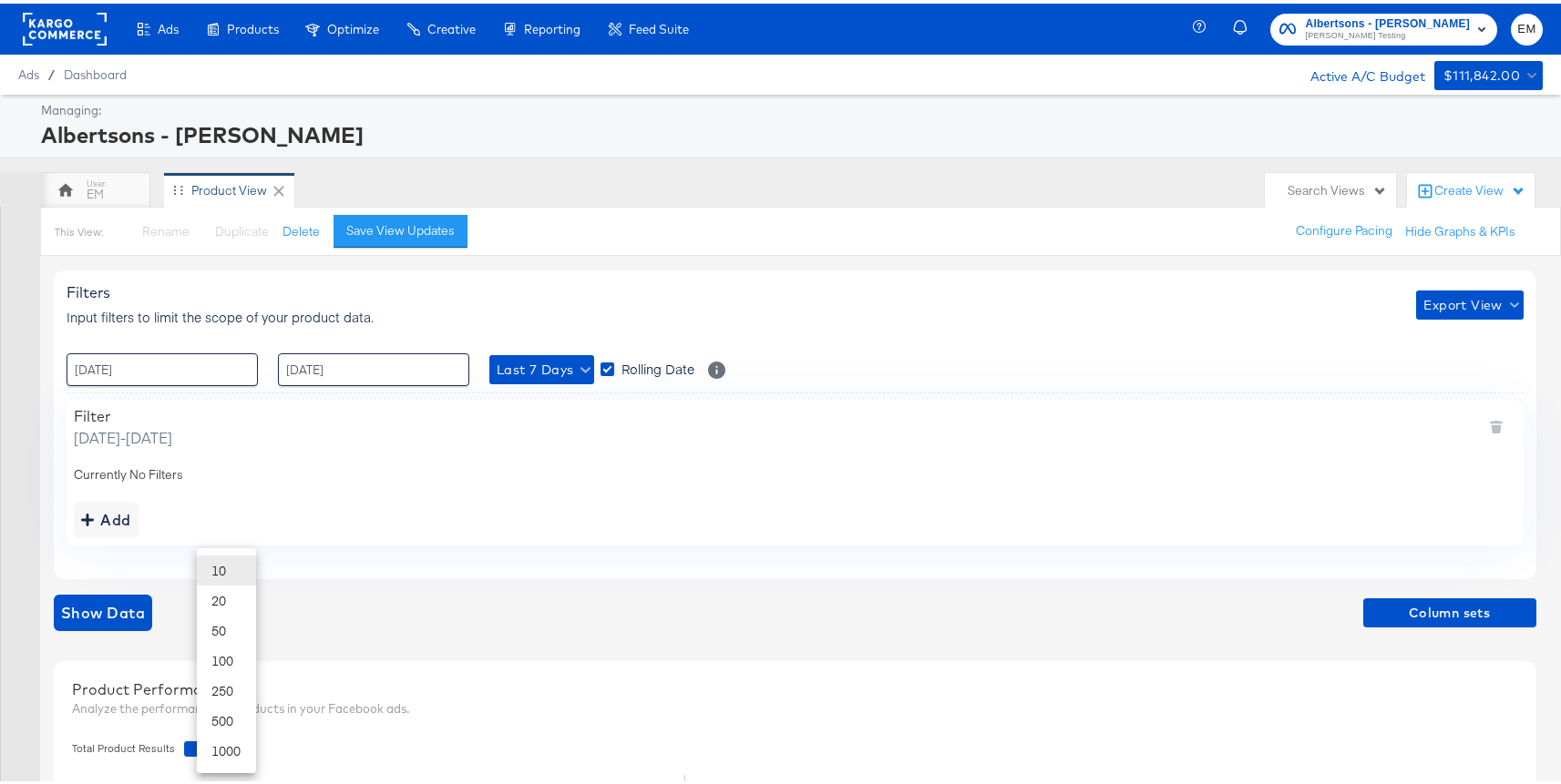
click at [1453, 310] on div at bounding box center [787, 392] width 1575 height 784
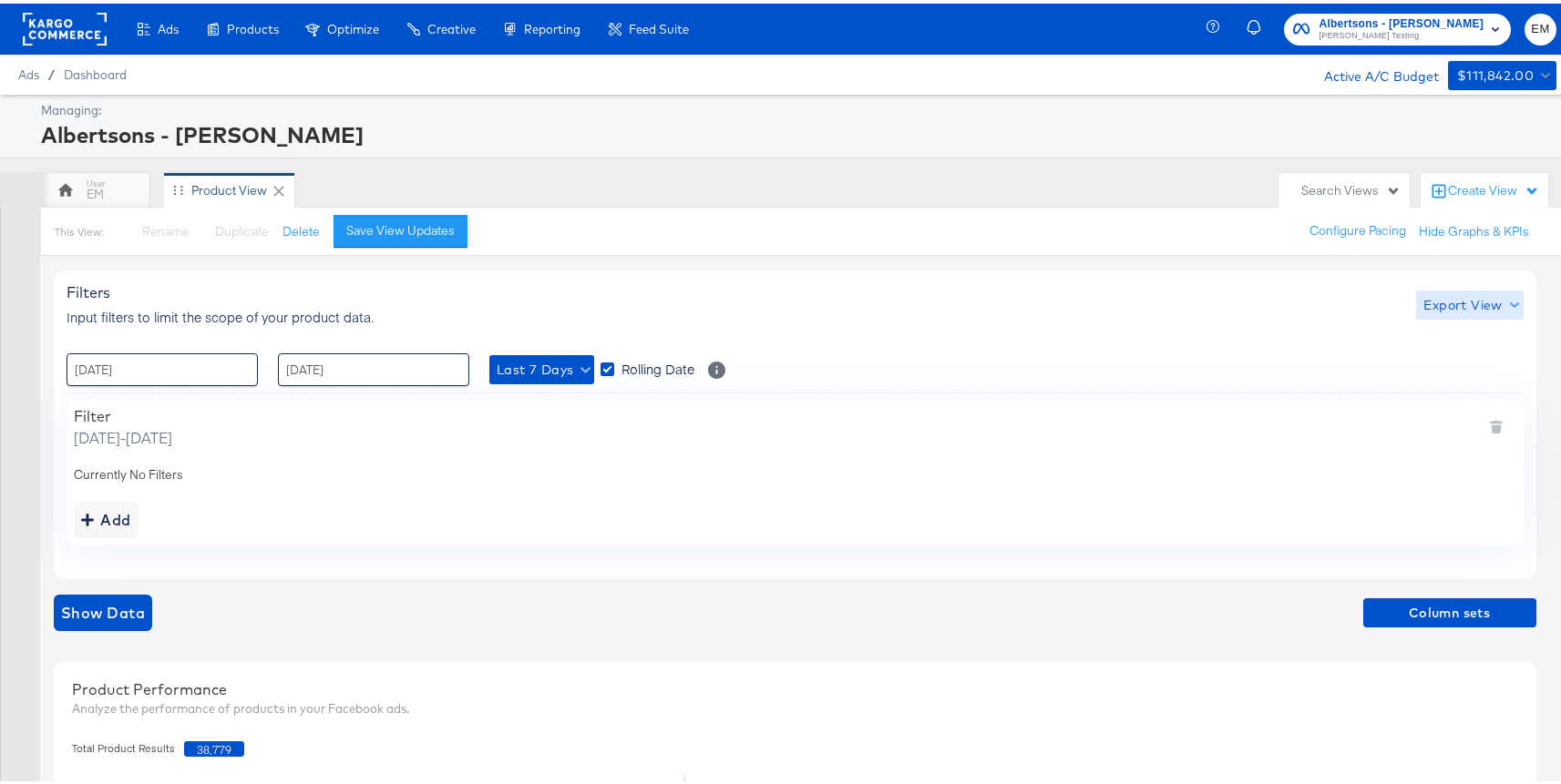
click at [1433, 306] on span "Export View" at bounding box center [1470, 302] width 92 height 23
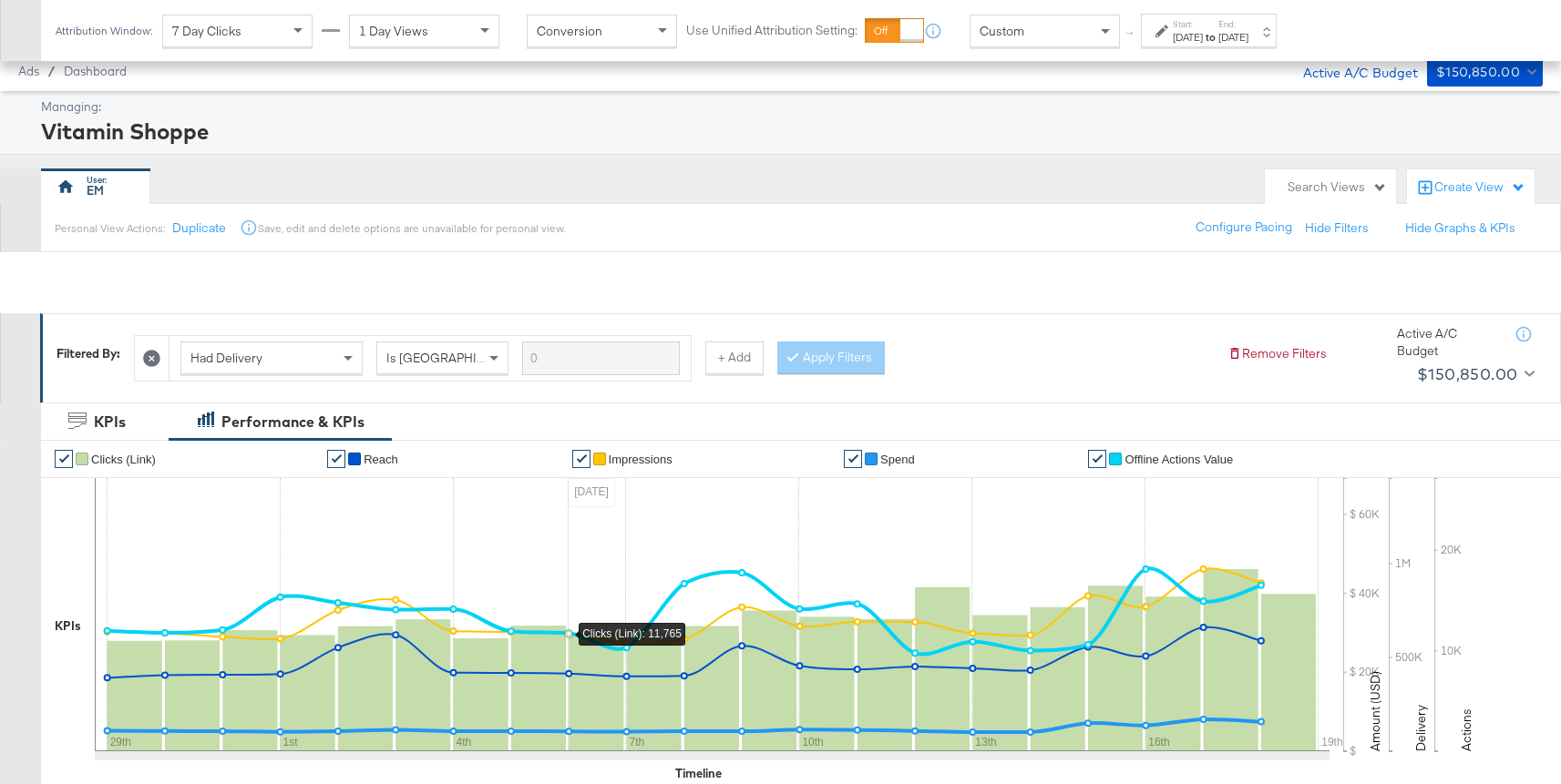
scroll to position [532, 0]
